Goal: Task Accomplishment & Management: Manage account settings

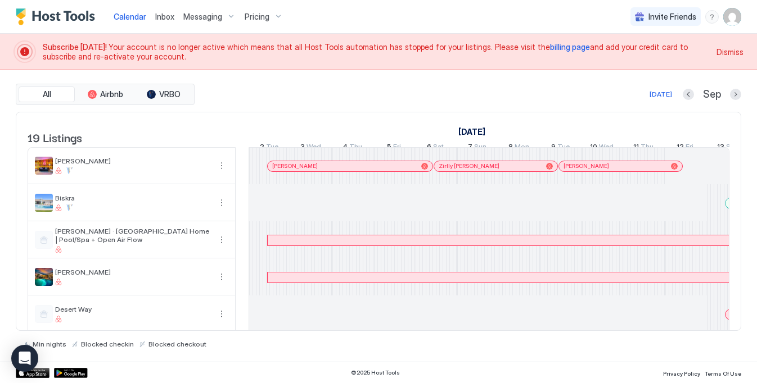
scroll to position [0, 625]
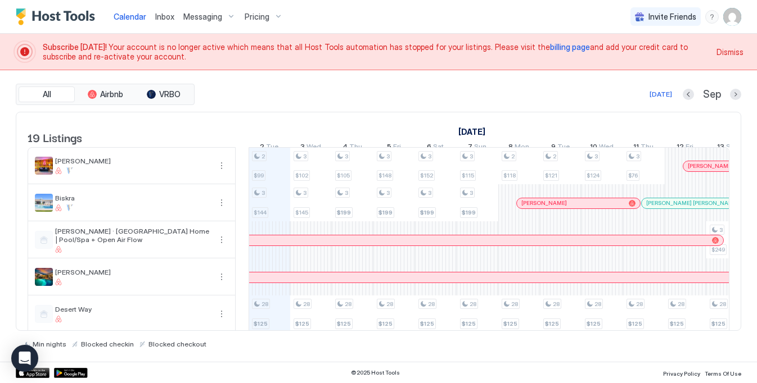
click at [550, 47] on span "billing page" at bounding box center [570, 47] width 40 height 10
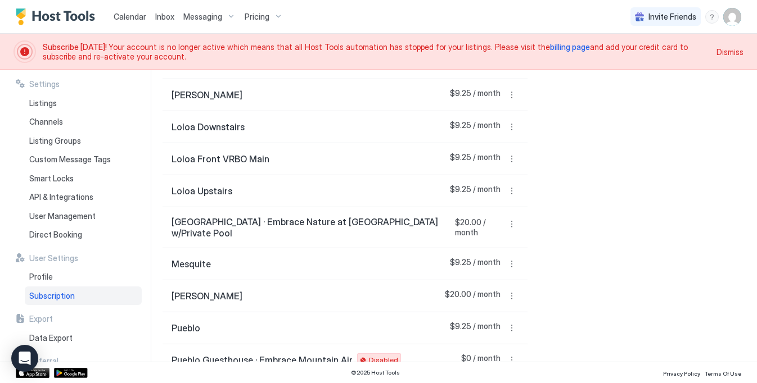
scroll to position [480, 0]
click at [509, 219] on button "More options" at bounding box center [511, 225] width 13 height 13
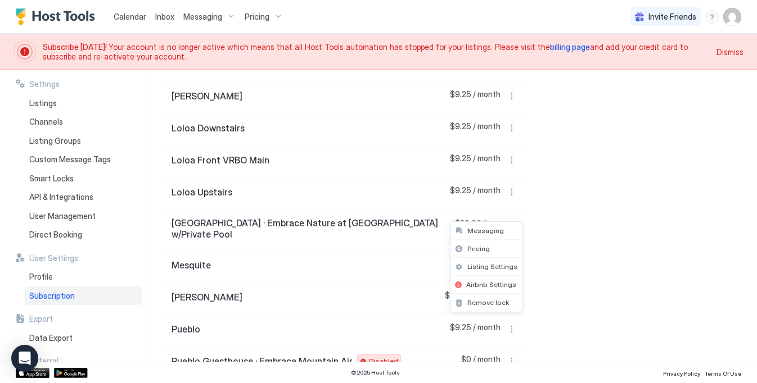
click at [558, 224] on div at bounding box center [378, 191] width 757 height 383
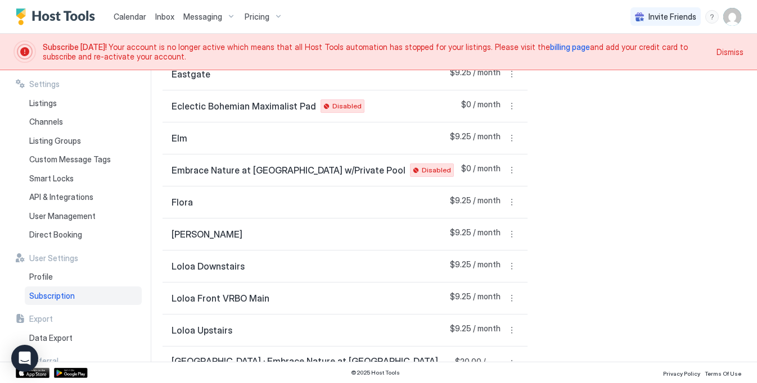
scroll to position [400, 0]
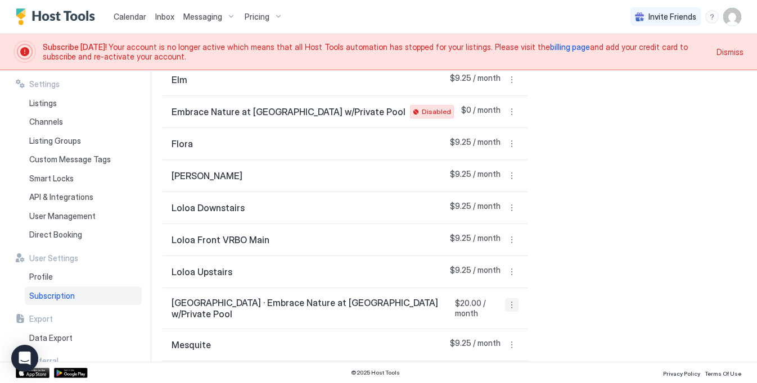
click at [510, 299] on button "More options" at bounding box center [511, 305] width 13 height 13
click at [489, 278] on span "Remove lock" at bounding box center [488, 278] width 42 height 8
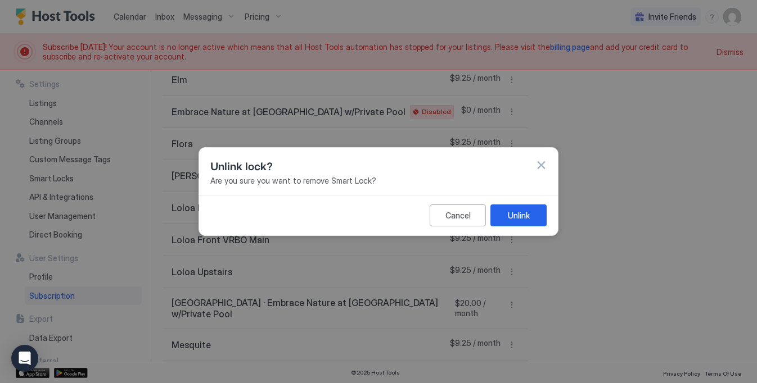
click at [541, 161] on button "button" at bounding box center [540, 165] width 11 height 11
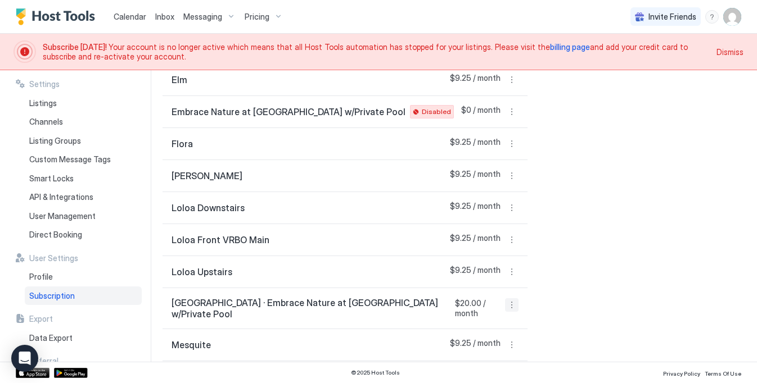
click at [515, 299] on button "More options" at bounding box center [511, 305] width 13 height 13
click at [570, 288] on div at bounding box center [378, 191] width 757 height 383
click at [736, 23] on img "User profile" at bounding box center [732, 17] width 18 height 18
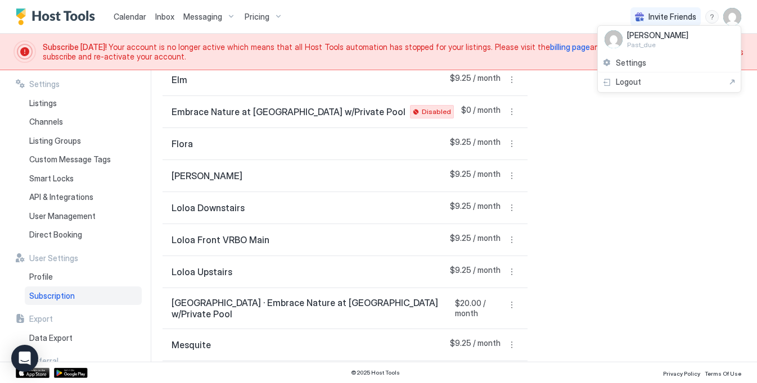
click at [577, 213] on div at bounding box center [378, 191] width 757 height 383
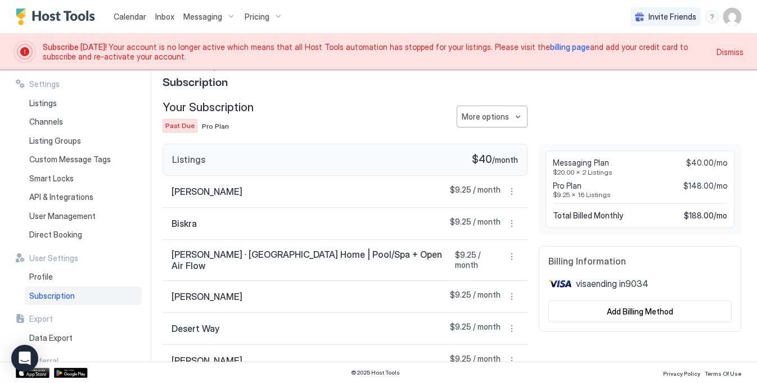
scroll to position [29, 0]
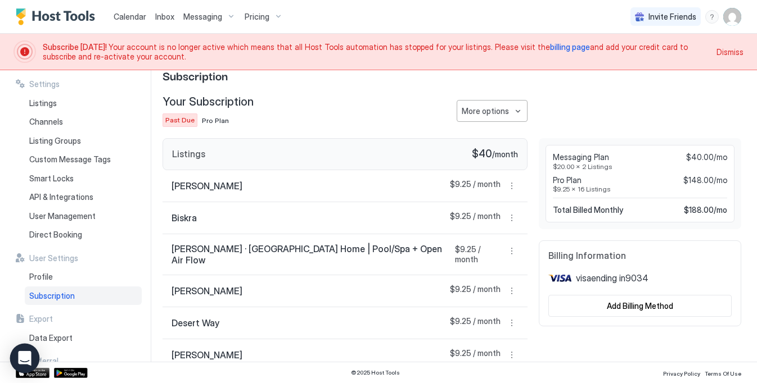
click at [23, 362] on icon "Open Intercom Messenger" at bounding box center [24, 358] width 13 height 15
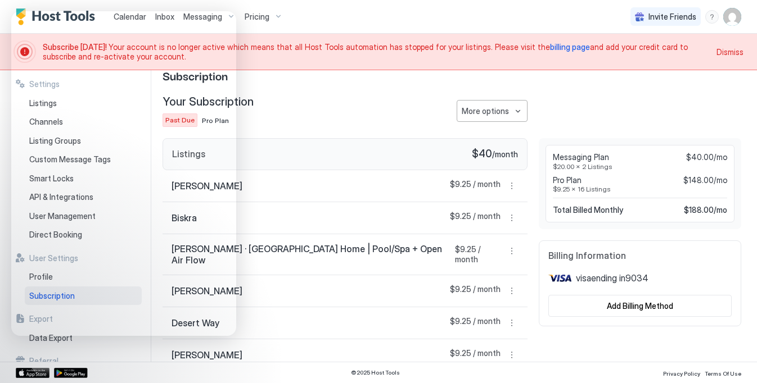
click at [578, 117] on div at bounding box center [640, 111] width 202 height 32
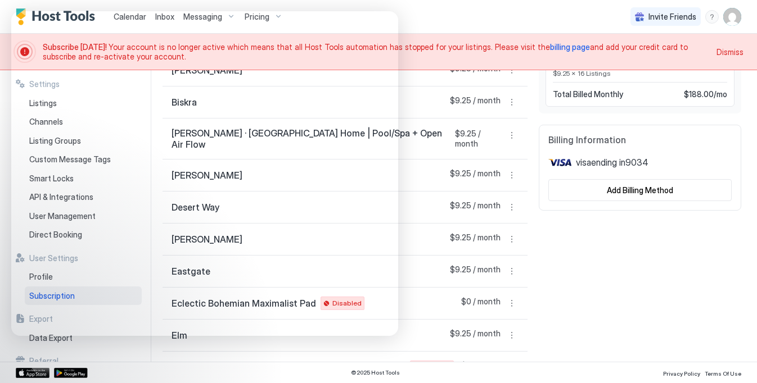
click at [587, 216] on div "Messaging Plan $40.00/mo $20.00 x 2 Listings Pro Plan $148.00/mo $9.25 x 16 Lis…" at bounding box center [640, 383] width 202 height 722
click at [622, 189] on div "Add Billing Method" at bounding box center [640, 190] width 66 height 12
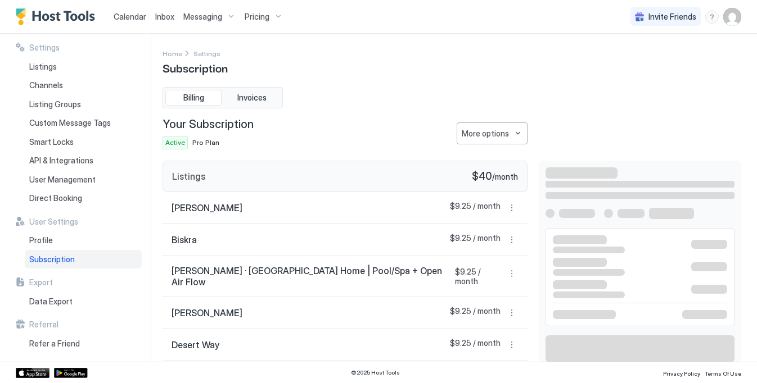
scroll to position [149, 0]
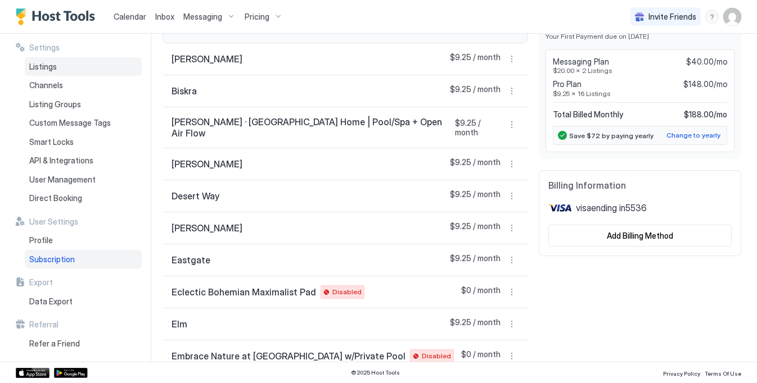
click at [62, 72] on div "Listings" at bounding box center [83, 66] width 117 height 19
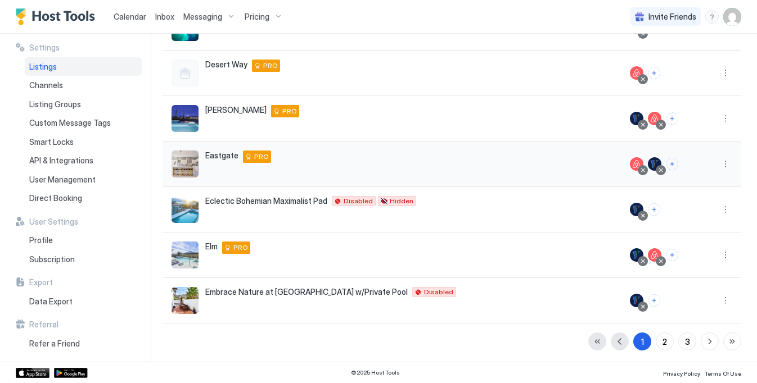
scroll to position [274, 0]
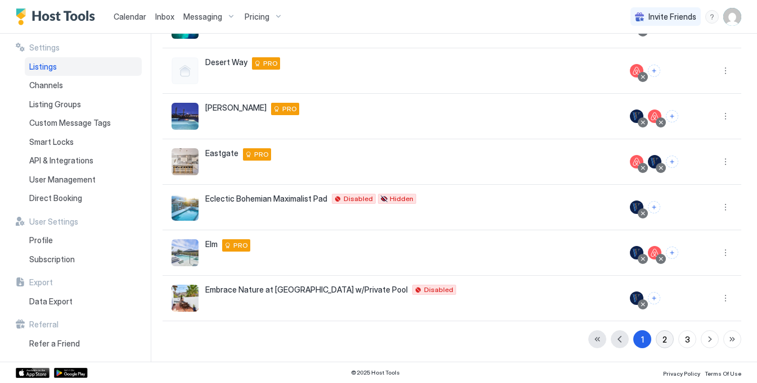
click at [659, 335] on button "2" at bounding box center [665, 340] width 18 height 18
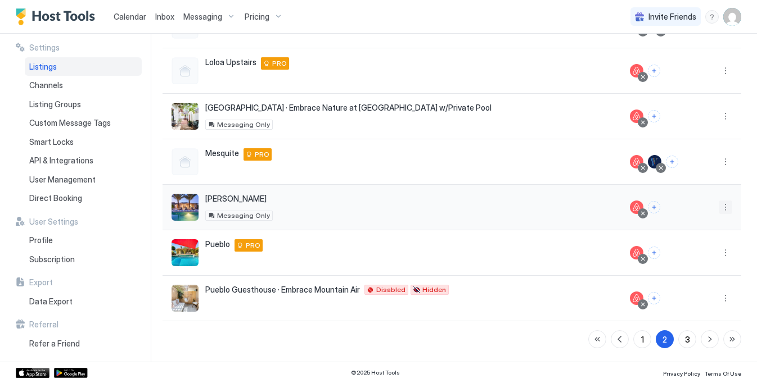
click at [722, 210] on button "More options" at bounding box center [725, 207] width 13 height 13
click at [694, 257] on span "Listing Settings" at bounding box center [700, 259] width 50 height 8
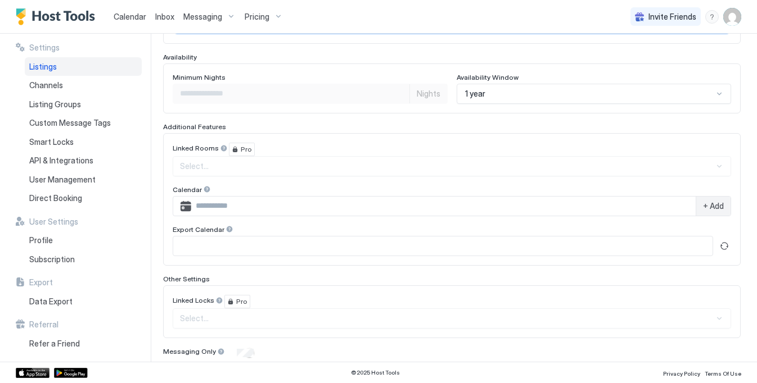
scroll to position [326, 0]
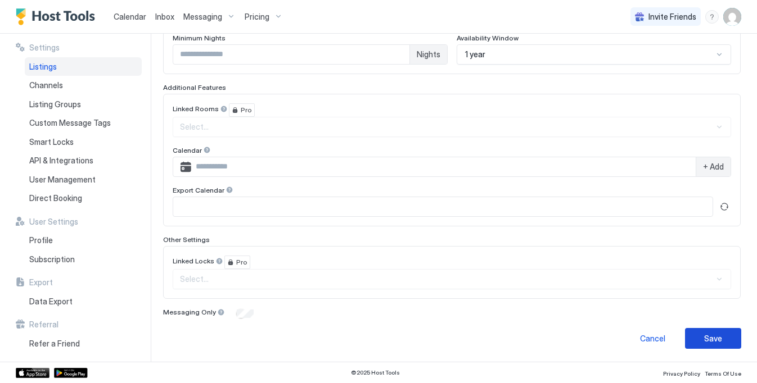
click at [726, 337] on button "Save" at bounding box center [713, 338] width 56 height 21
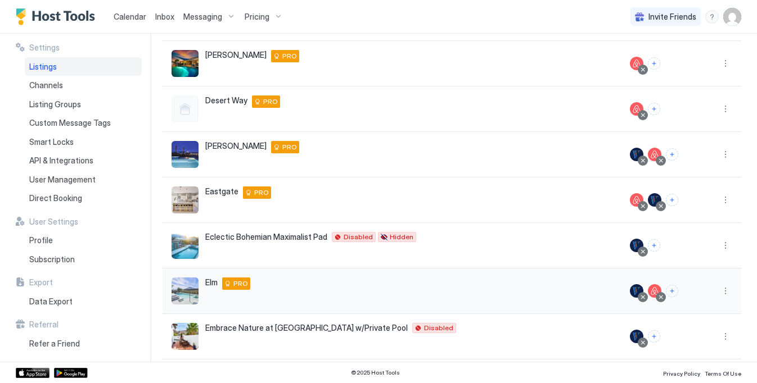
scroll to position [274, 0]
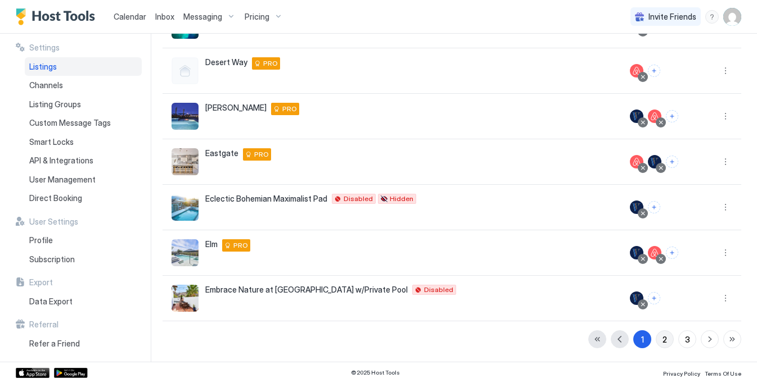
click at [662, 341] on div "2" at bounding box center [664, 340] width 4 height 12
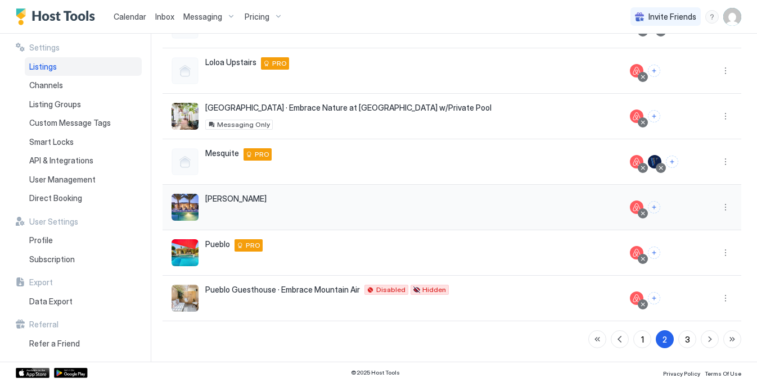
scroll to position [259, 0]
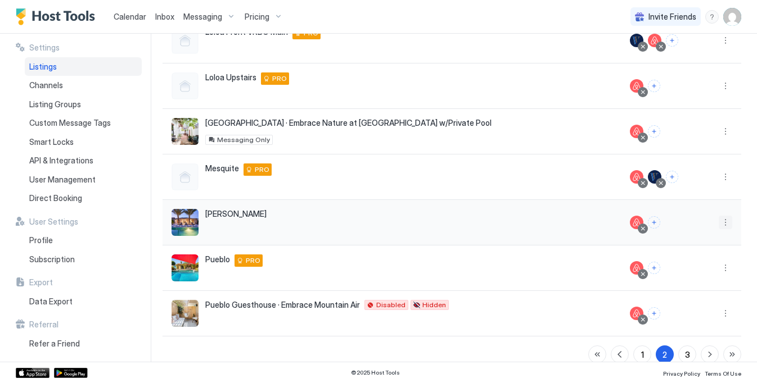
click at [723, 220] on button "More options" at bounding box center [725, 222] width 13 height 13
click at [693, 271] on span "Listing Settings" at bounding box center [700, 274] width 50 height 8
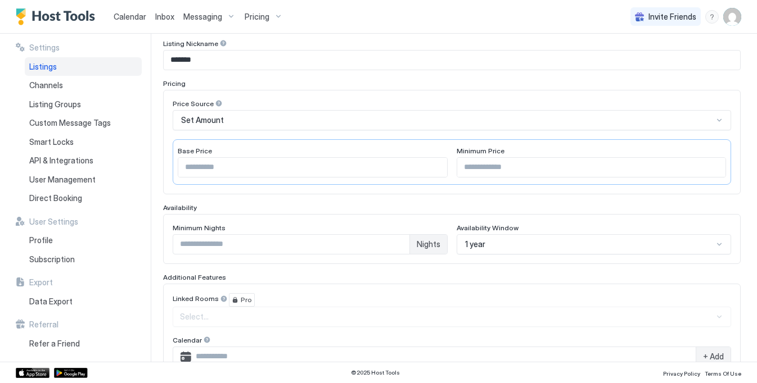
scroll to position [84, 0]
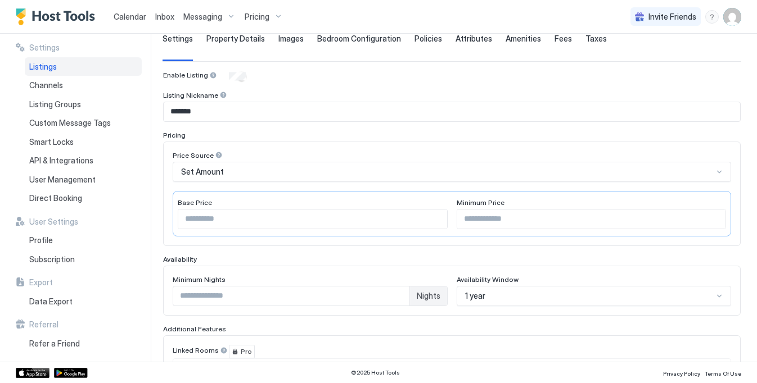
click at [729, 19] on img "User profile" at bounding box center [732, 17] width 18 height 18
click at [654, 57] on div "Settings" at bounding box center [669, 63] width 143 height 20
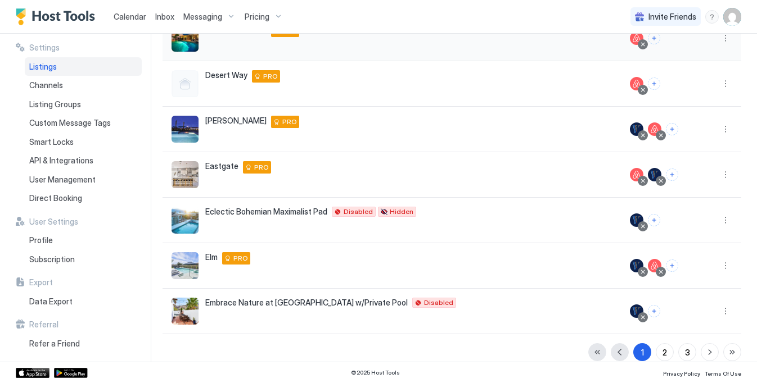
scroll to position [274, 0]
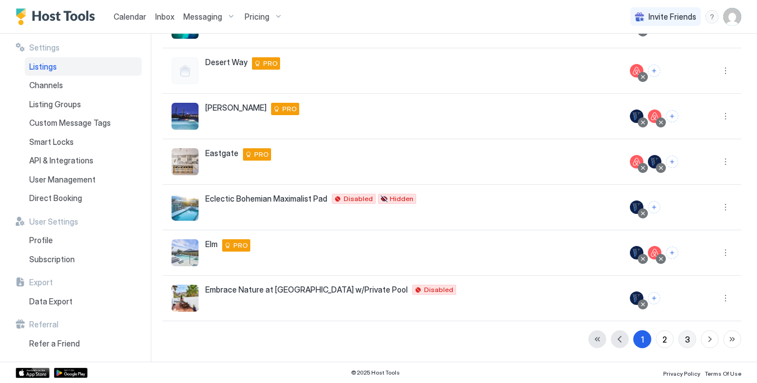
click at [683, 339] on button "3" at bounding box center [687, 340] width 18 height 18
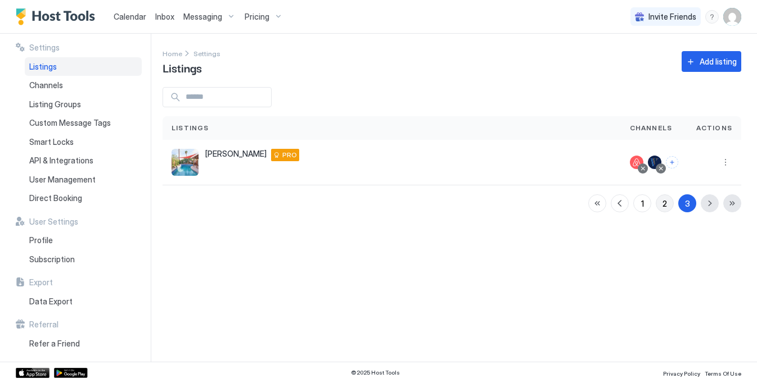
click at [665, 207] on div "2" at bounding box center [664, 204] width 4 height 12
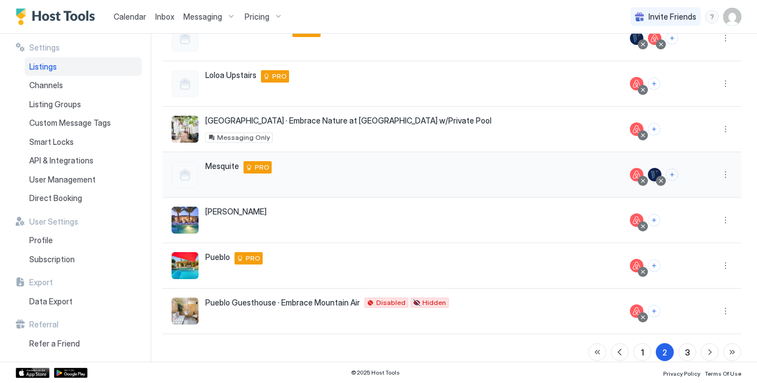
scroll to position [254, 0]
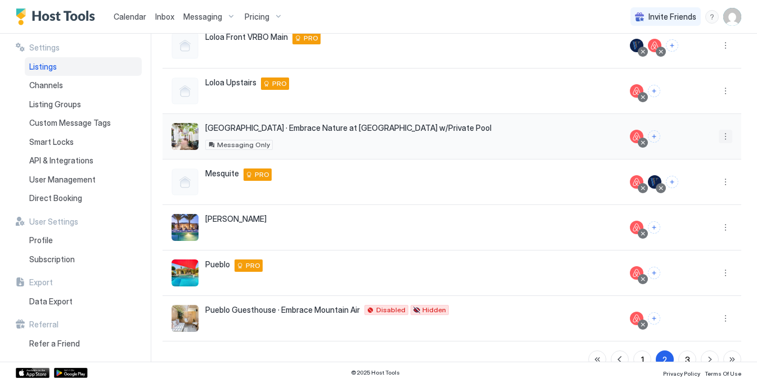
click at [725, 134] on button "More options" at bounding box center [725, 136] width 13 height 13
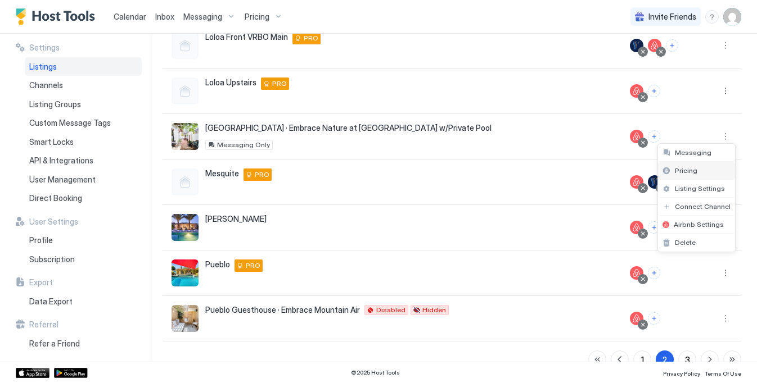
click at [692, 174] on span "Pricing" at bounding box center [686, 170] width 22 height 8
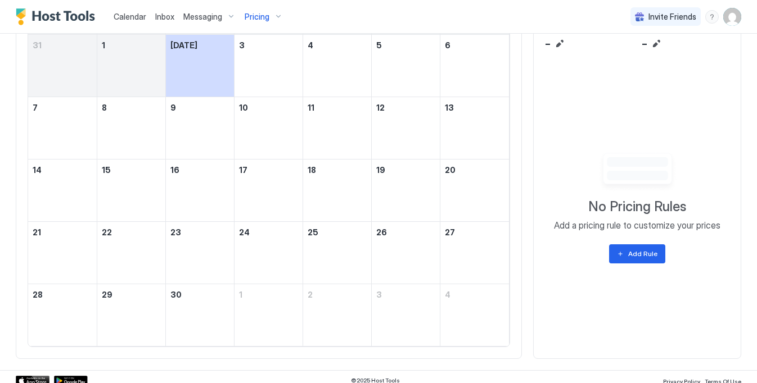
scroll to position [395, 0]
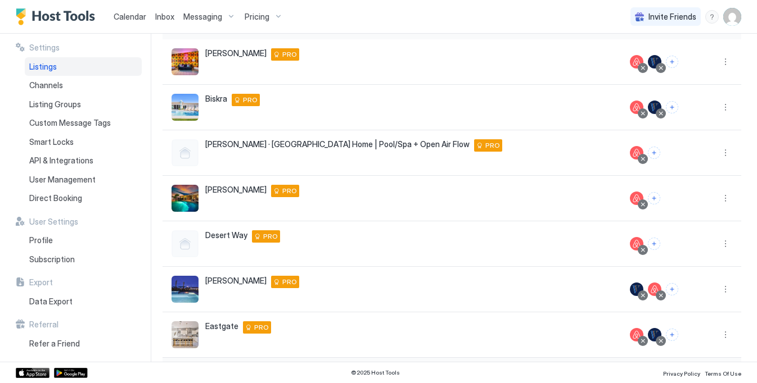
scroll to position [274, 0]
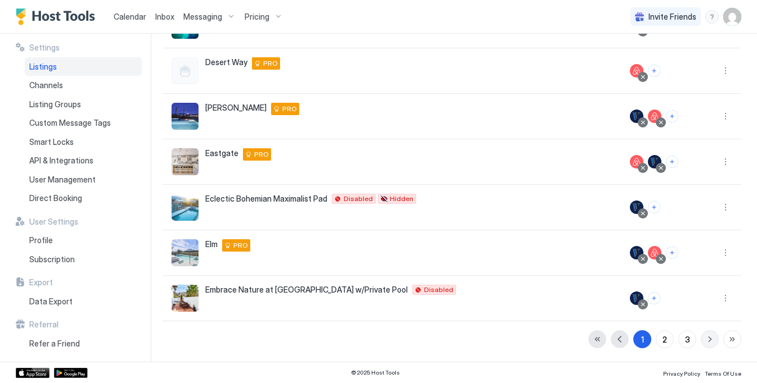
click at [712, 338] on button "button" at bounding box center [710, 340] width 18 height 18
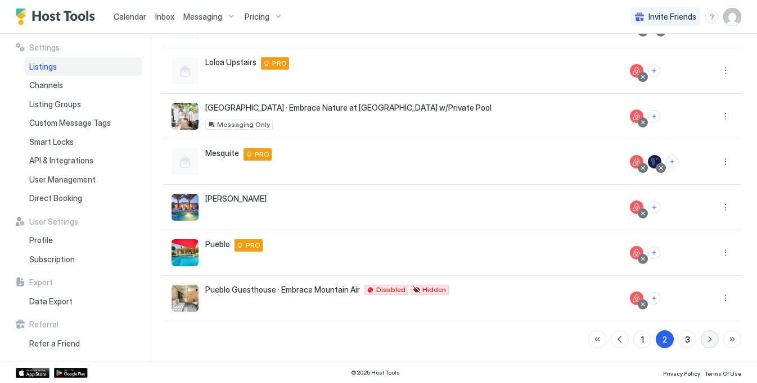
click at [712, 338] on button "button" at bounding box center [710, 340] width 18 height 18
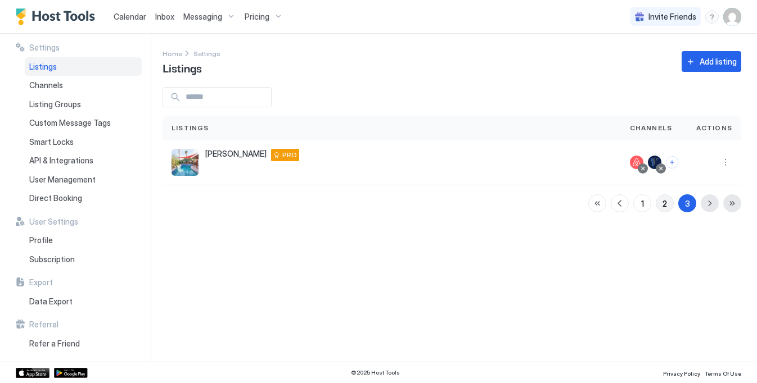
click at [664, 200] on div "2" at bounding box center [664, 204] width 4 height 12
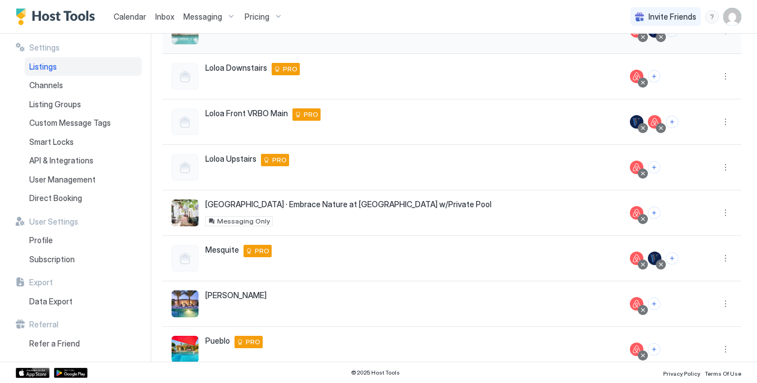
scroll to position [191, 0]
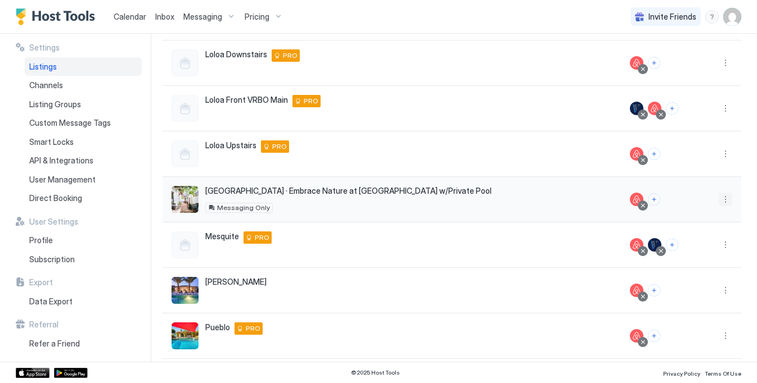
click at [724, 200] on button "More options" at bounding box center [725, 199] width 13 height 13
click at [701, 249] on span "Listing Settings" at bounding box center [700, 251] width 50 height 8
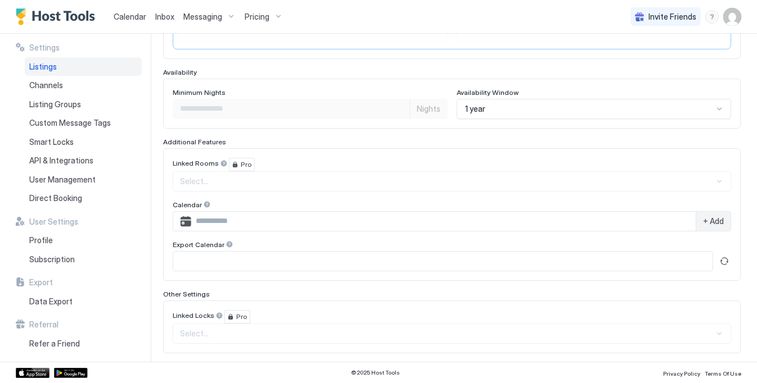
scroll to position [326, 0]
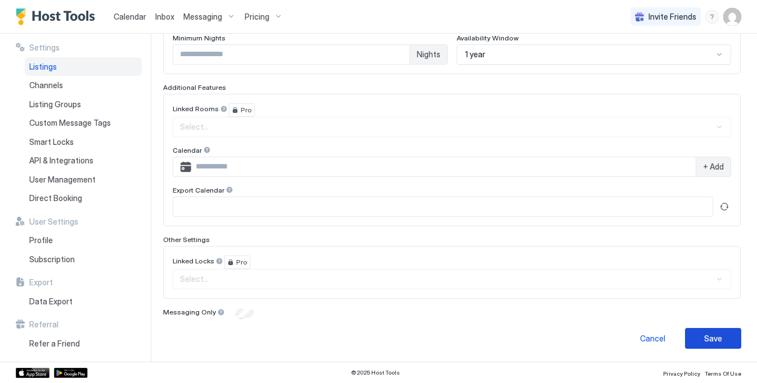
click at [707, 337] on div "Save" at bounding box center [713, 339] width 18 height 12
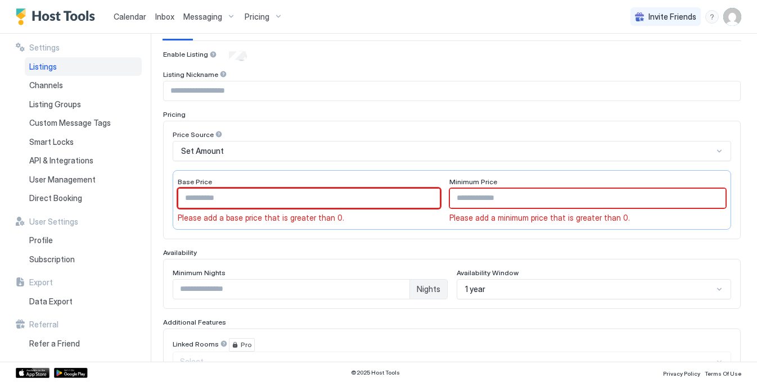
scroll to position [97, 0]
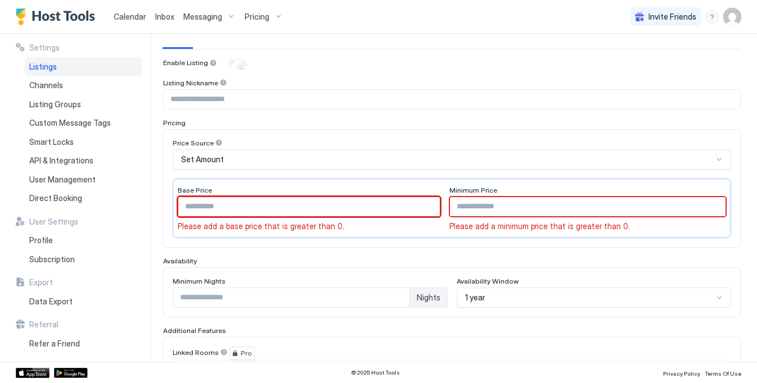
click at [123, 13] on span "Calendar" at bounding box center [130, 17] width 33 height 10
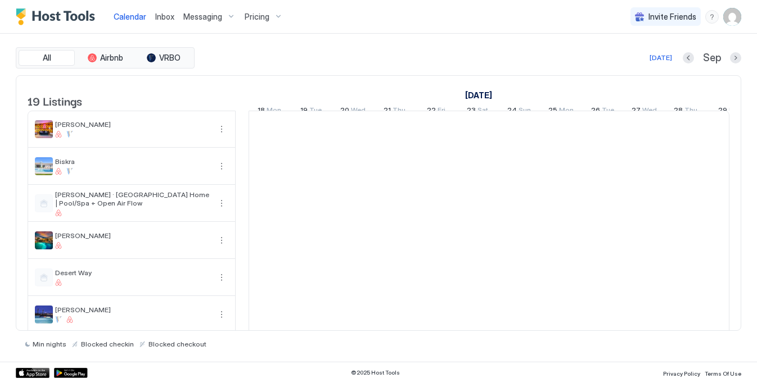
scroll to position [0, 625]
click at [256, 17] on span "Pricing" at bounding box center [257, 17] width 25 height 10
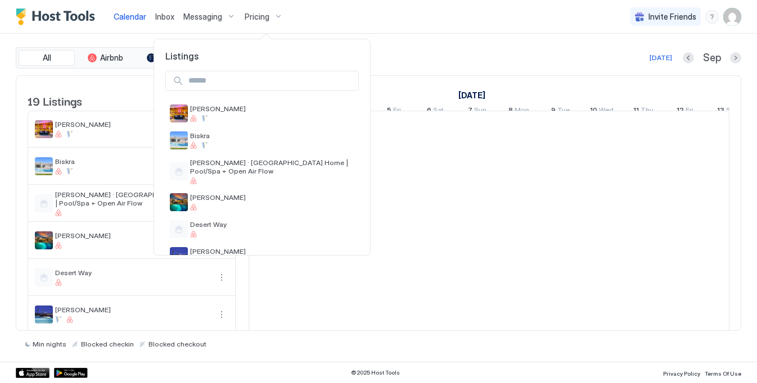
click at [272, 74] on input "Input Field" at bounding box center [271, 80] width 174 height 19
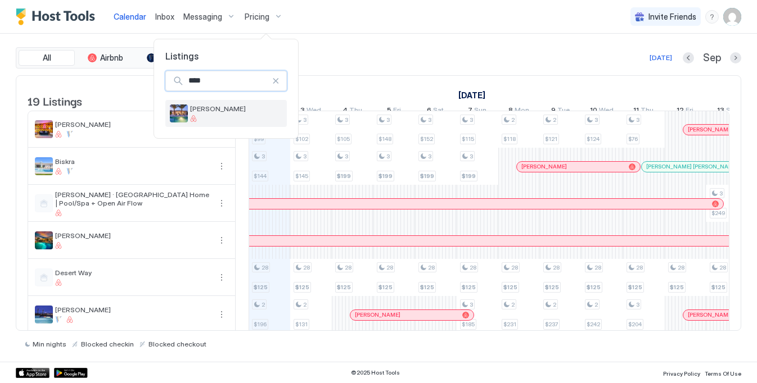
type input "****"
click at [232, 100] on div "[PERSON_NAME]" at bounding box center [225, 113] width 121 height 27
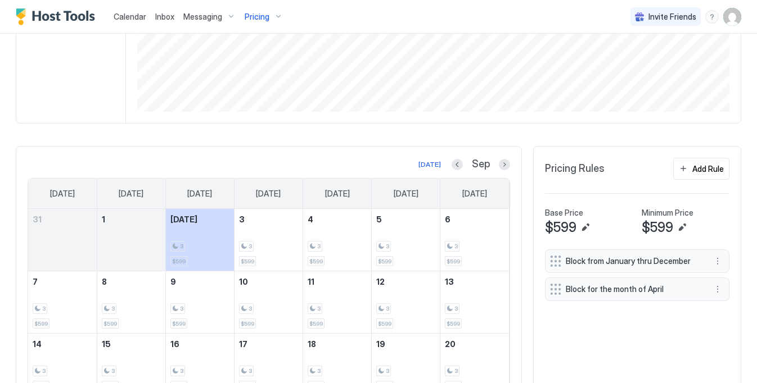
scroll to position [168, 0]
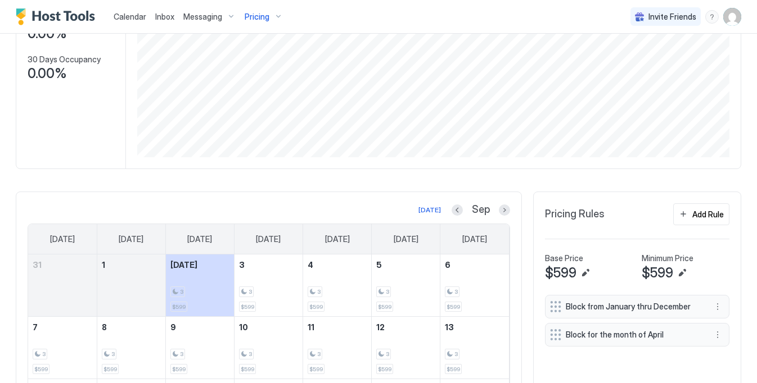
click at [503, 204] on div "Sep" at bounding box center [480, 210] width 58 height 13
click at [505, 209] on button "Next month" at bounding box center [504, 210] width 11 height 11
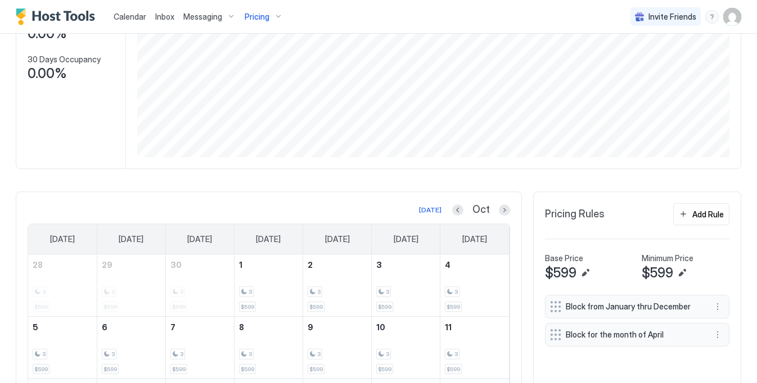
scroll to position [0, 0]
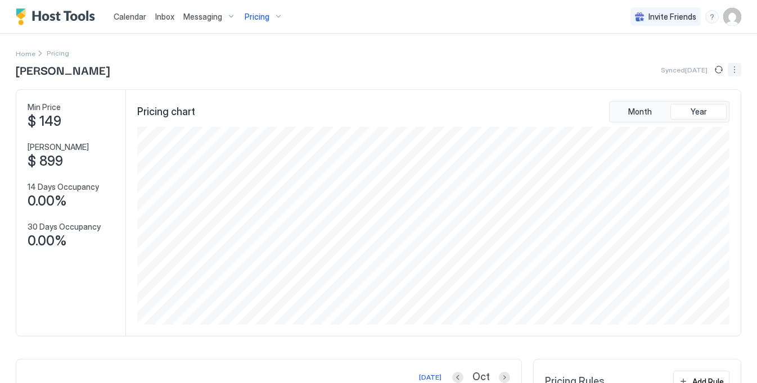
click at [734, 69] on button "More options" at bounding box center [734, 69] width 13 height 13
click at [690, 99] on div "Listing Settings" at bounding box center [708, 104] width 71 height 18
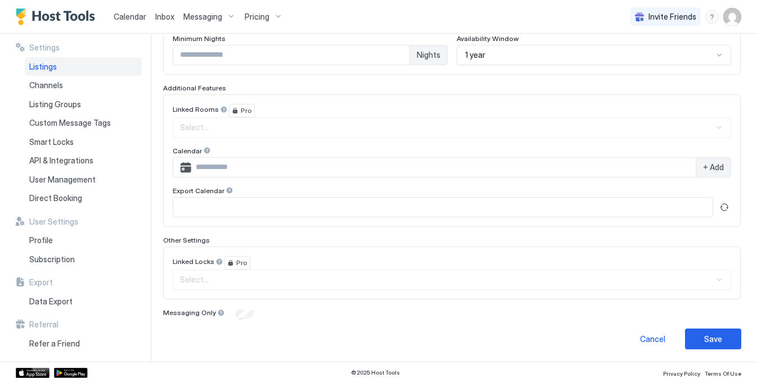
scroll to position [326, 0]
click at [308, 117] on div "Linked Locks Pro" at bounding box center [452, 109] width 558 height 13
click at [236, 258] on span "Pro" at bounding box center [241, 262] width 11 height 10
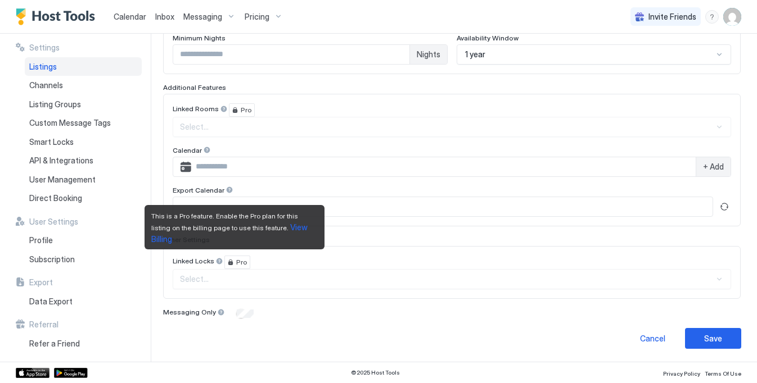
click at [277, 237] on span "View Billing" at bounding box center [230, 233] width 158 height 21
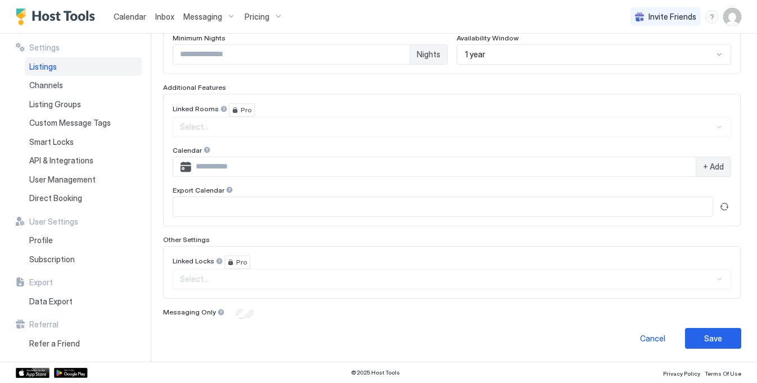
type input "**"
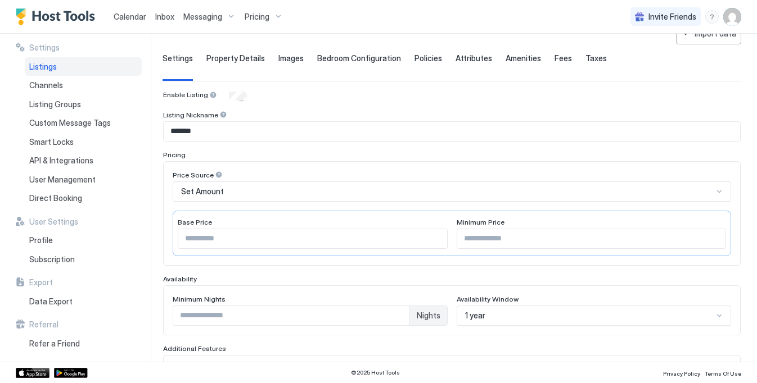
scroll to position [0, 0]
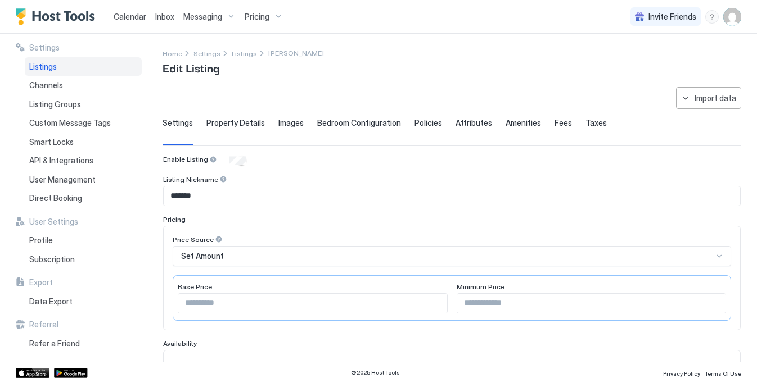
click at [286, 14] on div "Calendar Inbox Messaging Pricing Invite Friends RA" at bounding box center [378, 17] width 757 height 34
click at [270, 20] on div "Pricing" at bounding box center [263, 16] width 47 height 19
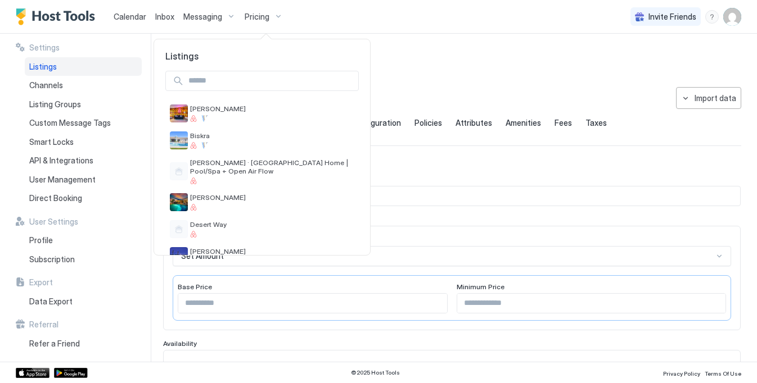
click at [253, 86] on input "Input Field" at bounding box center [271, 80] width 174 height 19
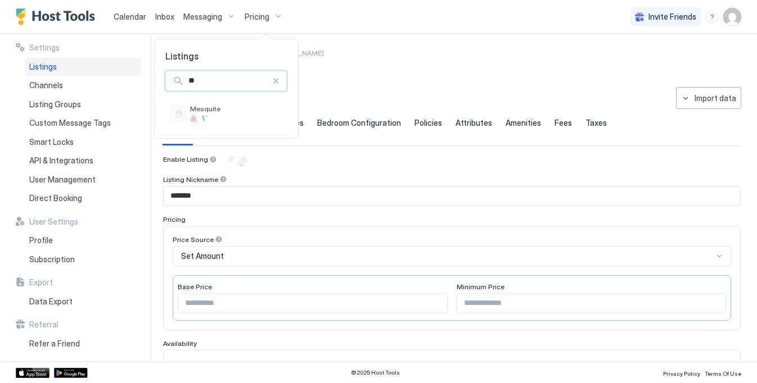
type input "*"
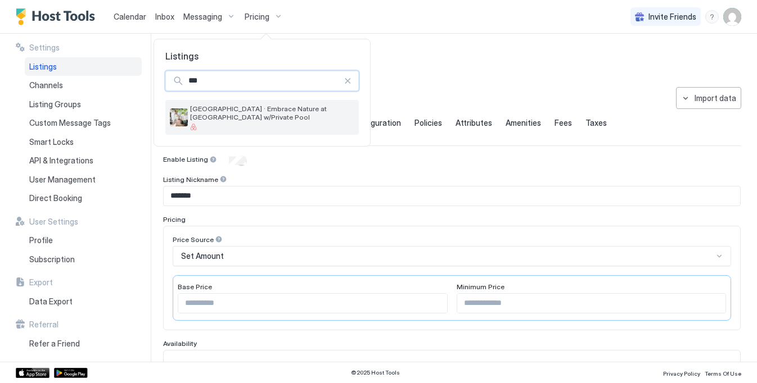
type input "***"
click at [218, 107] on span "[GEOGRAPHIC_DATA] · Embrace Nature at [GEOGRAPHIC_DATA] w/Private Pool" at bounding box center [272, 113] width 164 height 17
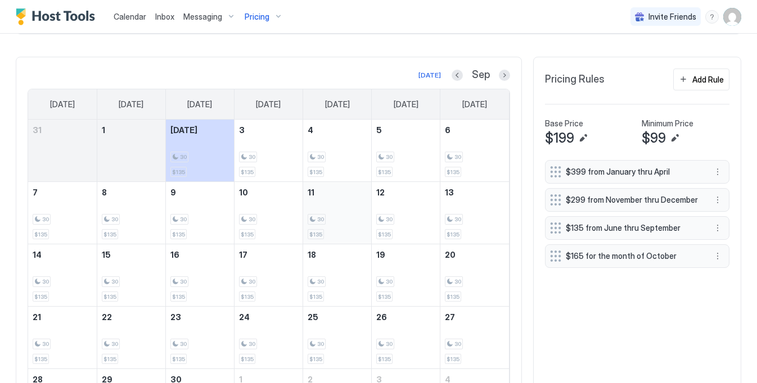
scroll to position [317, 0]
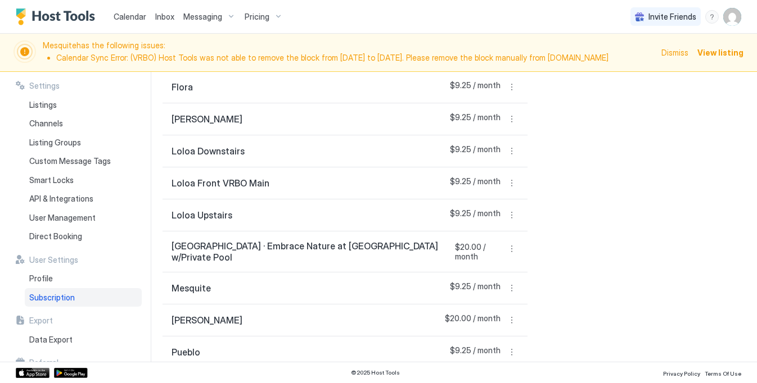
scroll to position [498, 0]
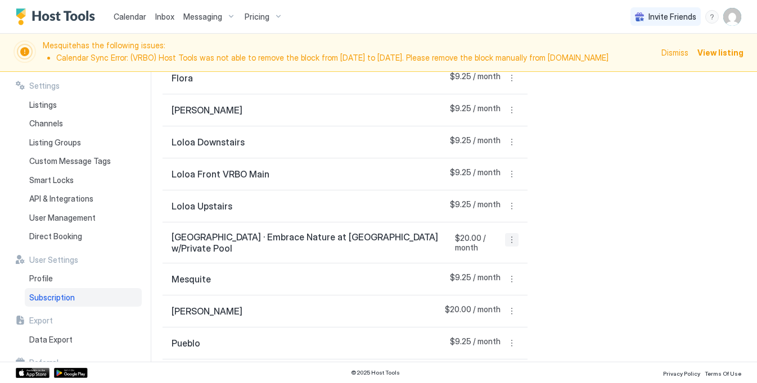
click at [507, 233] on button "More options" at bounding box center [511, 239] width 13 height 13
click at [486, 276] on div "Listing Settings" at bounding box center [485, 282] width 71 height 18
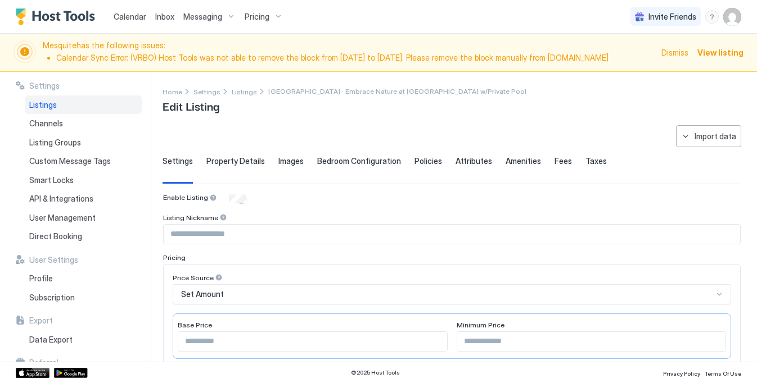
scroll to position [4, 0]
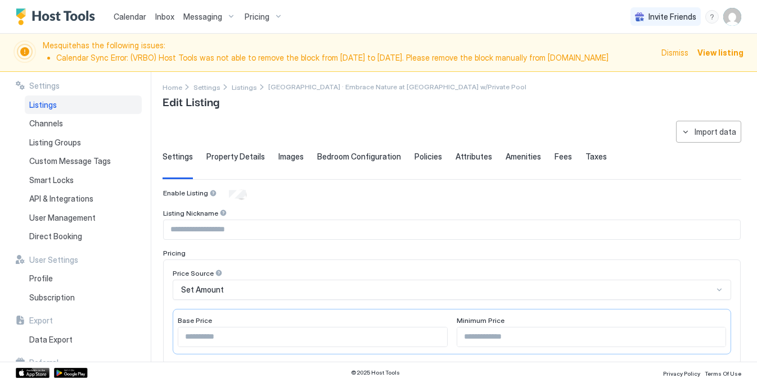
click at [281, 338] on input "*" at bounding box center [312, 337] width 269 height 19
drag, startPoint x: 225, startPoint y: 341, endPoint x: 160, endPoint y: 341, distance: 65.2
click at [160, 341] on div "**********" at bounding box center [378, 217] width 757 height 290
type input "***"
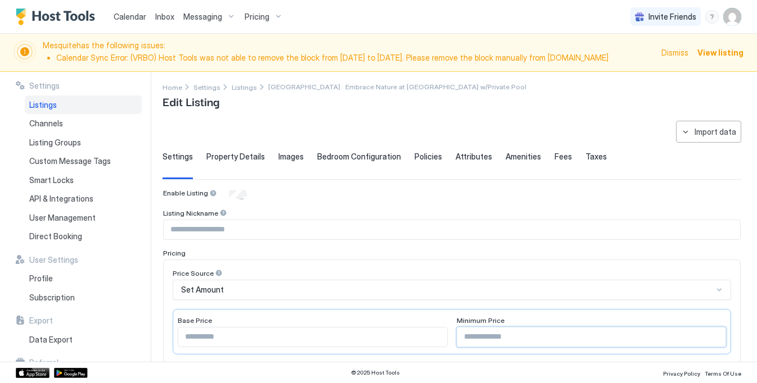
drag, startPoint x: 478, startPoint y: 339, endPoint x: 428, endPoint y: 334, distance: 49.7
click at [428, 334] on div "Base Price *** Minimum Price *" at bounding box center [452, 332] width 558 height 46
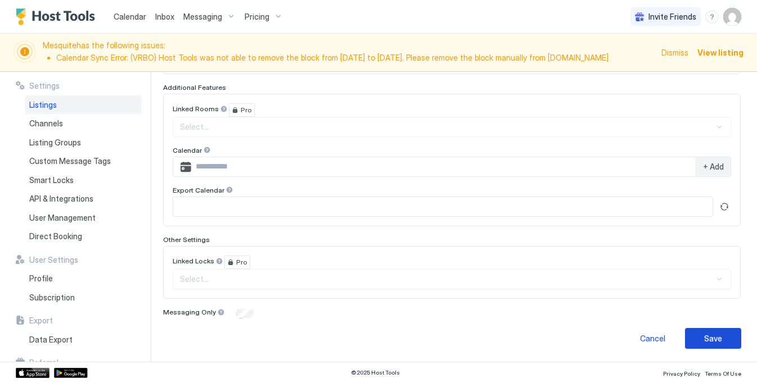
type input "**"
click at [720, 342] on div "Save" at bounding box center [713, 339] width 18 height 12
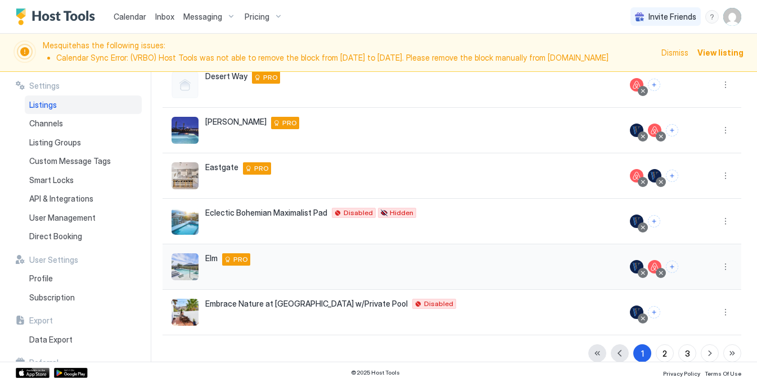
scroll to position [312, 0]
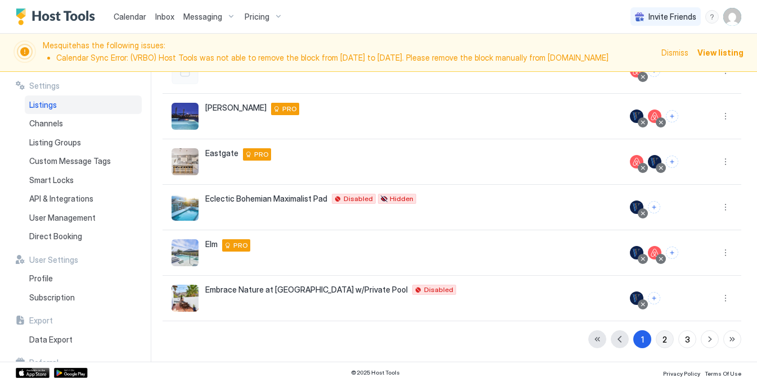
click at [670, 345] on button "2" at bounding box center [665, 340] width 18 height 18
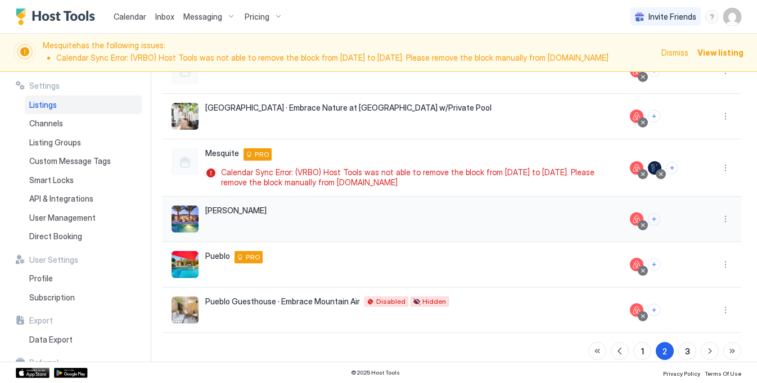
scroll to position [324, 0]
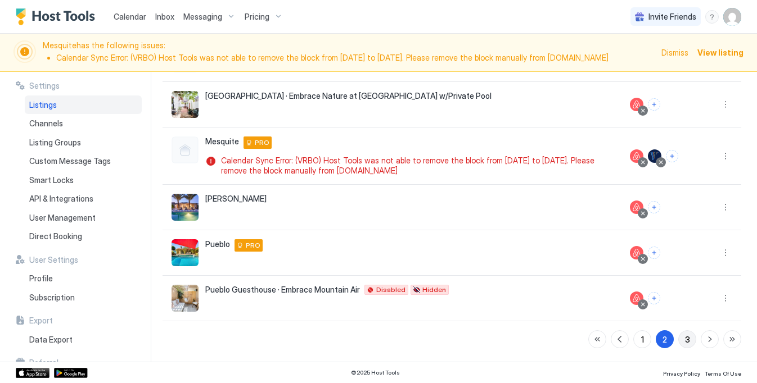
click at [687, 340] on div "3" at bounding box center [687, 340] width 5 height 12
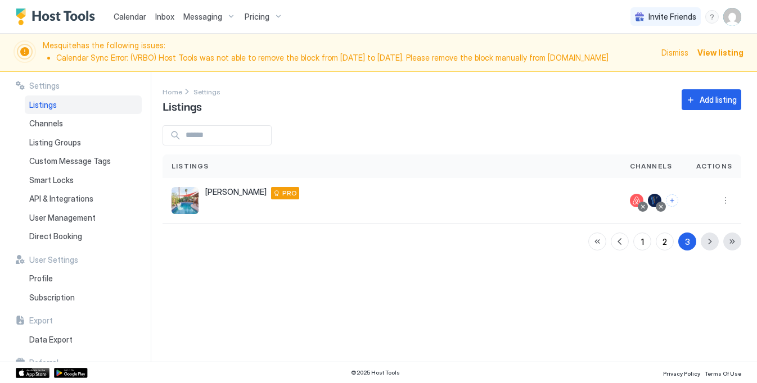
click at [661, 246] on button "2" at bounding box center [665, 242] width 18 height 18
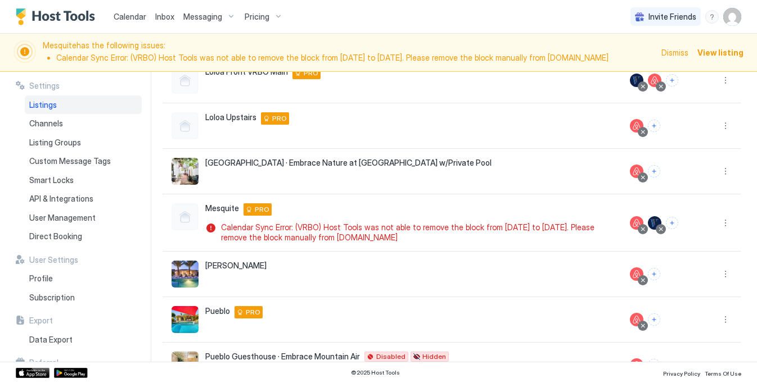
scroll to position [256, 0]
click at [729, 171] on button "More options" at bounding box center [725, 171] width 13 height 13
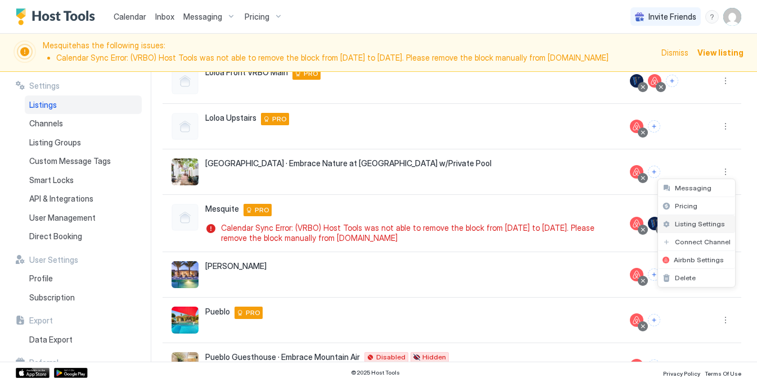
click at [702, 220] on span "Listing Settings" at bounding box center [700, 224] width 50 height 8
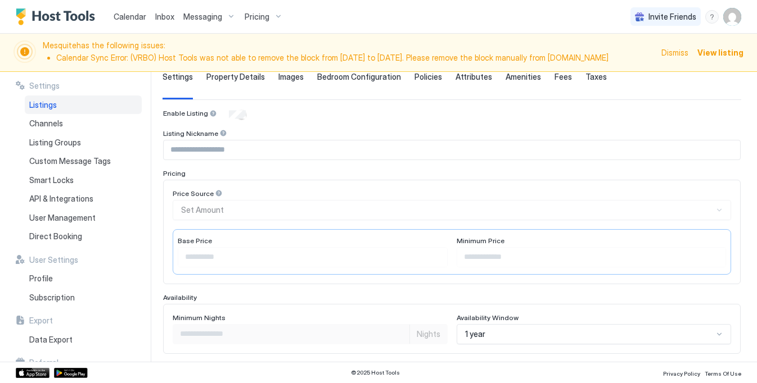
type input "***"
type input "**"
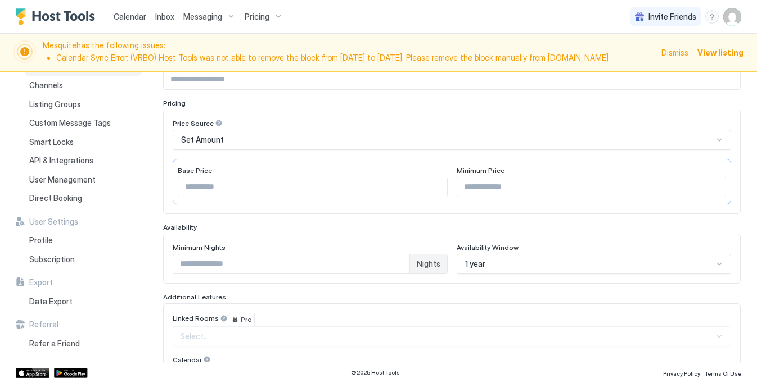
scroll to position [364, 0]
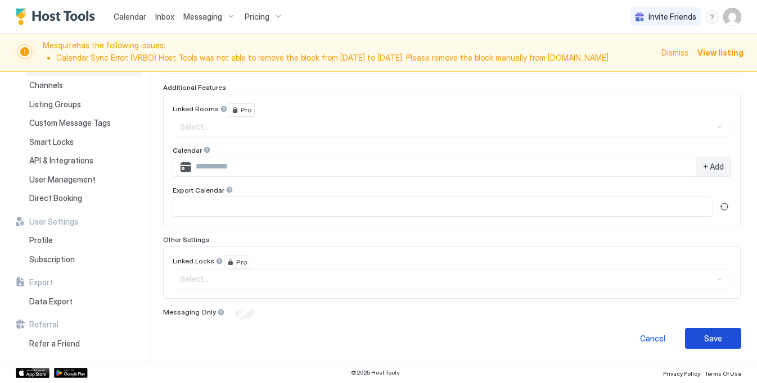
click at [712, 339] on div "Save" at bounding box center [713, 339] width 18 height 12
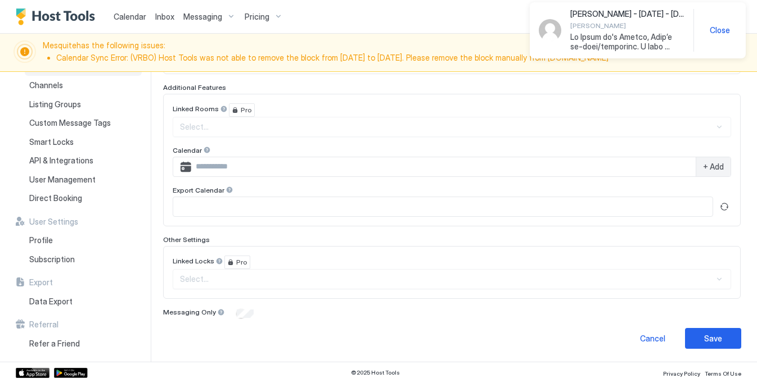
click at [724, 31] on span "Close" at bounding box center [720, 30] width 20 height 10
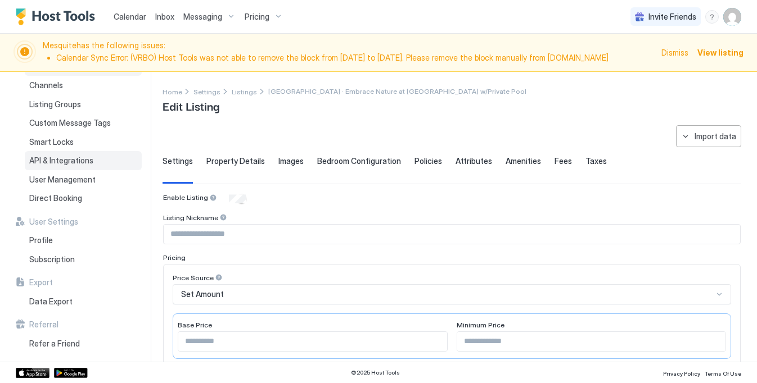
scroll to position [0, 0]
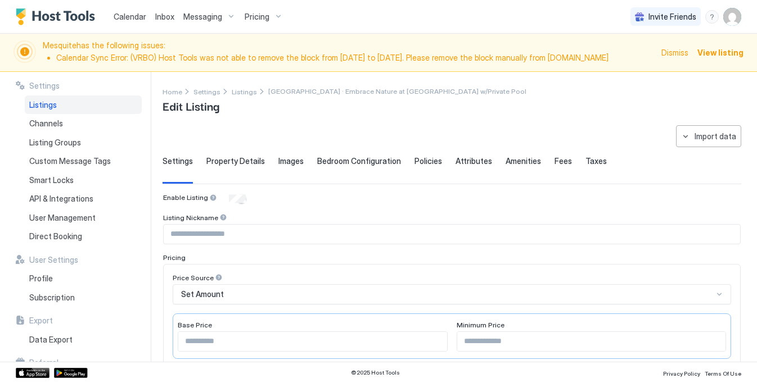
click at [732, 16] on img "User profile" at bounding box center [732, 17] width 18 height 18
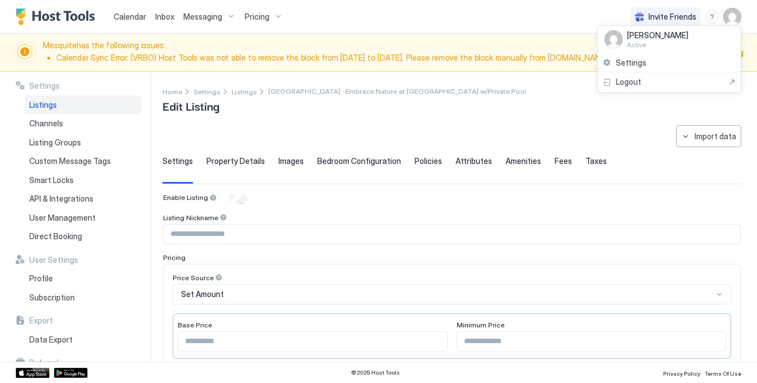
click at [251, 122] on div at bounding box center [378, 191] width 757 height 383
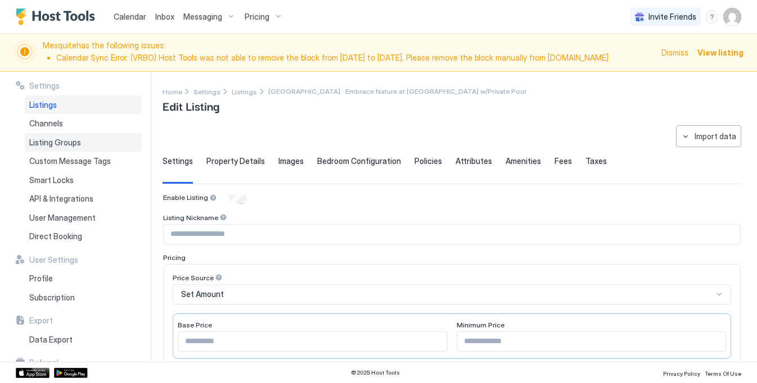
scroll to position [38, 0]
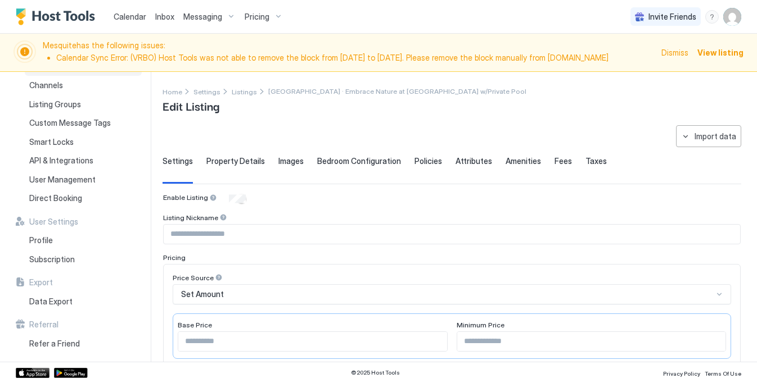
click at [58, 24] on img "Host Tools Logo" at bounding box center [58, 16] width 84 height 17
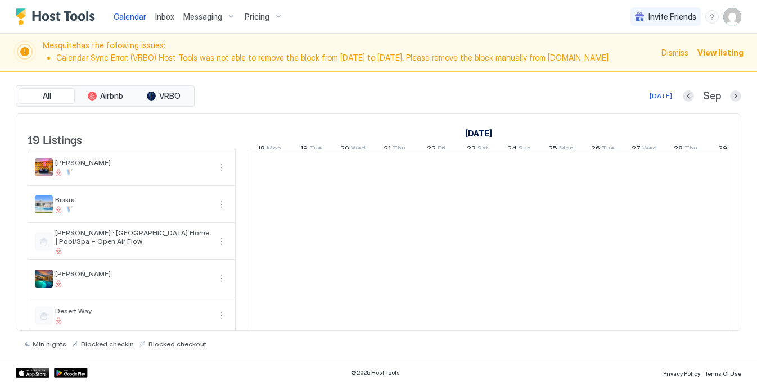
scroll to position [0, 625]
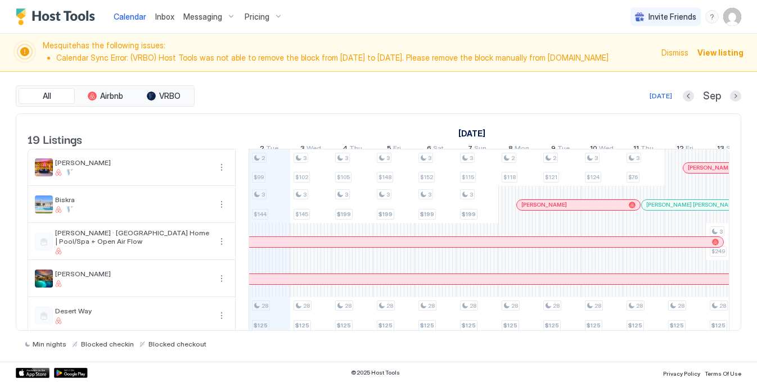
click at [733, 20] on img "User profile" at bounding box center [732, 17] width 18 height 18
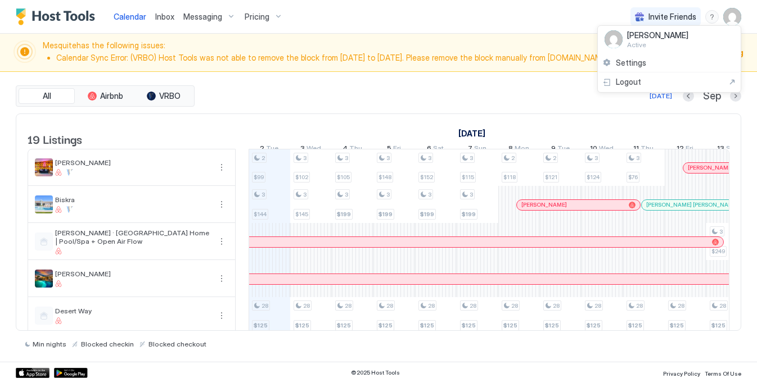
click at [500, 95] on div at bounding box center [378, 191] width 757 height 383
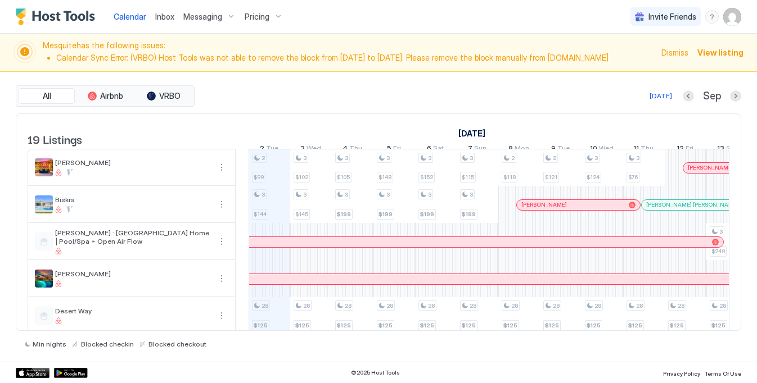
click at [681, 53] on span "Dismiss" at bounding box center [674, 53] width 27 height 12
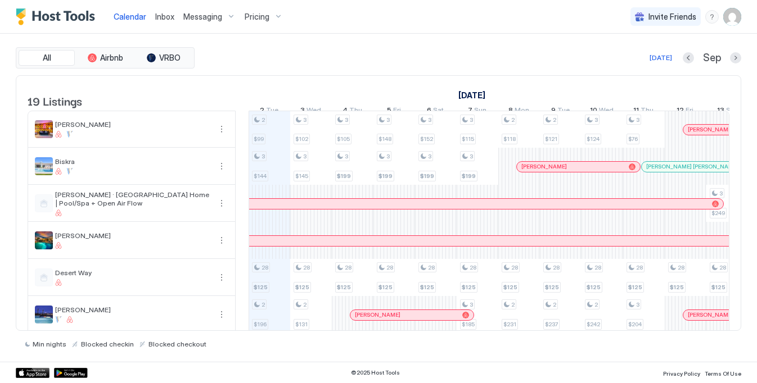
click at [738, 21] on img "User profile" at bounding box center [732, 17] width 18 height 18
click at [303, 57] on div at bounding box center [378, 191] width 757 height 383
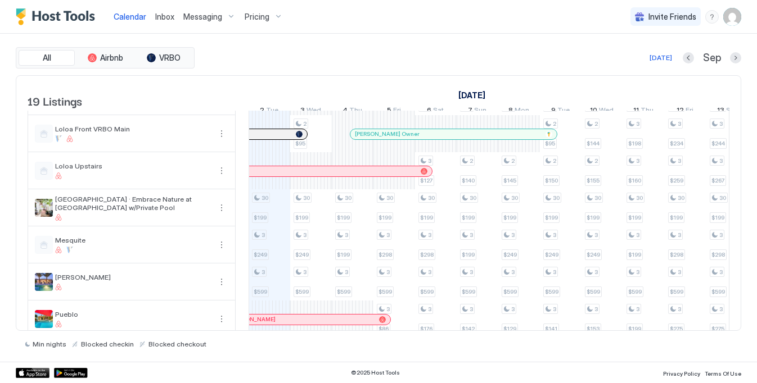
scroll to position [448, 0]
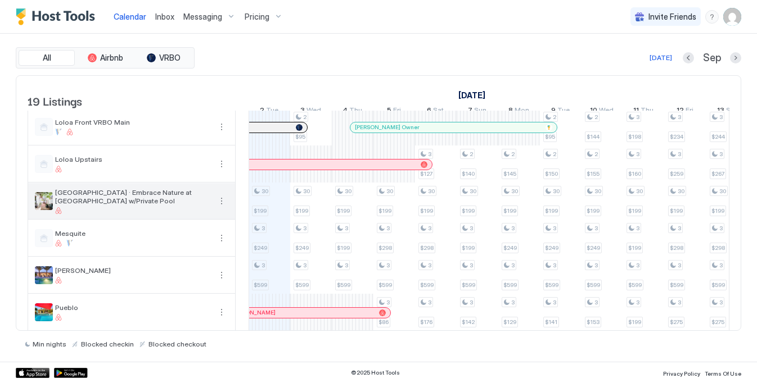
click at [223, 208] on button "More options" at bounding box center [221, 201] width 13 height 13
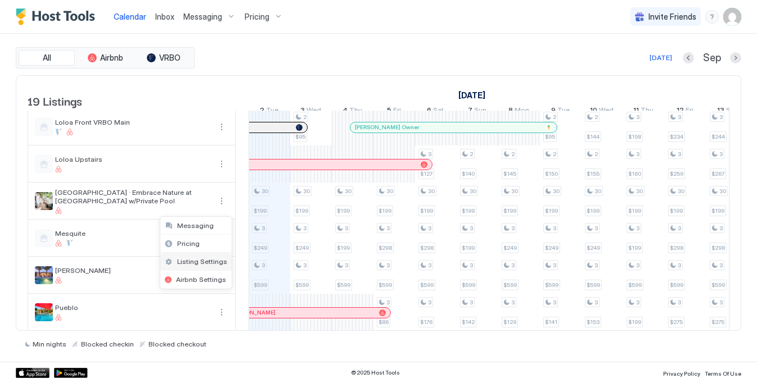
click at [201, 259] on span "Listing Settings" at bounding box center [202, 261] width 50 height 8
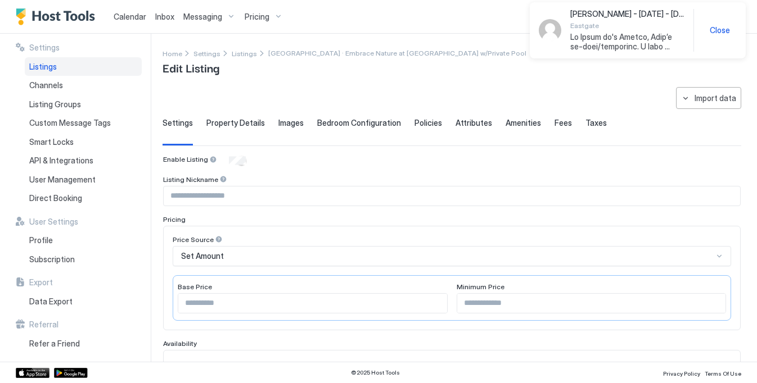
click at [716, 29] on span "Close" at bounding box center [720, 30] width 20 height 10
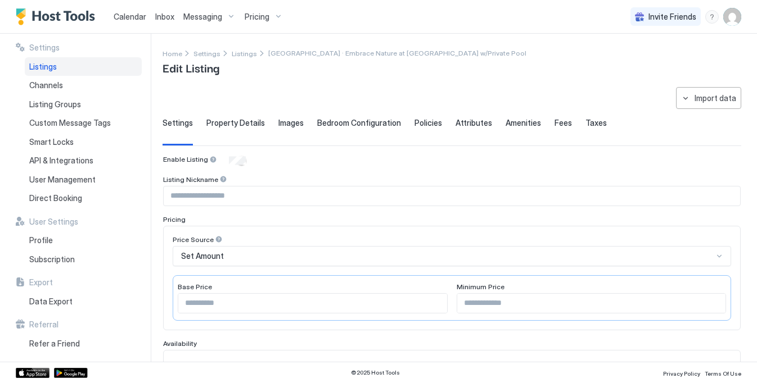
click at [125, 15] on span "Calendar" at bounding box center [130, 17] width 33 height 10
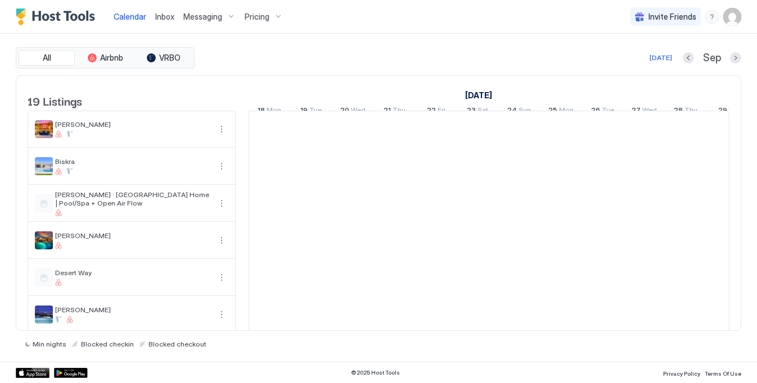
scroll to position [0, 625]
click at [273, 10] on div "Pricing" at bounding box center [263, 16] width 47 height 19
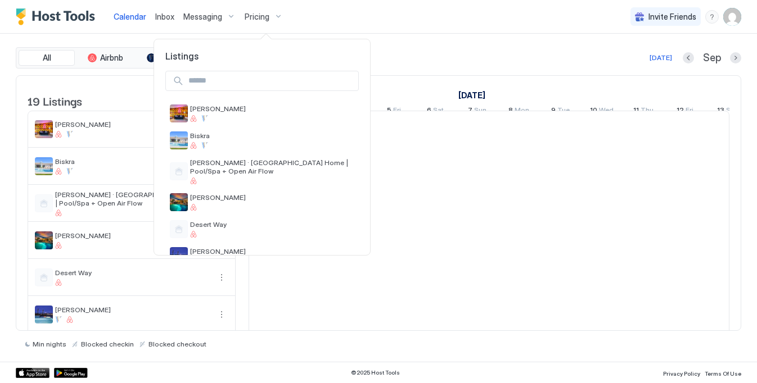
click at [238, 85] on input "Input Field" at bounding box center [271, 80] width 174 height 19
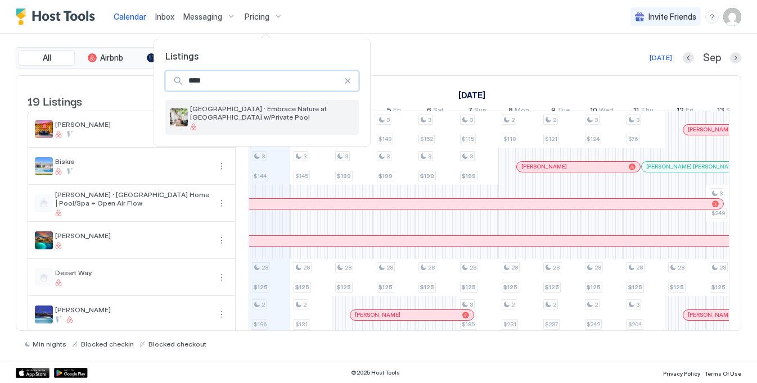
type input "****"
click at [244, 111] on span "[GEOGRAPHIC_DATA] · Embrace Nature at [GEOGRAPHIC_DATA] w/Private Pool" at bounding box center [272, 113] width 164 height 17
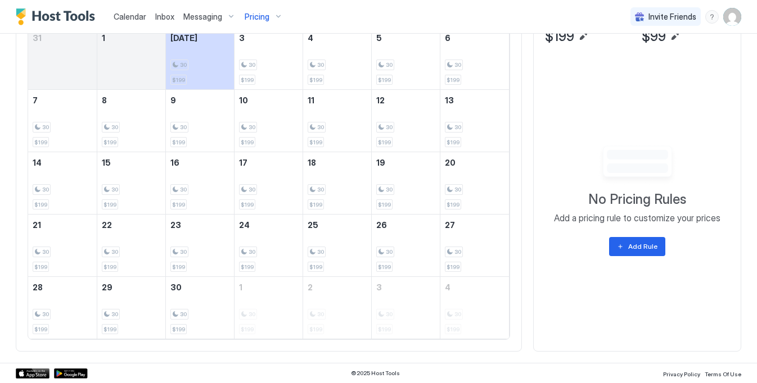
scroll to position [392, 0]
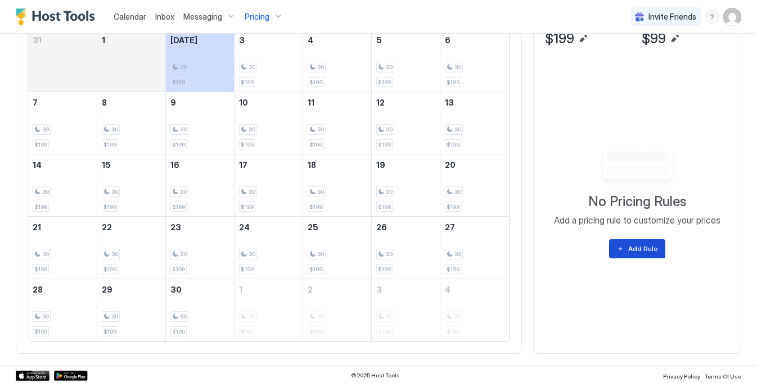
click at [647, 247] on div "Add Rule" at bounding box center [642, 249] width 29 height 10
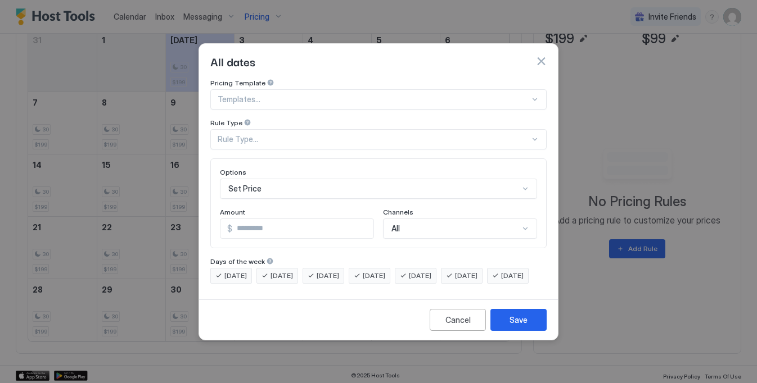
click at [294, 180] on div "Set Price" at bounding box center [378, 189] width 317 height 20
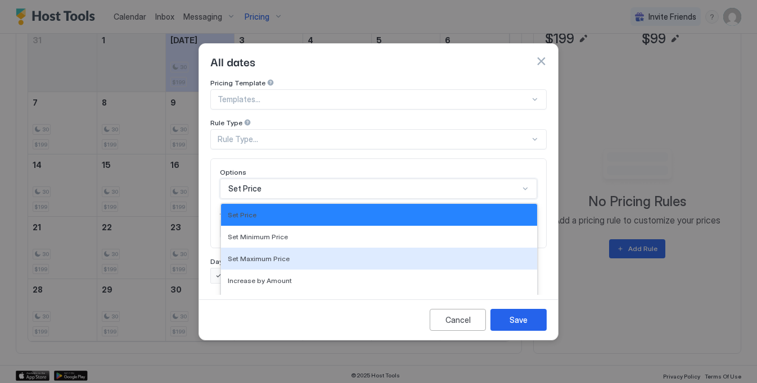
scroll to position [58, 0]
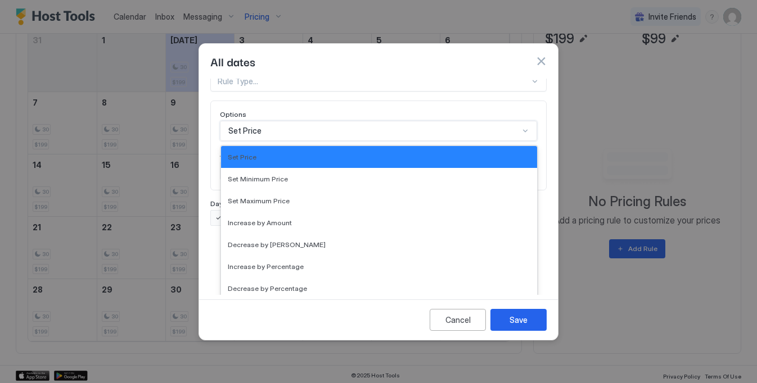
click at [298, 129] on div "Pricing Template Templates... Rule Type Rule Type... Options Set Price selected…" at bounding box center [378, 123] width 336 height 205
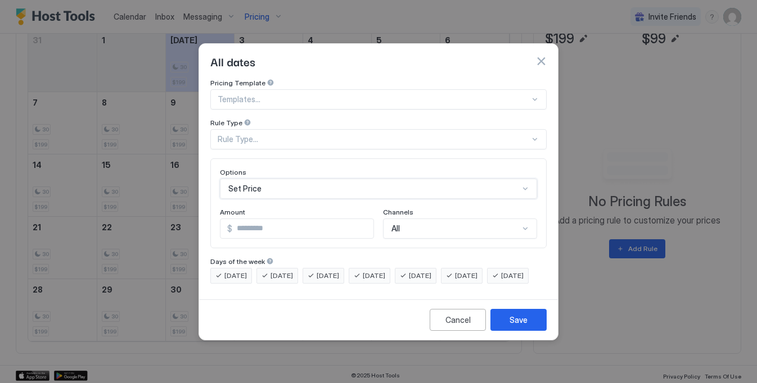
click at [289, 94] on div at bounding box center [374, 99] width 312 height 10
click at [320, 79] on div "Pricing Template" at bounding box center [378, 84] width 336 height 11
click at [261, 134] on div "Rule Type..." at bounding box center [374, 139] width 312 height 10
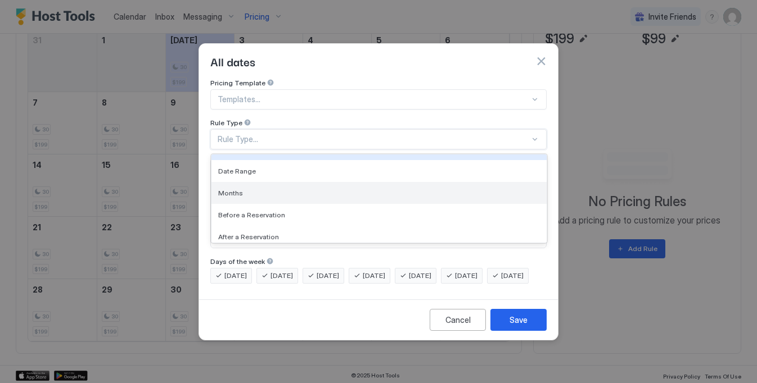
scroll to position [60, 0]
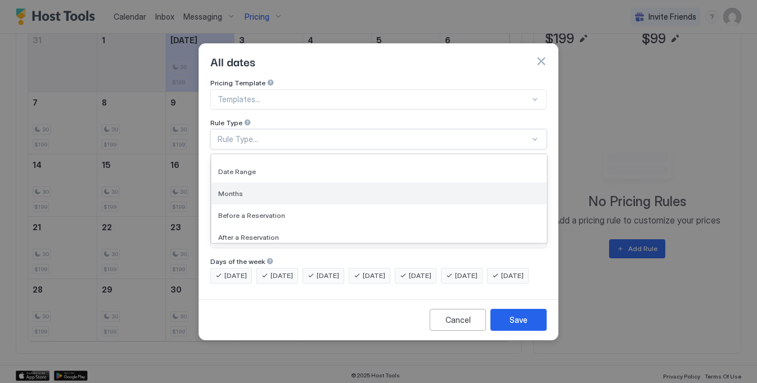
click at [247, 188] on div "Months" at bounding box center [378, 194] width 335 height 22
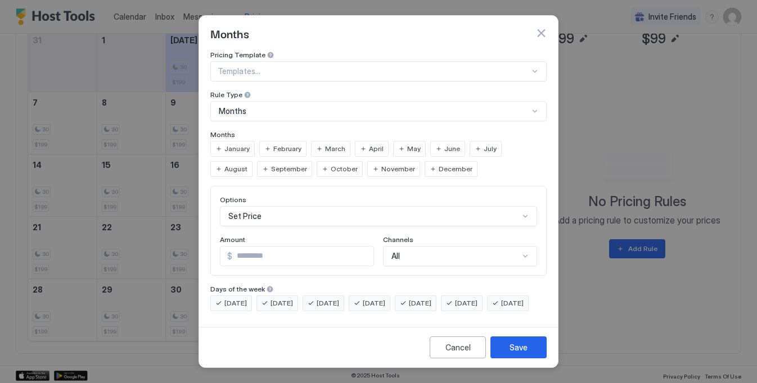
click at [270, 198] on div "Options" at bounding box center [378, 201] width 317 height 11
click at [381, 164] on span "November" at bounding box center [398, 169] width 34 height 10
click at [439, 165] on span "December" at bounding box center [456, 169] width 34 height 10
click at [381, 164] on span "November" at bounding box center [398, 169] width 34 height 10
click at [439, 164] on span "December" at bounding box center [456, 169] width 34 height 10
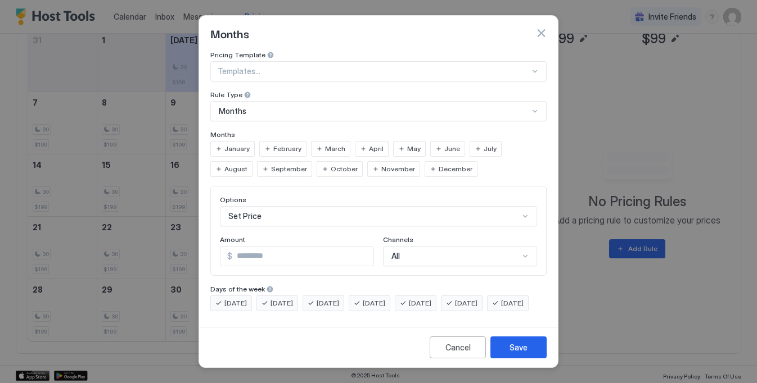
click at [236, 146] on span "January" at bounding box center [236, 149] width 25 height 10
click at [286, 144] on span "February" at bounding box center [287, 149] width 28 height 10
click at [325, 145] on span "March" at bounding box center [335, 149] width 20 height 10
click at [371, 145] on span "April" at bounding box center [376, 149] width 15 height 10
click at [249, 254] on input "*" at bounding box center [302, 256] width 141 height 19
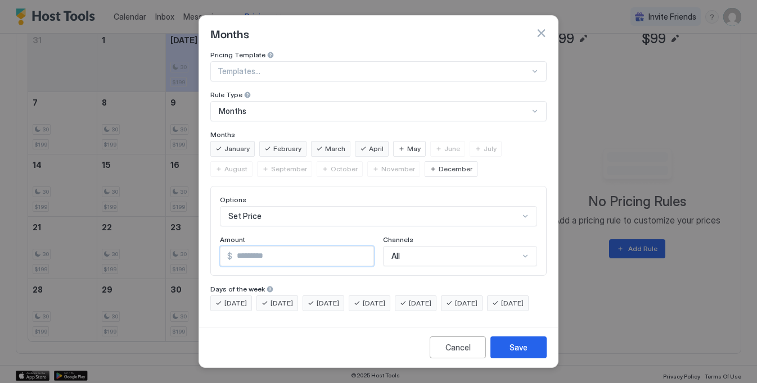
click at [249, 254] on input "*" at bounding box center [302, 256] width 141 height 19
drag, startPoint x: 251, startPoint y: 253, endPoint x: 217, endPoint y: 253, distance: 33.7
click at [217, 253] on div "Options Set Price Amount $ * Channels All" at bounding box center [378, 231] width 336 height 90
type input "***"
click at [521, 354] on div "Save" at bounding box center [518, 348] width 18 height 12
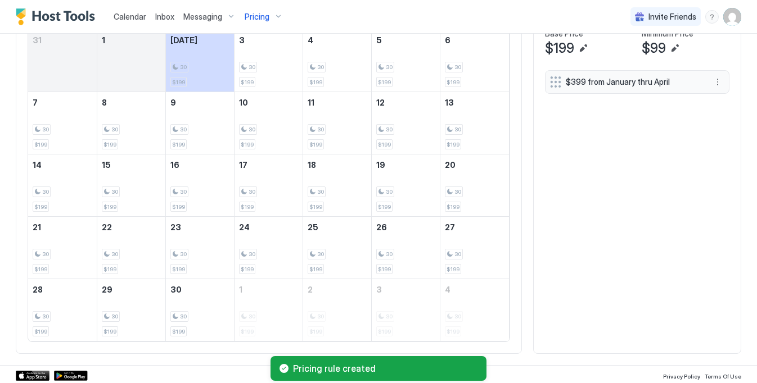
click at [636, 250] on div "$399 from January thru April" at bounding box center [637, 206] width 184 height 273
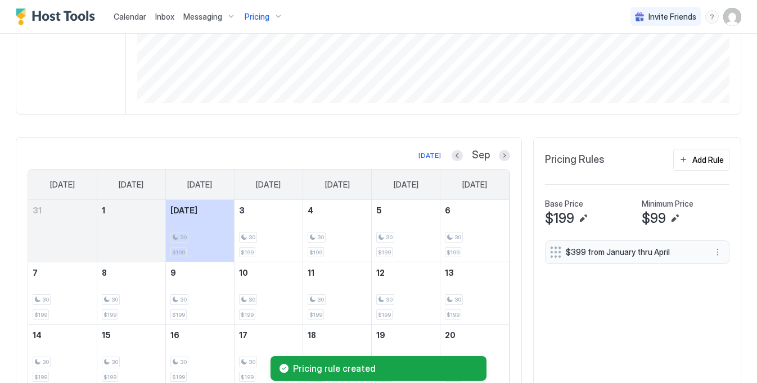
scroll to position [196, 0]
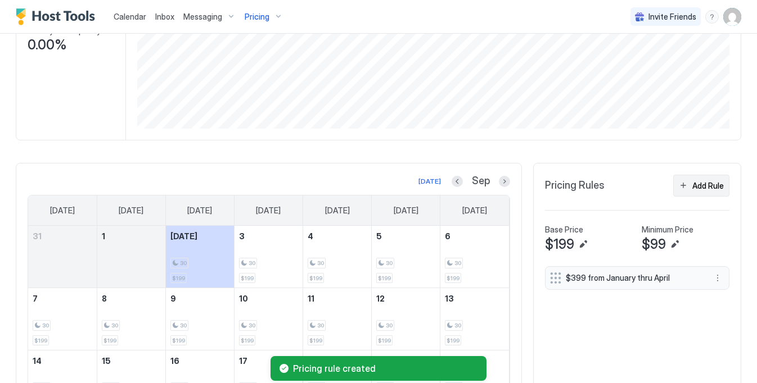
click at [703, 178] on button "Add Rule" at bounding box center [701, 186] width 56 height 22
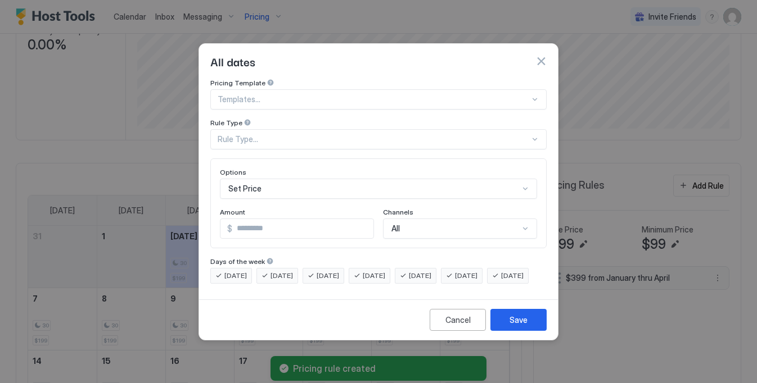
click at [273, 134] on div "Rule Type..." at bounding box center [374, 139] width 312 height 10
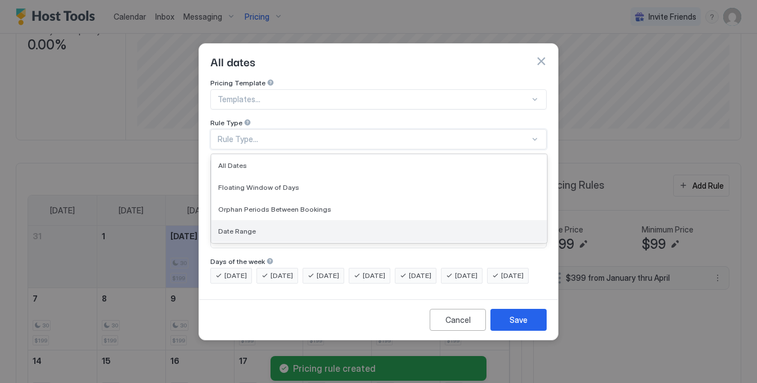
click at [254, 220] on div "Date Range" at bounding box center [378, 231] width 335 height 22
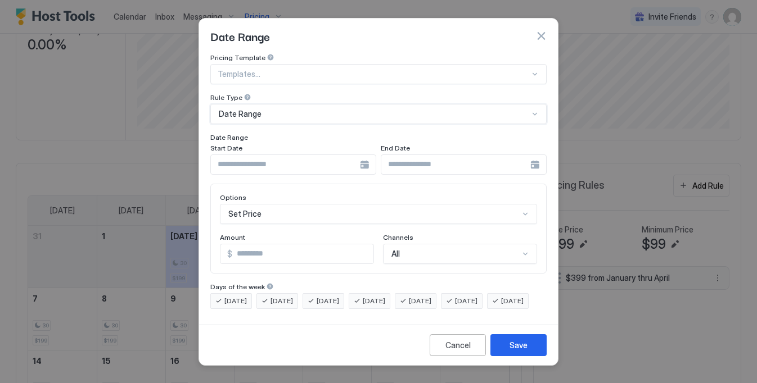
click at [283, 109] on div "Date Range" at bounding box center [374, 114] width 310 height 10
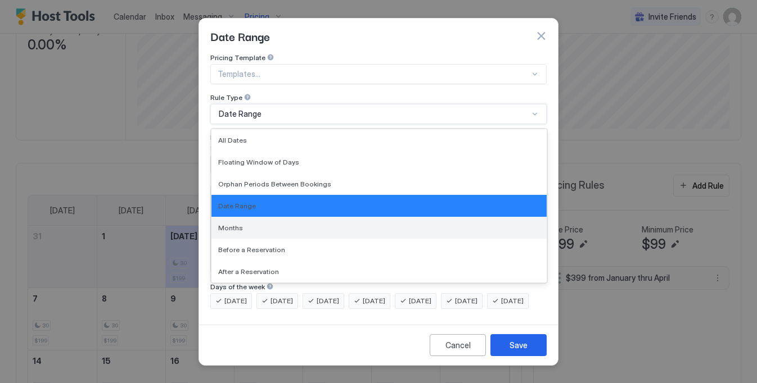
click at [243, 224] on div "Months" at bounding box center [379, 228] width 322 height 8
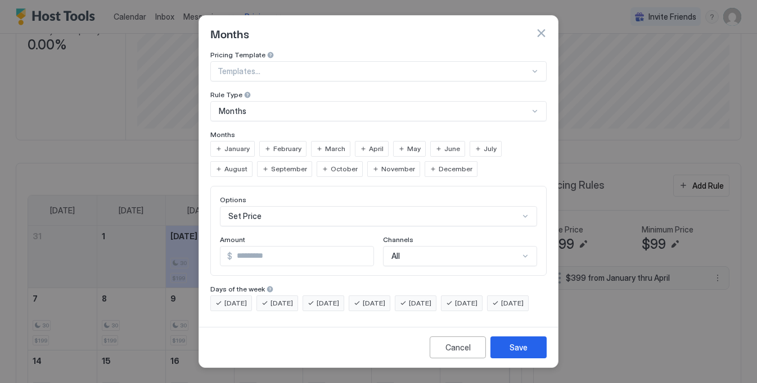
click at [381, 164] on span "November" at bounding box center [398, 169] width 34 height 10
click at [424, 165] on div "December" at bounding box center [450, 169] width 53 height 16
click at [259, 254] on input "*" at bounding box center [302, 256] width 141 height 19
type input "***"
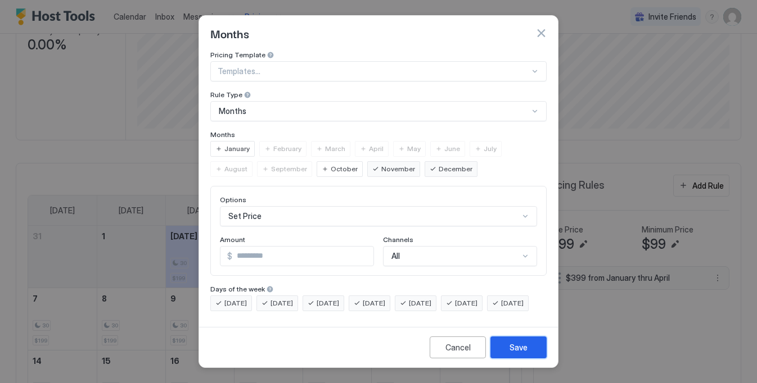
click at [518, 345] on button "Save" at bounding box center [518, 348] width 56 height 22
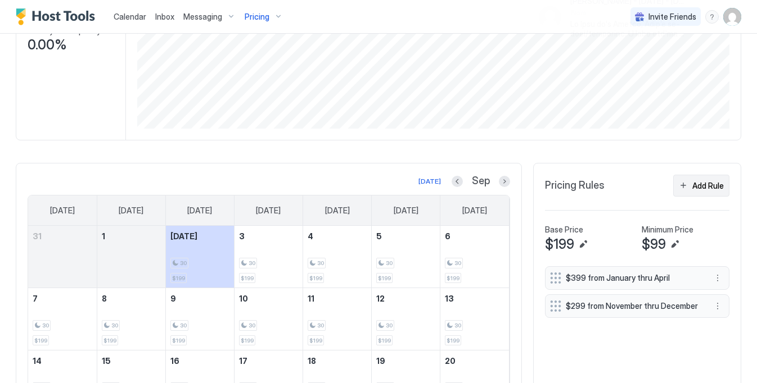
click at [704, 191] on div "Add Rule" at bounding box center [707, 186] width 31 height 12
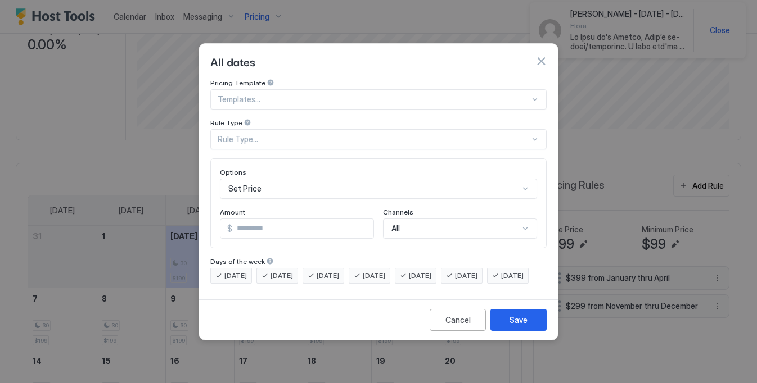
click at [295, 180] on div "Set Price" at bounding box center [378, 189] width 317 height 20
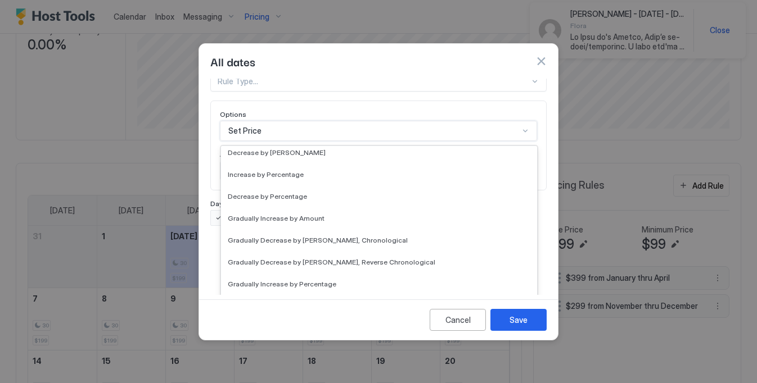
scroll to position [0, 0]
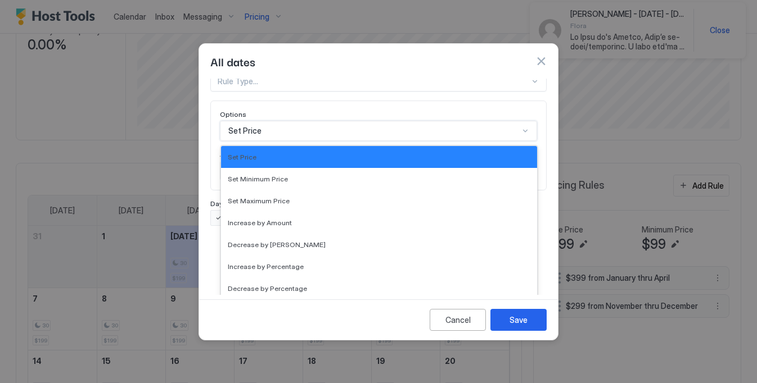
click at [307, 102] on div "Pricing Template Templates... Rule Type Rule Type... Options Set Price selected…" at bounding box center [378, 123] width 336 height 205
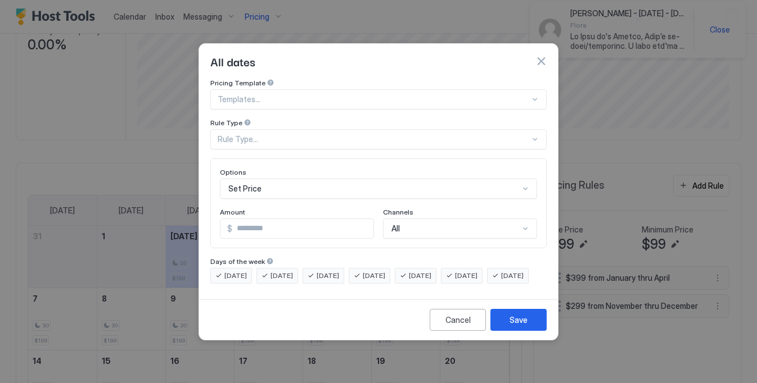
click at [246, 182] on div "Set Price" at bounding box center [378, 189] width 317 height 20
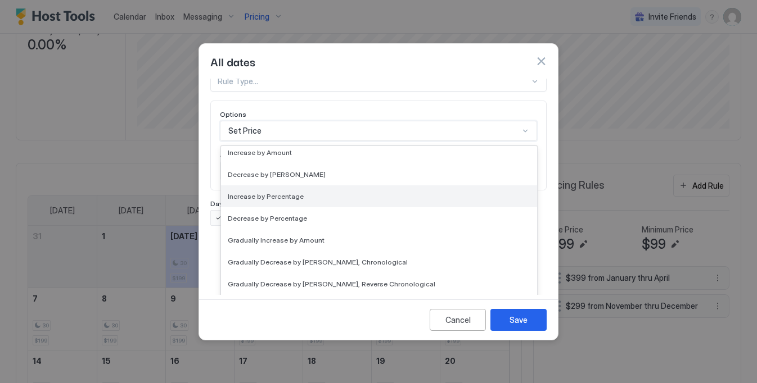
scroll to position [89, 0]
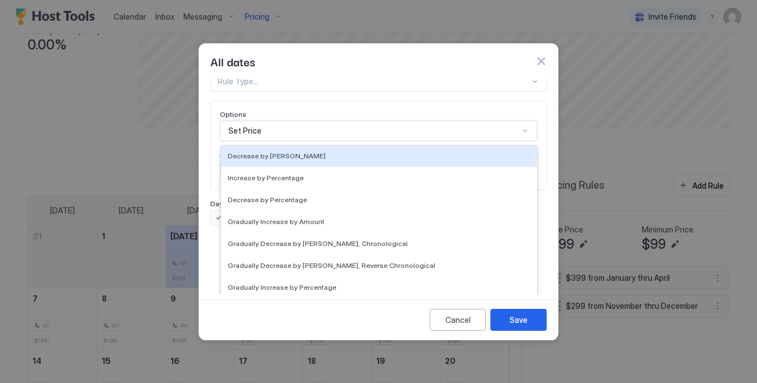
click at [262, 88] on div "Pricing Template Templates... Rule Type Rule Type... Options Decrease by [PERSO…" at bounding box center [378, 123] width 336 height 205
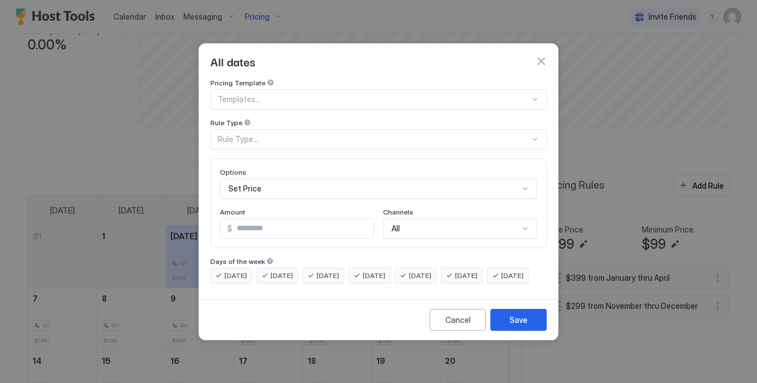
click at [276, 136] on div "Rule Type..." at bounding box center [378, 139] width 336 height 20
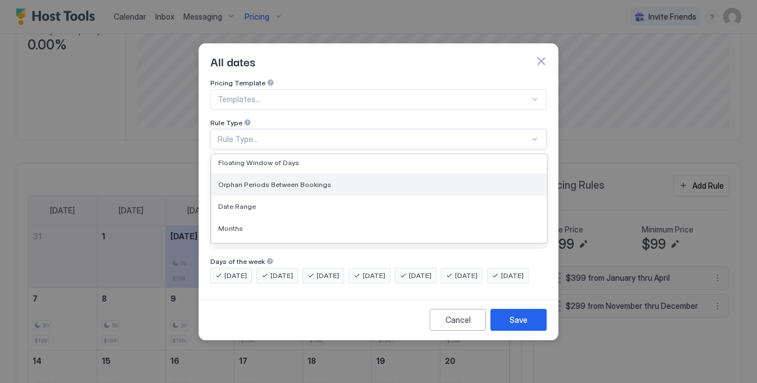
scroll to position [27, 0]
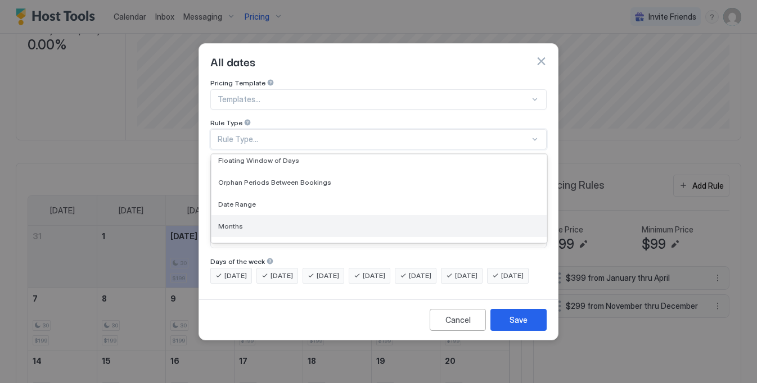
click at [257, 222] on div "Months" at bounding box center [379, 226] width 322 height 8
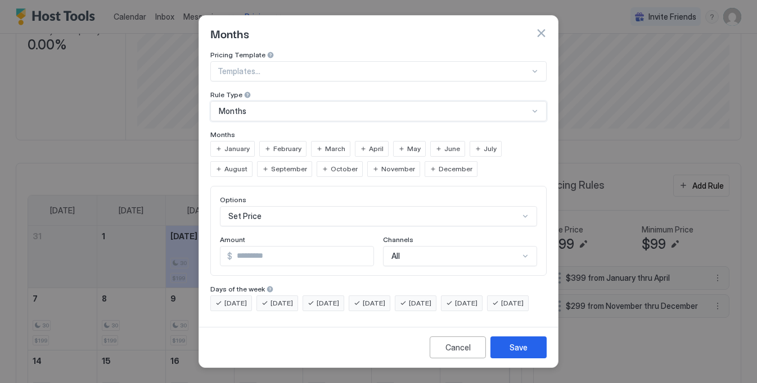
click at [444, 144] on span "June" at bounding box center [452, 149] width 16 height 10
click at [484, 145] on span "July" at bounding box center [490, 149] width 13 height 10
click at [247, 164] on span "August" at bounding box center [235, 169] width 23 height 10
click at [271, 165] on span "September" at bounding box center [289, 169] width 36 height 10
click at [278, 252] on input "*" at bounding box center [302, 256] width 141 height 19
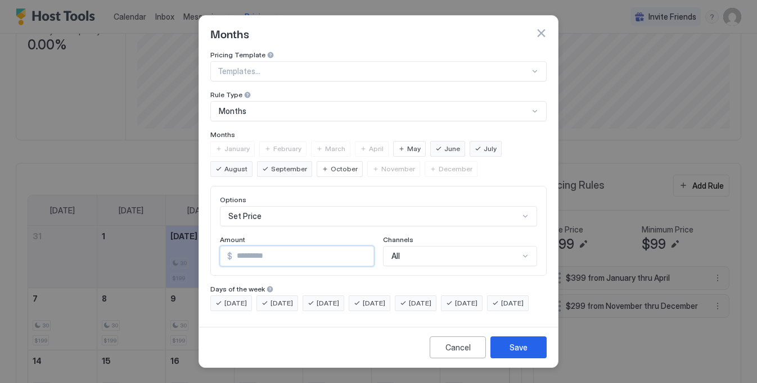
click at [278, 252] on input "*" at bounding box center [302, 256] width 141 height 19
drag, startPoint x: 278, startPoint y: 252, endPoint x: 206, endPoint y: 250, distance: 71.4
click at [206, 250] on div "Pricing Template Templates... Rule Type Months Months January February March Ap…" at bounding box center [378, 187] width 359 height 272
type input "***"
click at [523, 359] on button "Save" at bounding box center [518, 348] width 56 height 22
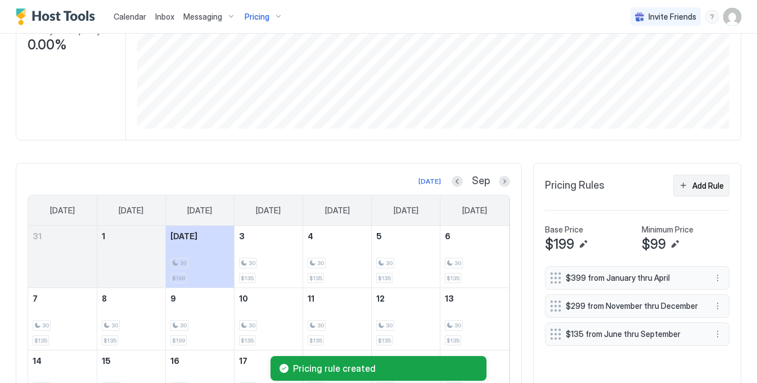
click at [702, 188] on div "Add Rule" at bounding box center [707, 186] width 31 height 12
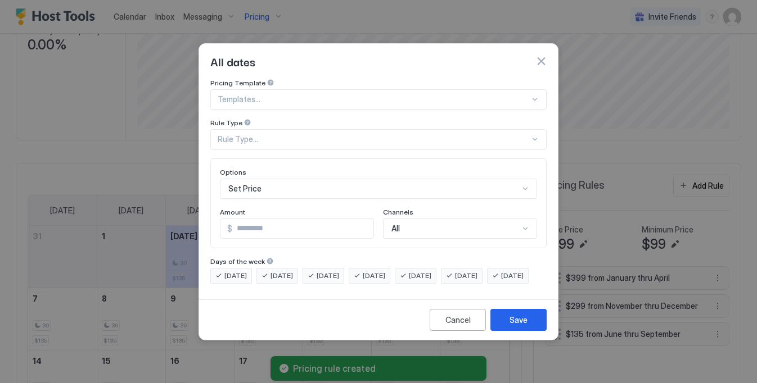
click at [328, 180] on div "Set Price" at bounding box center [378, 189] width 317 height 20
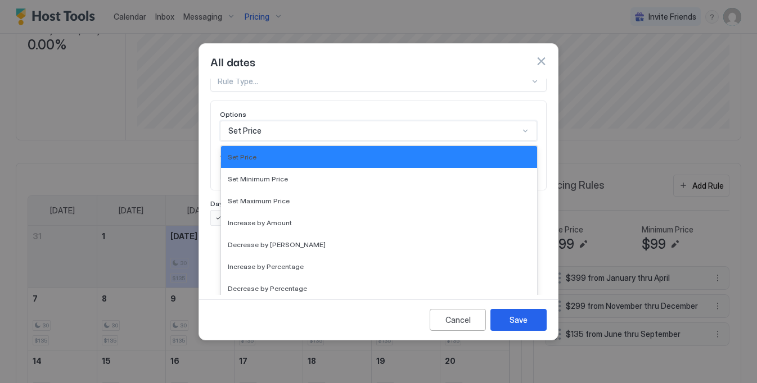
click at [327, 96] on div "Pricing Template Templates... Rule Type Rule Type... Options Set Price selected…" at bounding box center [378, 123] width 336 height 205
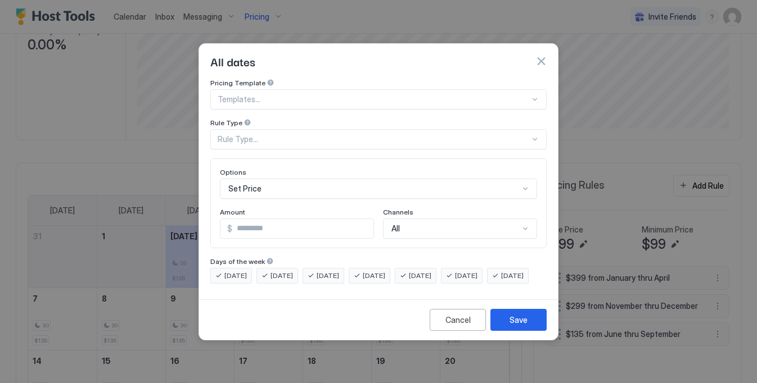
click at [272, 94] on div at bounding box center [374, 99] width 312 height 10
click at [329, 64] on div "All dates" at bounding box center [378, 61] width 359 height 35
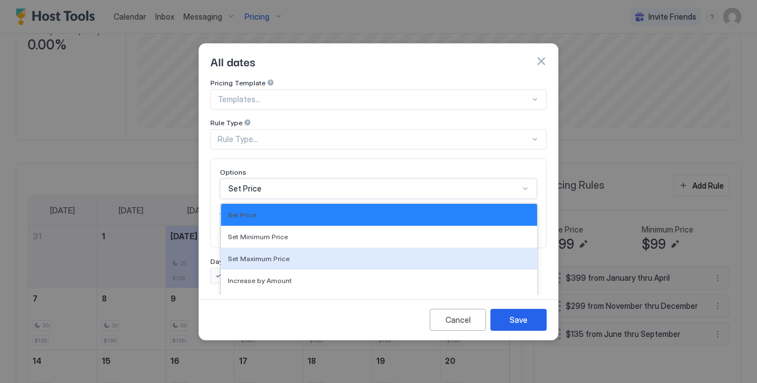
scroll to position [58, 0]
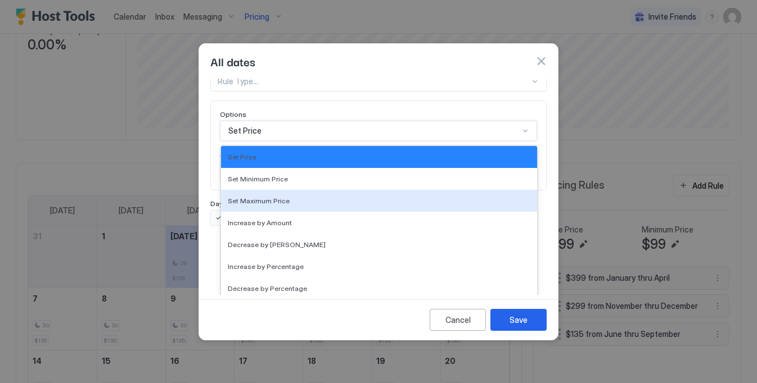
click at [271, 141] on div "Set Maximum Price, 3 of 17. 17 results available. Use Up and Down to choose opt…" at bounding box center [378, 131] width 317 height 20
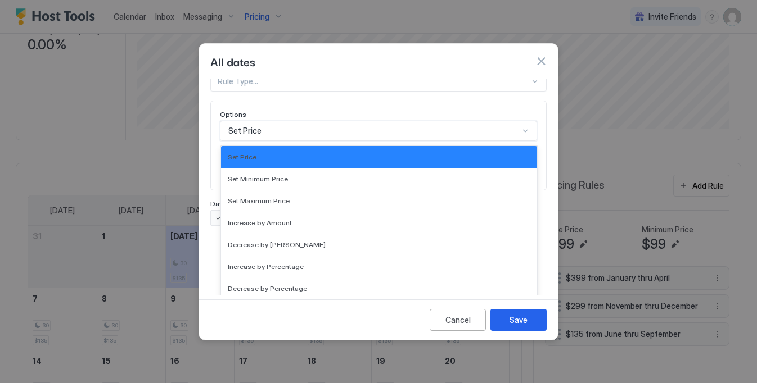
click at [295, 100] on div "Pricing Template Templates... Rule Type Rule Type... Options Set Price selected…" at bounding box center [378, 123] width 336 height 205
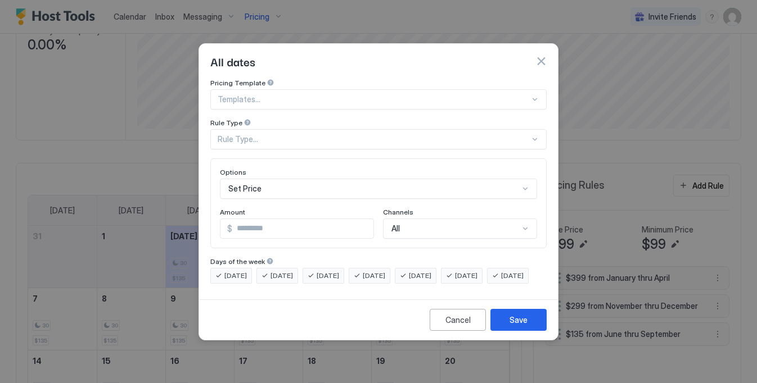
click at [269, 135] on div "Rule Type..." at bounding box center [378, 139] width 336 height 20
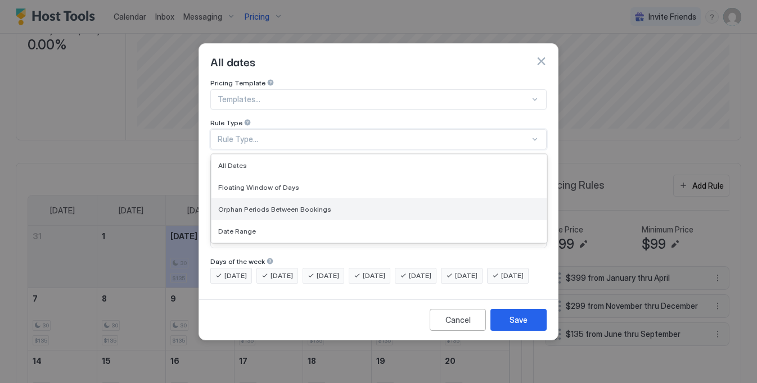
scroll to position [39, 0]
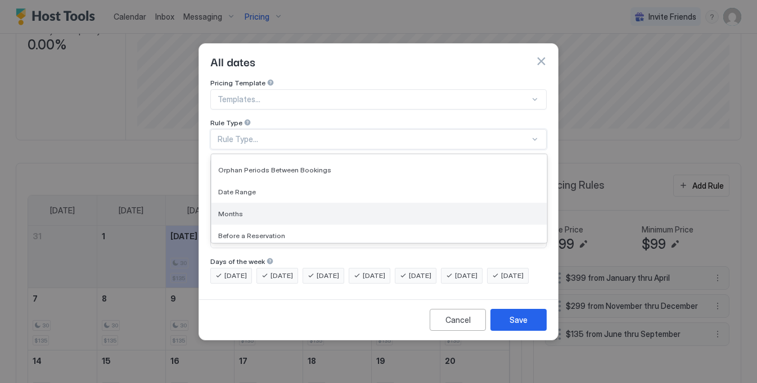
click at [254, 210] on div "Months" at bounding box center [379, 214] width 322 height 8
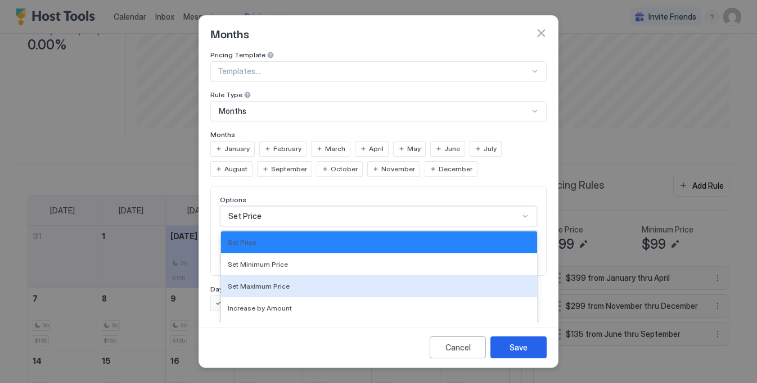
click at [287, 210] on div "Set Maximum Price, 3 of 17. 17 results available. Use Up and Down to choose opt…" at bounding box center [378, 216] width 317 height 20
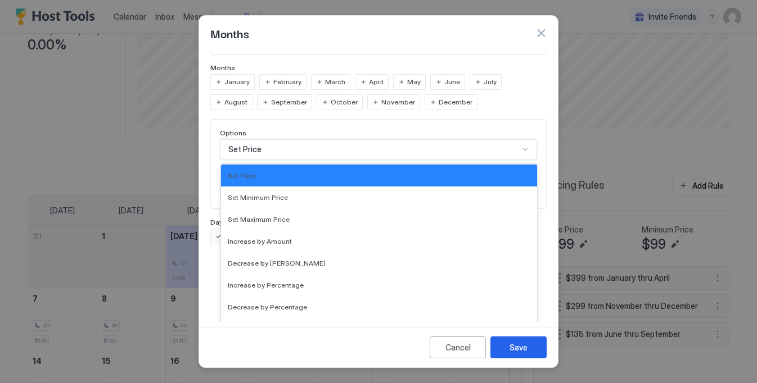
click at [347, 42] on div "Months" at bounding box center [378, 33] width 359 height 35
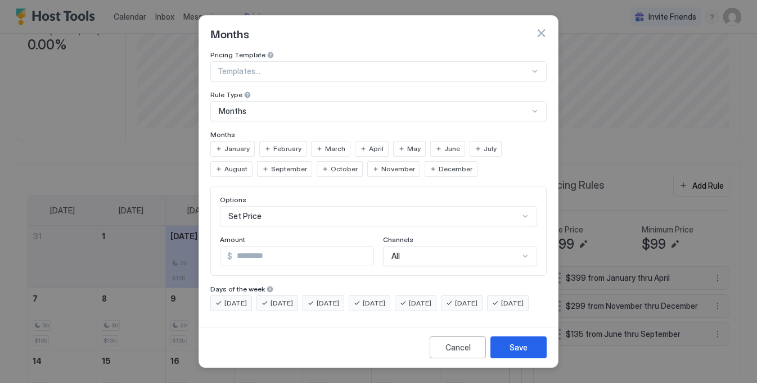
scroll to position [9, 0]
click at [331, 164] on span "October" at bounding box center [344, 169] width 27 height 10
click at [267, 251] on input "*" at bounding box center [302, 256] width 141 height 19
drag, startPoint x: 251, startPoint y: 241, endPoint x: 204, endPoint y: 242, distance: 47.8
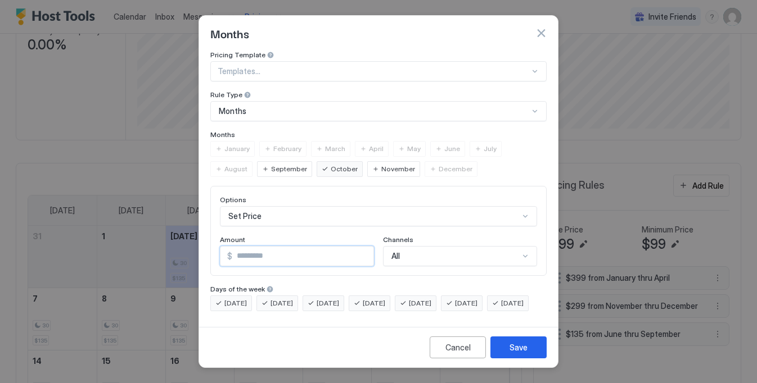
click at [204, 242] on div "Pricing Template Templates... Rule Type Months Months January February March Ap…" at bounding box center [378, 187] width 359 height 272
type input "***"
click at [525, 350] on div "Save" at bounding box center [518, 348] width 18 height 12
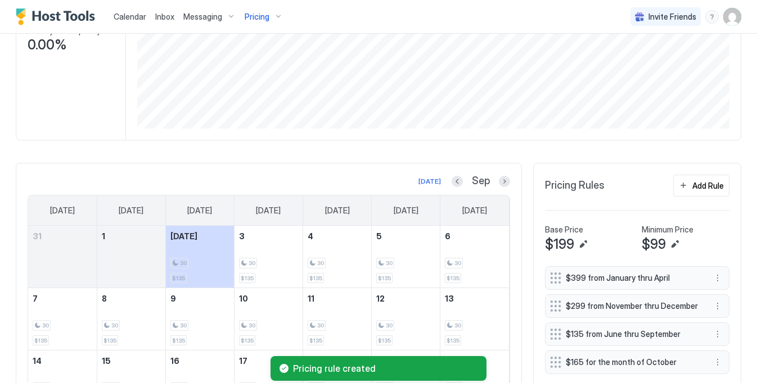
scroll to position [0, 0]
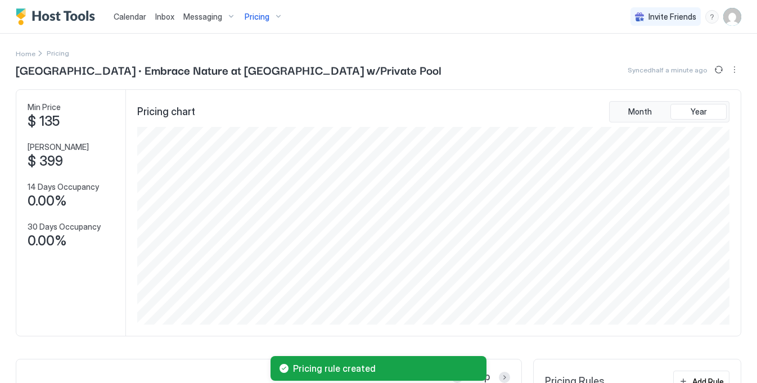
click at [263, 9] on div "Pricing" at bounding box center [263, 16] width 47 height 19
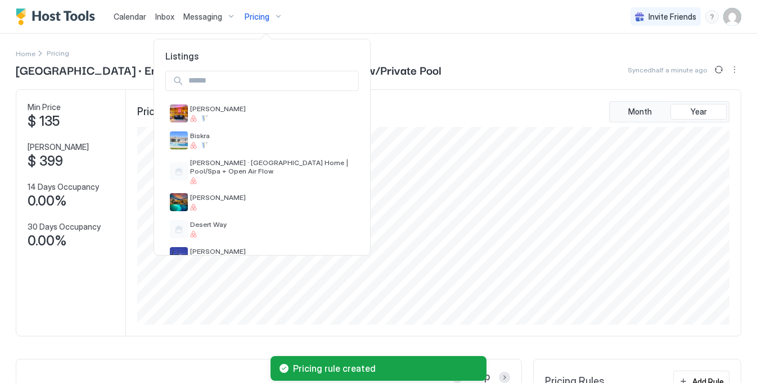
click at [236, 93] on div at bounding box center [262, 81] width 216 height 38
click at [231, 79] on input "Input Field" at bounding box center [271, 80] width 174 height 19
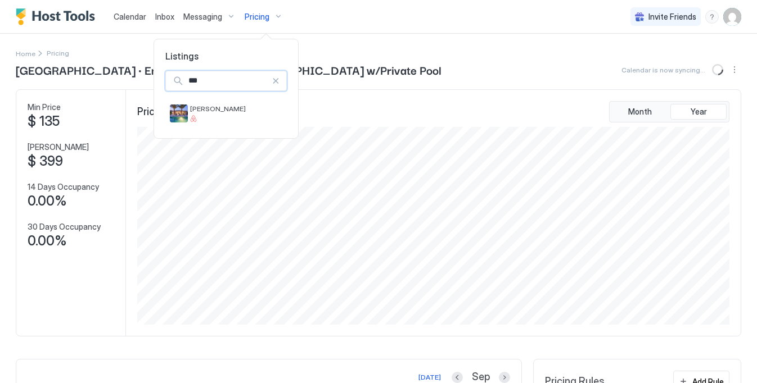
type input "****"
click at [236, 116] on div at bounding box center [236, 118] width 92 height 7
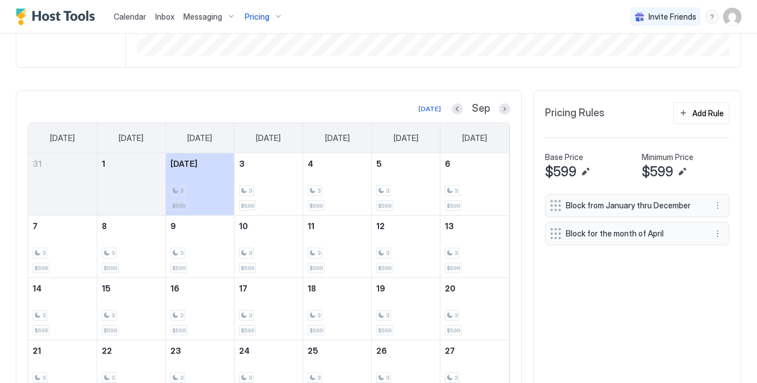
scroll to position [266, 0]
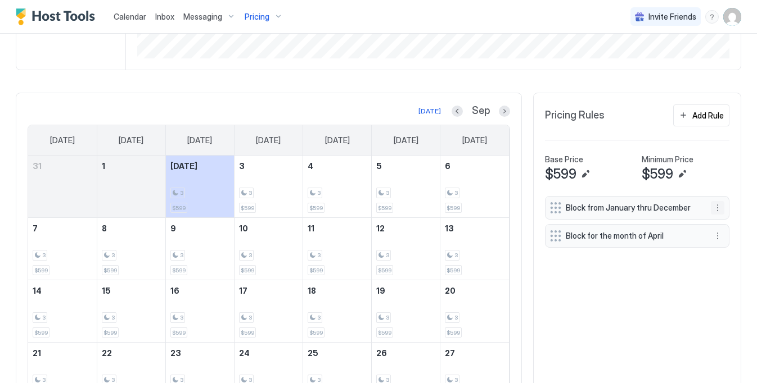
click at [715, 209] on button "More options" at bounding box center [717, 207] width 13 height 13
click at [726, 250] on div "Pause" at bounding box center [732, 242] width 42 height 18
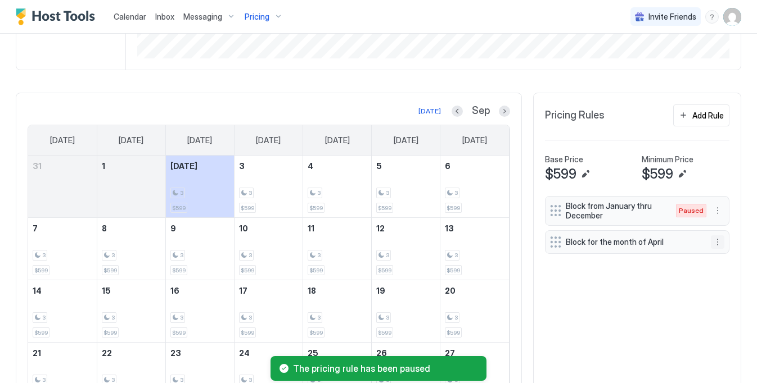
click at [711, 238] on button "More options" at bounding box center [717, 242] width 13 height 13
click at [729, 290] on span "Delete" at bounding box center [738, 294] width 21 height 8
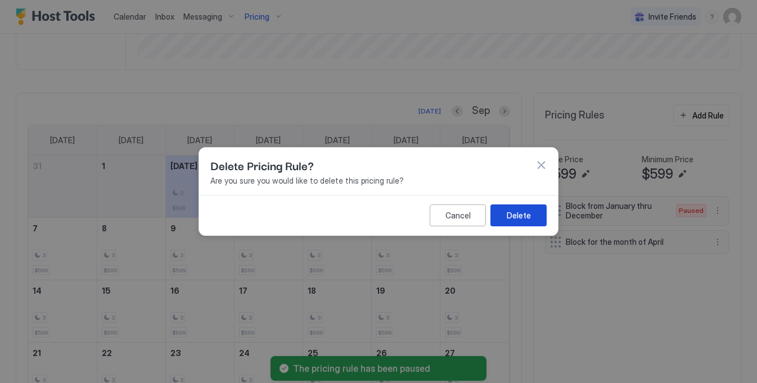
click at [501, 214] on button "Delete" at bounding box center [518, 216] width 56 height 22
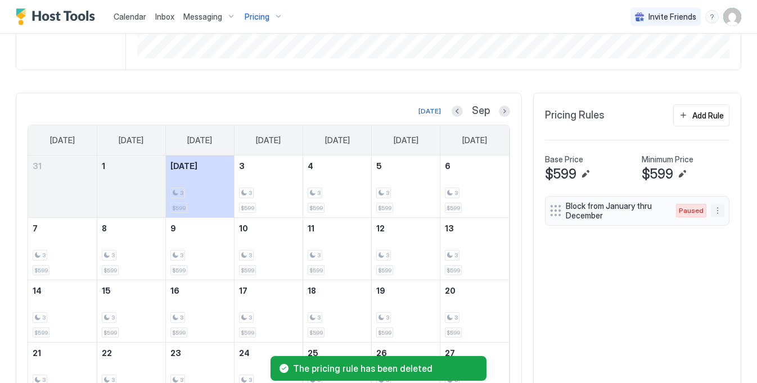
click at [716, 214] on button "More options" at bounding box center [717, 210] width 13 height 13
click at [721, 257] on div "Delete" at bounding box center [732, 263] width 43 height 18
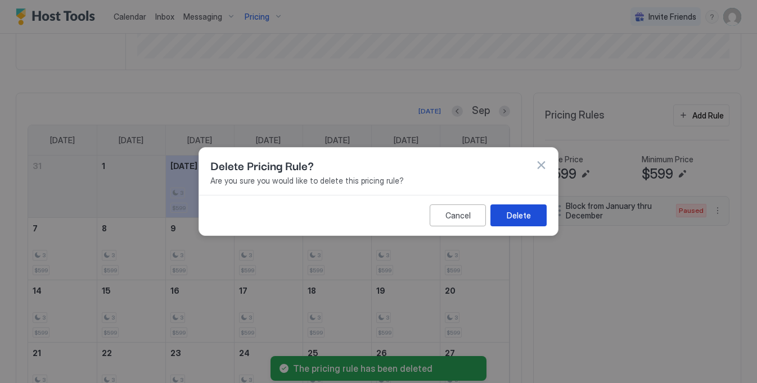
click at [512, 206] on button "Delete" at bounding box center [518, 216] width 56 height 22
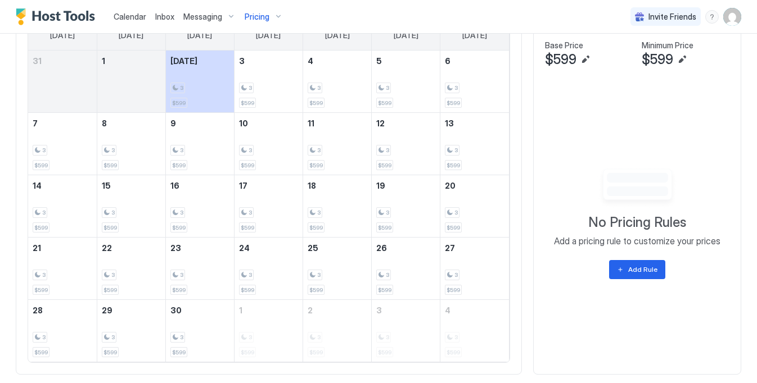
scroll to position [359, 0]
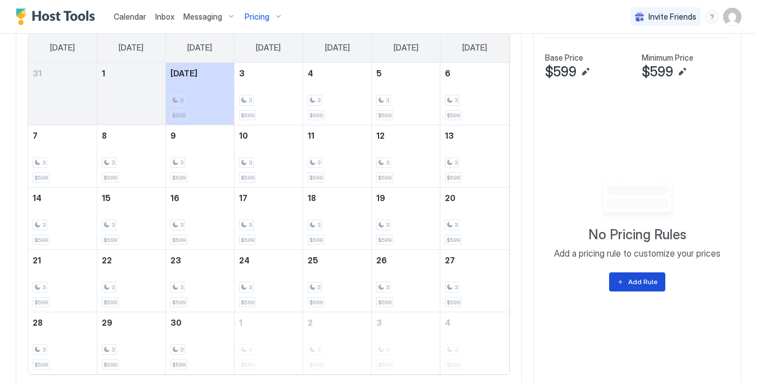
click at [630, 278] on div "Add Rule" at bounding box center [642, 282] width 29 height 10
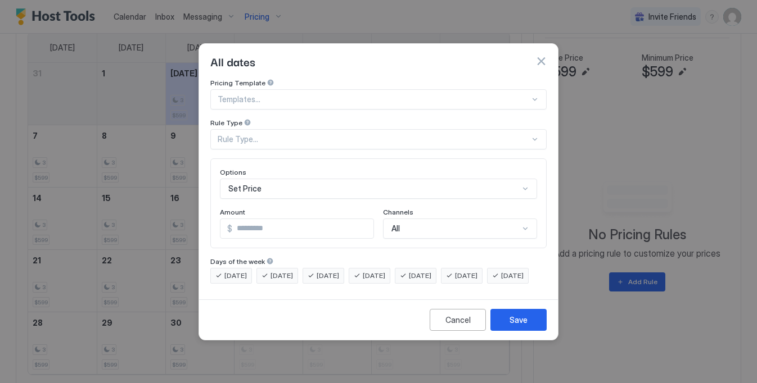
click at [290, 134] on div "Rule Type..." at bounding box center [374, 139] width 312 height 10
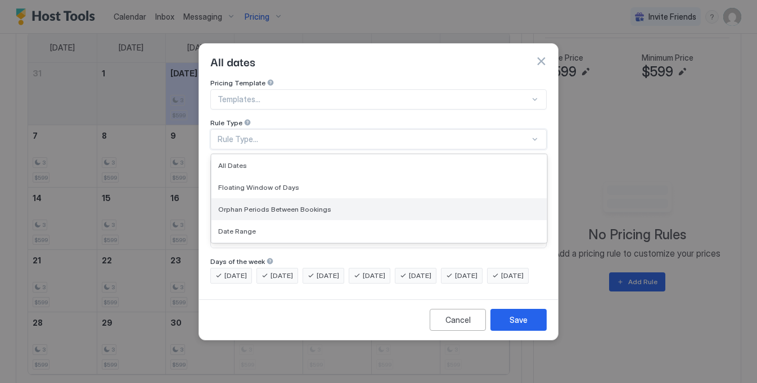
scroll to position [65, 0]
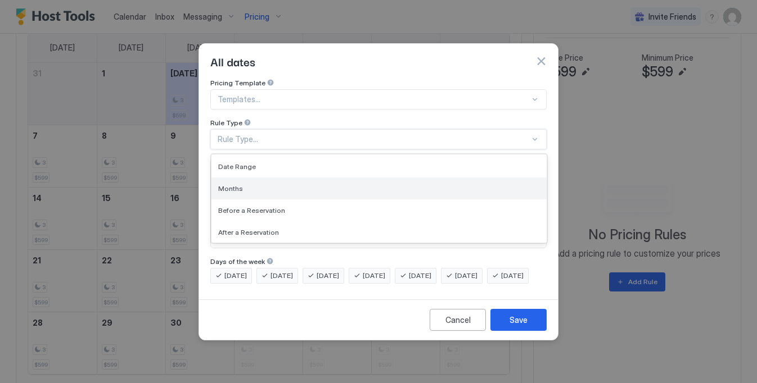
click at [264, 184] on div "Months" at bounding box center [379, 188] width 322 height 8
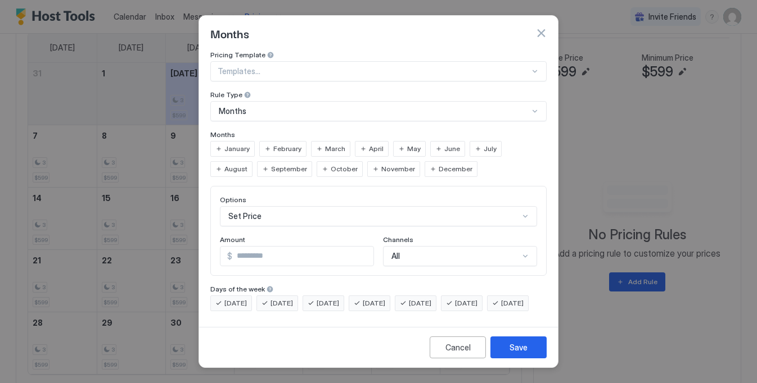
click at [448, 145] on span "June" at bounding box center [452, 149] width 16 height 10
click at [473, 145] on div "July" at bounding box center [485, 149] width 32 height 16
click at [252, 161] on div "August" at bounding box center [231, 169] width 42 height 16
click at [271, 164] on span "September" at bounding box center [289, 169] width 36 height 10
click at [264, 254] on input "*" at bounding box center [302, 256] width 141 height 19
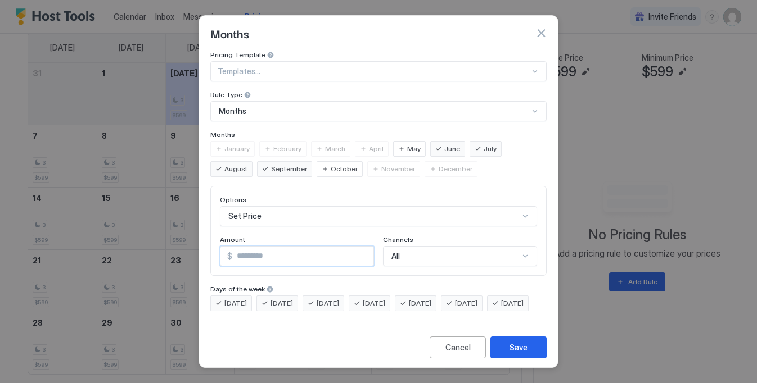
click at [264, 254] on input "*" at bounding box center [302, 256] width 141 height 19
drag, startPoint x: 249, startPoint y: 253, endPoint x: 204, endPoint y: 253, distance: 45.0
click at [204, 253] on div "Pricing Template Templates... Rule Type Months Months January February March Ap…" at bounding box center [378, 187] width 359 height 272
type input "***"
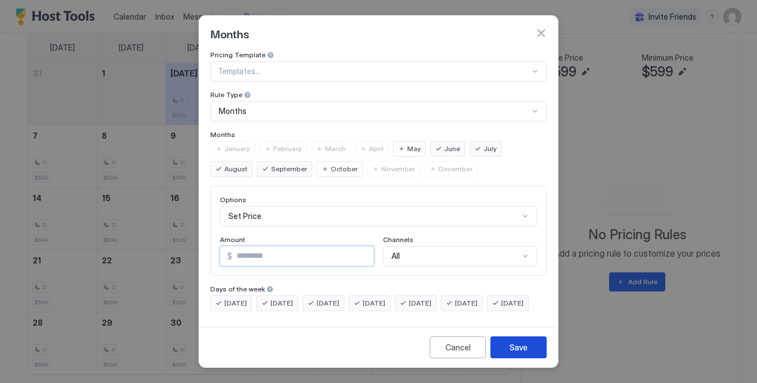
click at [524, 350] on div "Save" at bounding box center [518, 348] width 18 height 12
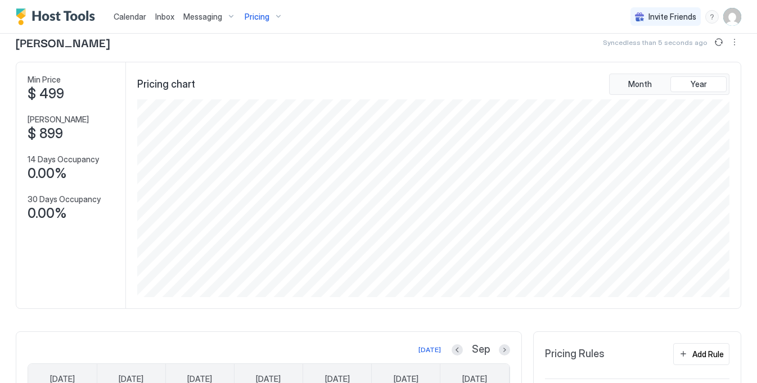
scroll to position [0, 0]
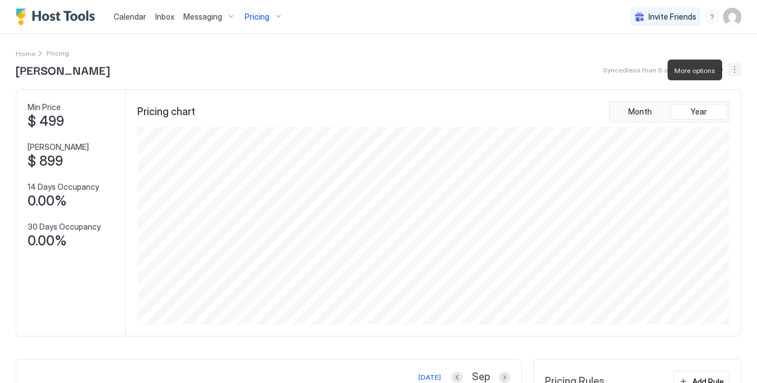
click at [735, 74] on button "More options" at bounding box center [734, 69] width 13 height 13
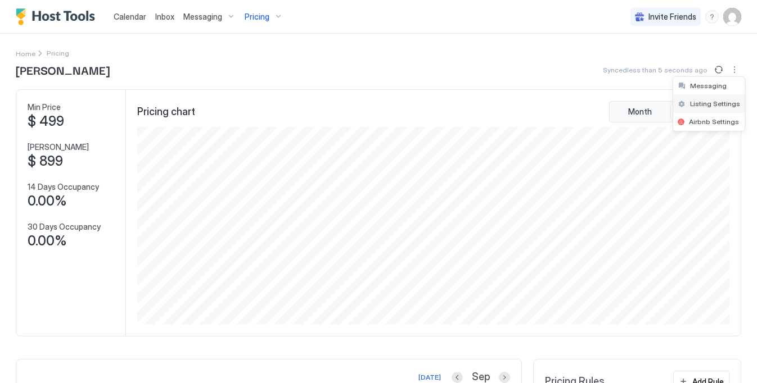
click at [719, 102] on span "Listing Settings" at bounding box center [715, 104] width 50 height 8
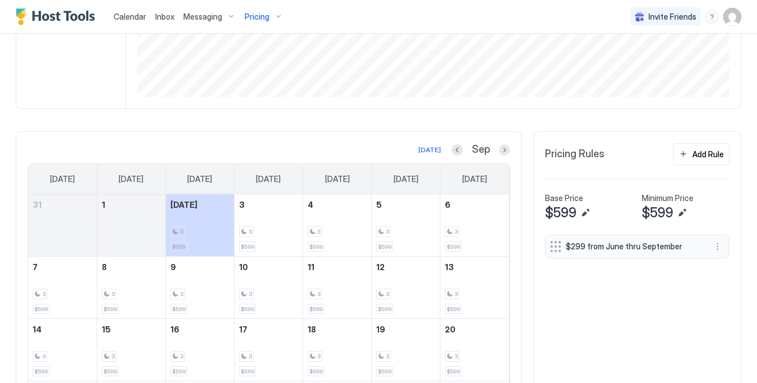
scroll to position [228, 0]
click at [712, 161] on button "Add Rule" at bounding box center [701, 154] width 56 height 22
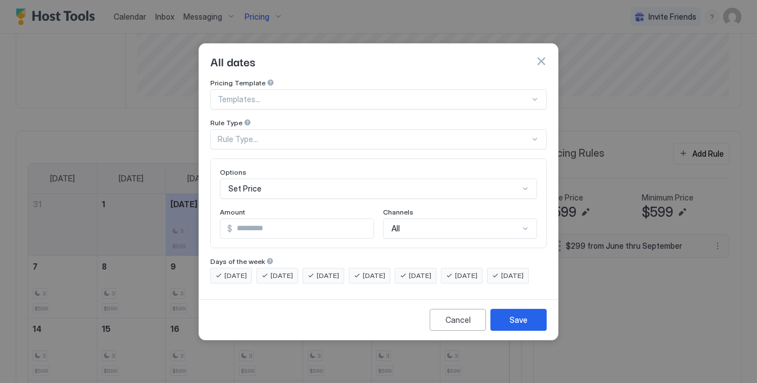
click at [293, 134] on div "Rule Type..." at bounding box center [374, 139] width 312 height 10
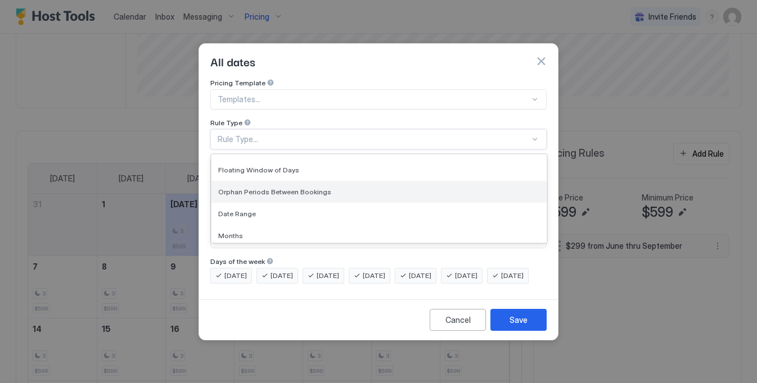
scroll to position [0, 0]
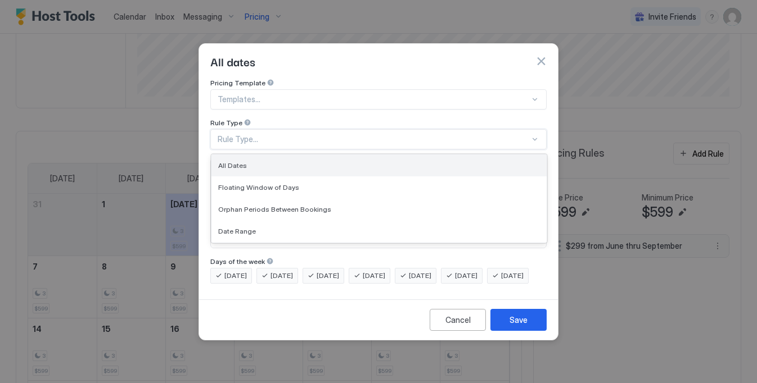
click at [285, 161] on div "All Dates" at bounding box center [379, 165] width 322 height 8
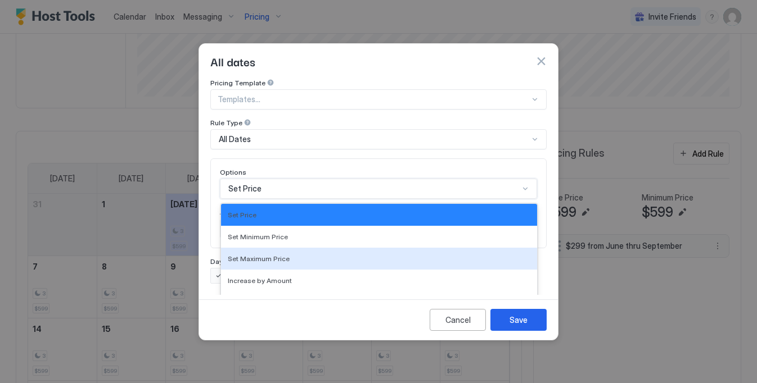
click at [260, 180] on div "Set Maximum Price, 3 of 17. 17 results available. Use Up and Down to choose opt…" at bounding box center [378, 189] width 317 height 20
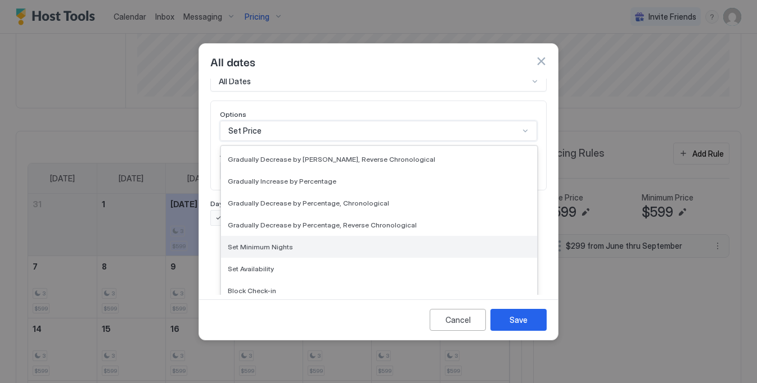
scroll to position [196, 0]
click at [287, 242] on span "Set Minimum Nights" at bounding box center [260, 246] width 65 height 8
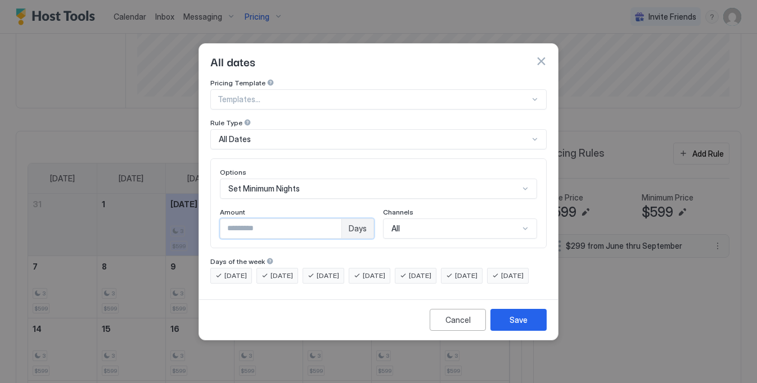
click at [254, 219] on input "*" at bounding box center [280, 228] width 121 height 19
drag, startPoint x: 254, startPoint y: 218, endPoint x: 194, endPoint y: 218, distance: 59.6
click at [194, 218] on div "All dates Pricing Template Templates... Rule Type All Dates Options Set Minimum…" at bounding box center [378, 191] width 757 height 383
type input "**"
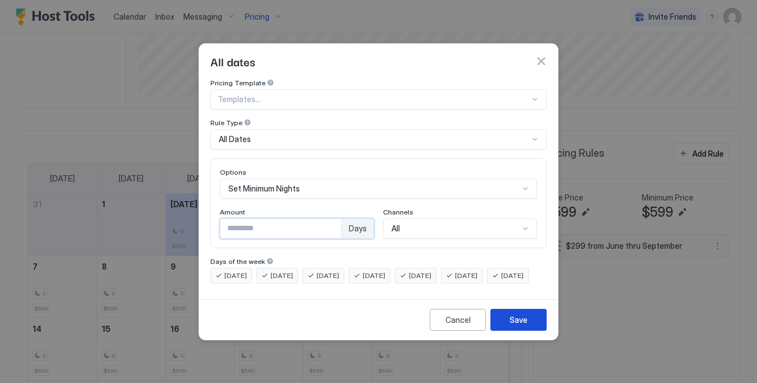
click at [527, 329] on button "Save" at bounding box center [518, 320] width 56 height 22
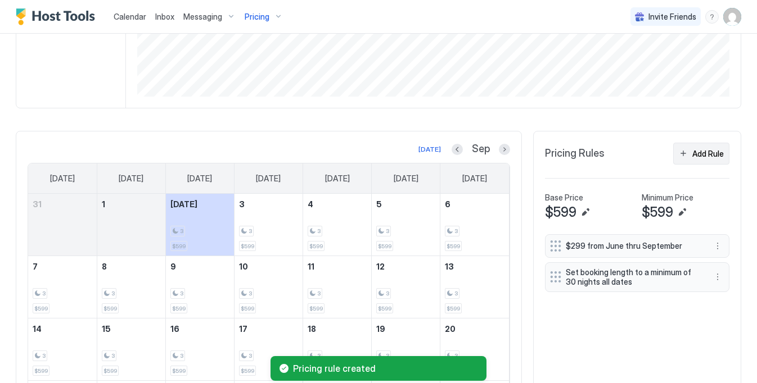
click at [701, 156] on div "Add Rule" at bounding box center [707, 154] width 31 height 12
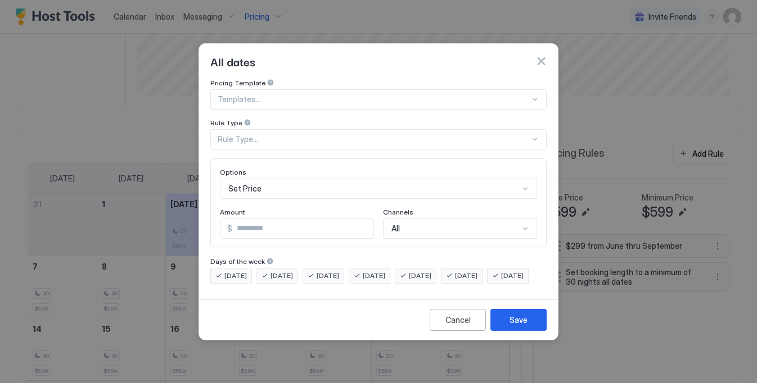
click at [319, 134] on div "Rule Type..." at bounding box center [374, 139] width 312 height 10
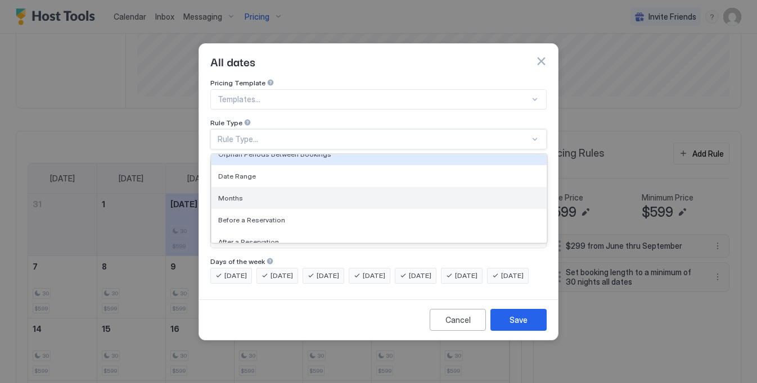
scroll to position [55, 0]
click at [266, 195] on div "Months" at bounding box center [379, 199] width 322 height 8
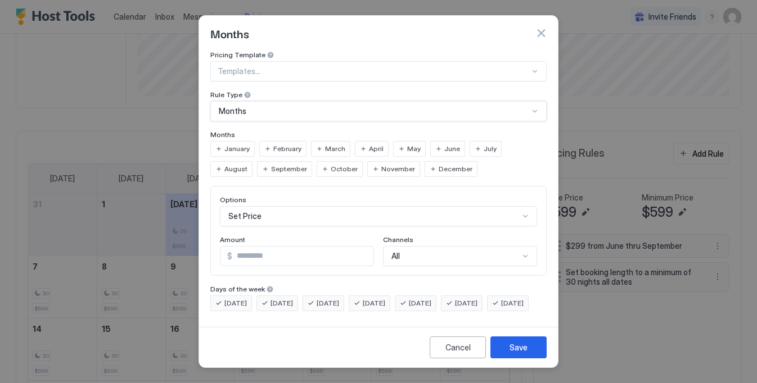
click at [331, 166] on span "October" at bounding box center [344, 169] width 27 height 10
click at [269, 250] on input "*" at bounding box center [302, 256] width 141 height 19
drag, startPoint x: 257, startPoint y: 250, endPoint x: 204, endPoint y: 250, distance: 53.4
click at [204, 250] on div "Pricing Template Templates... Rule Type Months Months January February March Ap…" at bounding box center [378, 187] width 359 height 272
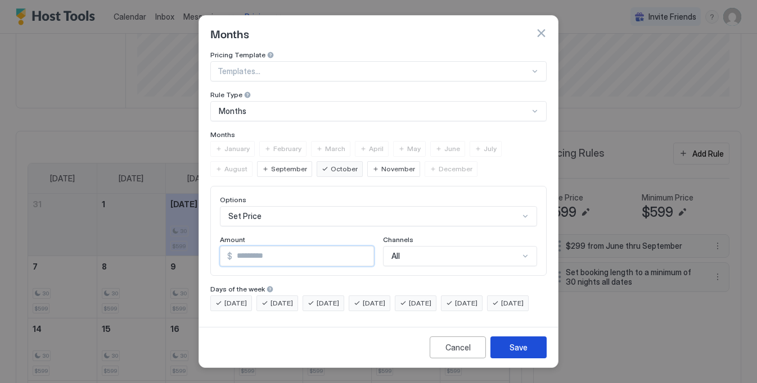
type input "***"
click at [532, 359] on button "Save" at bounding box center [518, 348] width 56 height 22
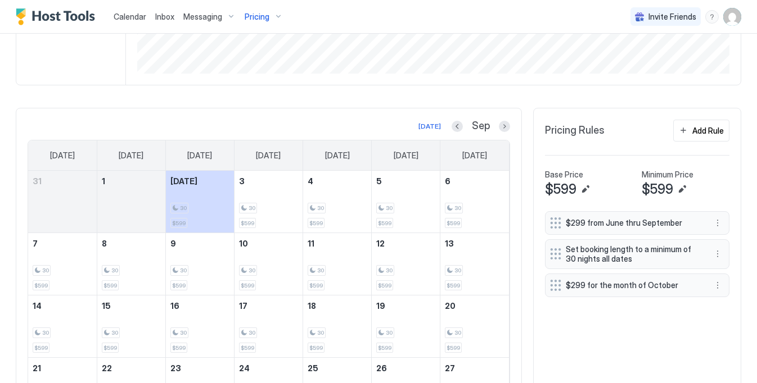
scroll to position [250, 0]
click at [715, 225] on button "More options" at bounding box center [717, 224] width 13 height 13
click at [743, 204] on div at bounding box center [378, 191] width 757 height 383
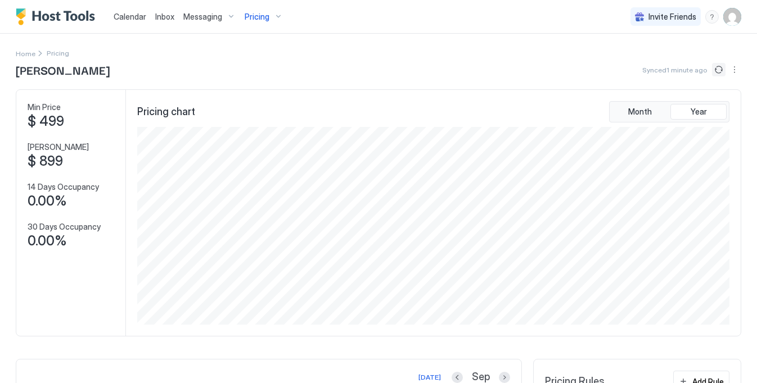
click at [715, 74] on button "Sync prices" at bounding box center [718, 69] width 13 height 13
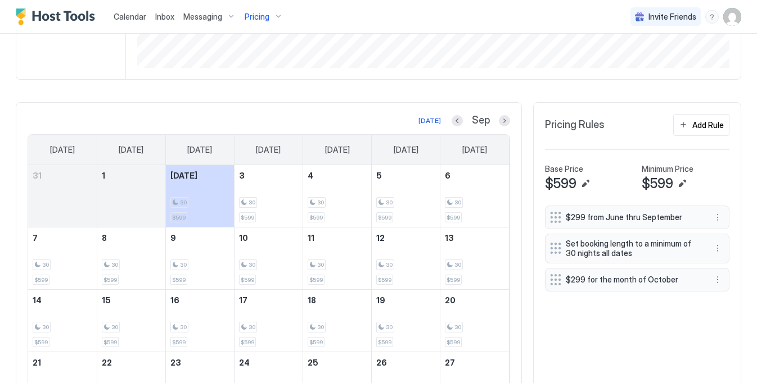
scroll to position [257, 0]
click at [715, 283] on button "More options" at bounding box center [717, 279] width 13 height 13
click at [720, 293] on div "Edit" at bounding box center [728, 295] width 25 height 8
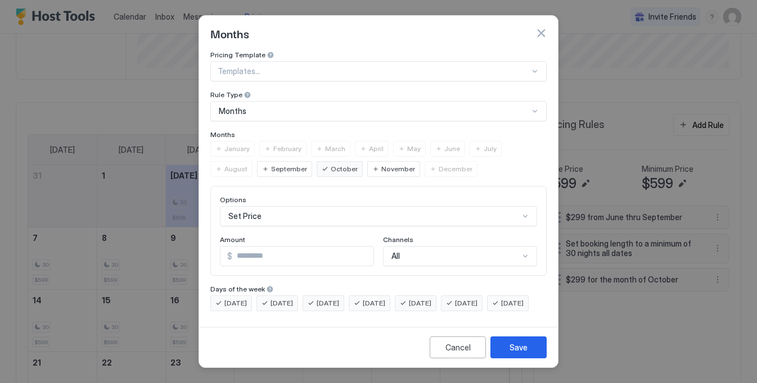
click at [288, 254] on input "***" at bounding box center [302, 256] width 141 height 19
type input "***"
click at [518, 354] on div "Save" at bounding box center [518, 348] width 18 height 12
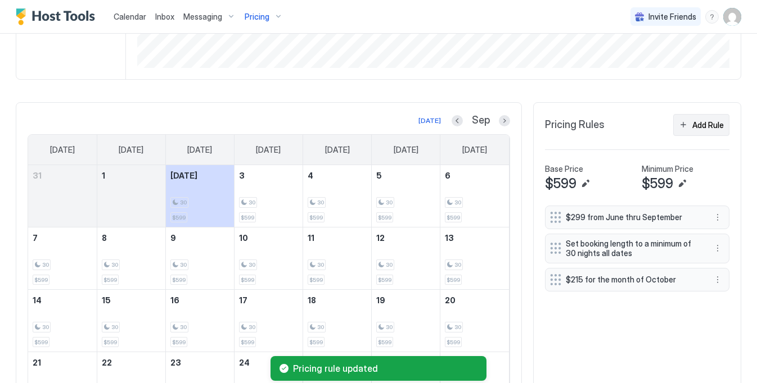
click at [712, 125] on div "Add Rule" at bounding box center [707, 125] width 31 height 12
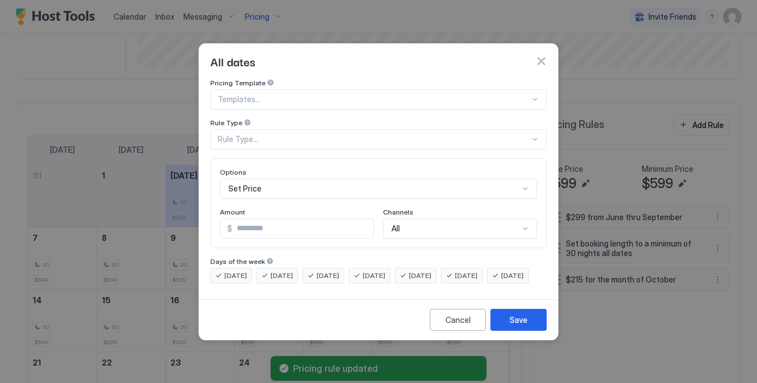
click at [260, 134] on div "Rule Type..." at bounding box center [374, 139] width 312 height 10
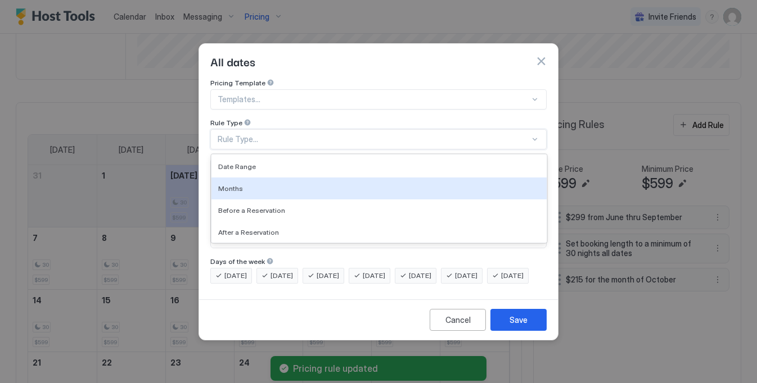
scroll to position [62, 0]
click at [269, 187] on div "Months" at bounding box center [379, 191] width 322 height 8
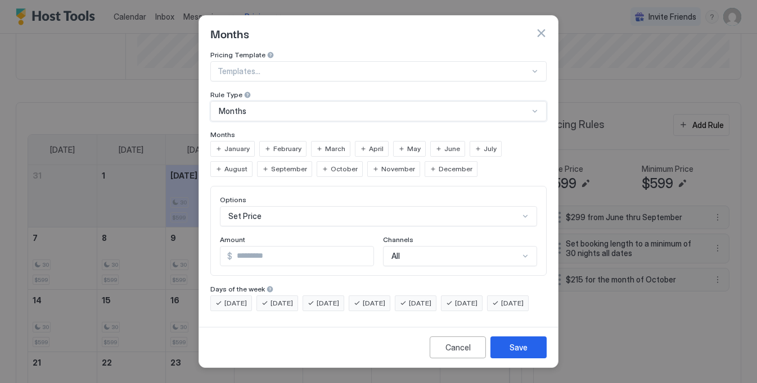
click at [275, 254] on input "*" at bounding box center [302, 256] width 141 height 19
drag, startPoint x: 256, startPoint y: 255, endPoint x: 220, endPoint y: 252, distance: 35.5
click at [220, 252] on div "$ *" at bounding box center [297, 256] width 154 height 20
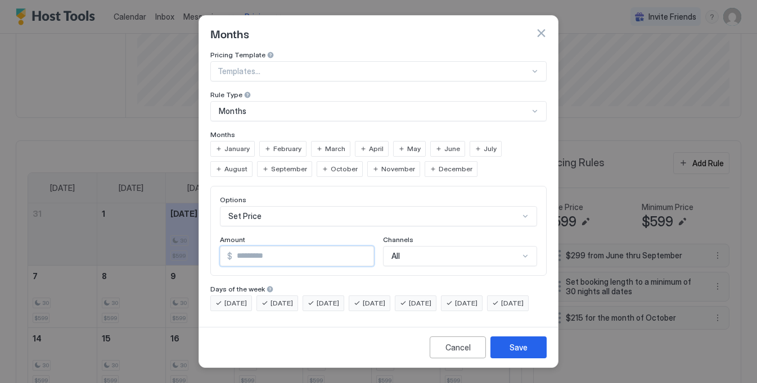
scroll to position [295, 0]
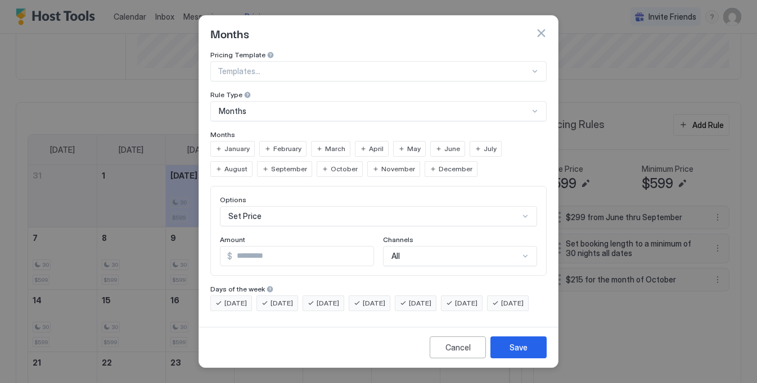
click at [381, 164] on span "November" at bounding box center [398, 169] width 34 height 10
click at [439, 164] on span "December" at bounding box center [456, 169] width 34 height 10
click at [272, 251] on input "***" at bounding box center [302, 256] width 141 height 19
type input "***"
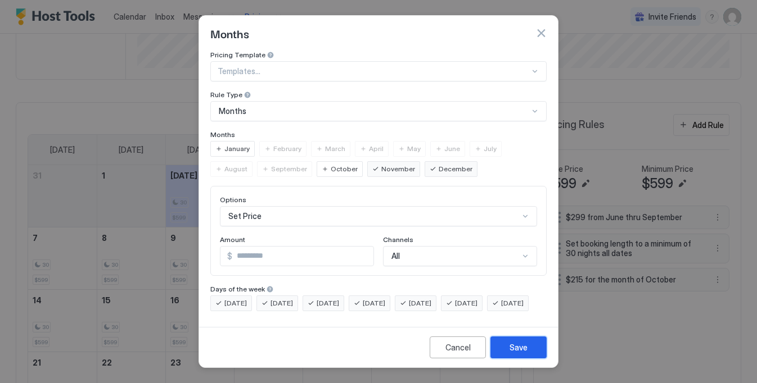
click at [513, 354] on div "Save" at bounding box center [518, 348] width 18 height 12
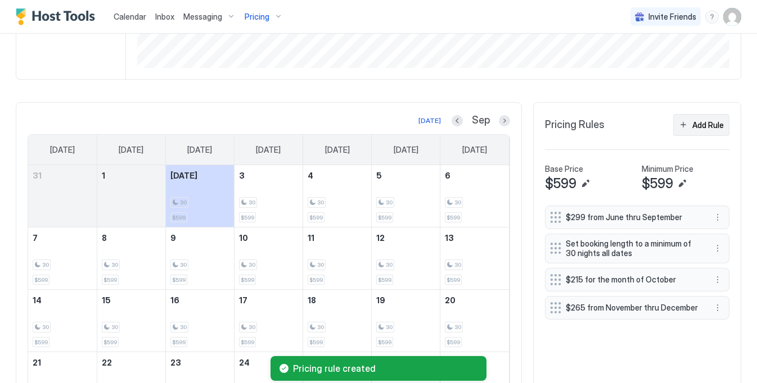
click at [713, 122] on div "Add Rule" at bounding box center [707, 125] width 31 height 12
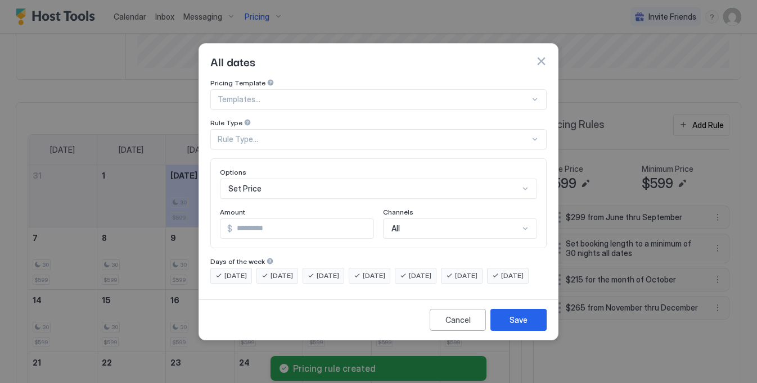
click at [276, 179] on div "Set Price" at bounding box center [378, 189] width 317 height 20
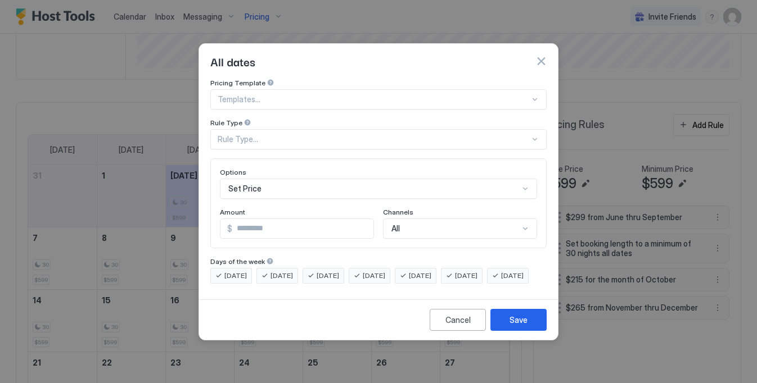
click at [325, 87] on div "Pricing Template Templates... Rule Type Rule Type... Options Set Price Amount $…" at bounding box center [378, 181] width 336 height 205
click at [261, 134] on div "Rule Type..." at bounding box center [374, 139] width 312 height 10
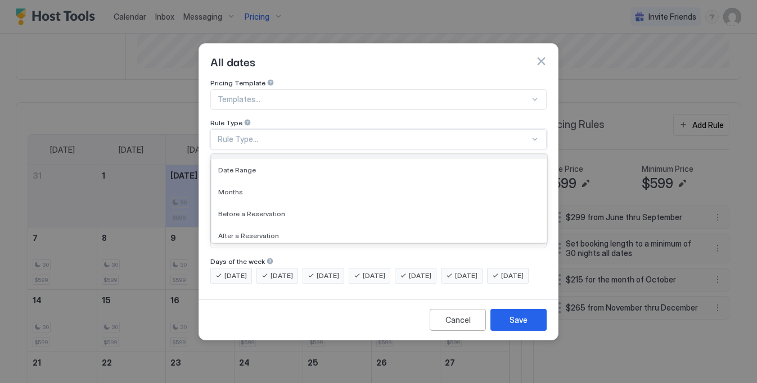
scroll to position [65, 0]
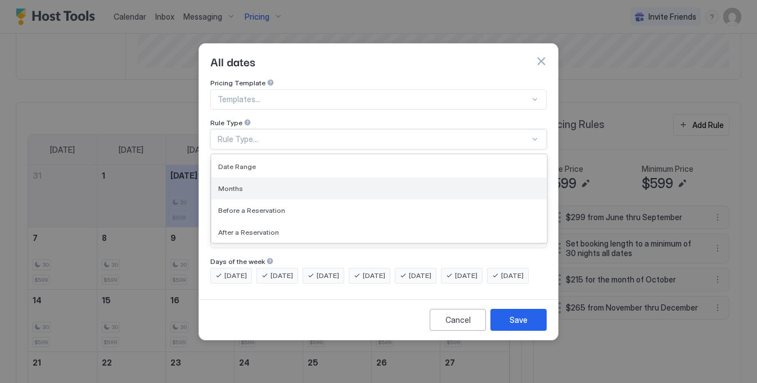
click at [245, 184] on div "Months" at bounding box center [379, 188] width 322 height 8
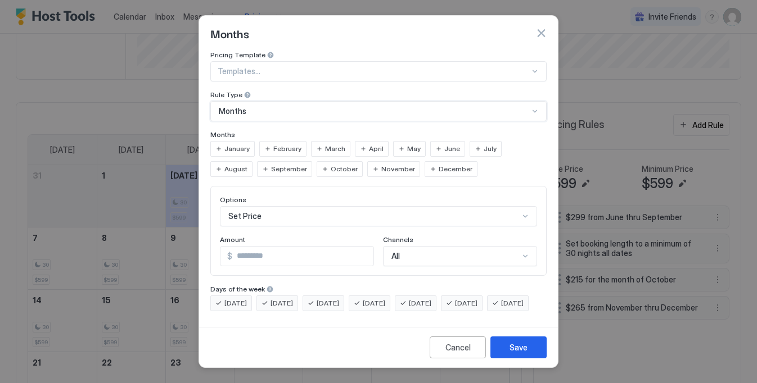
click at [245, 144] on span "January" at bounding box center [236, 149] width 25 height 10
click at [247, 251] on input "*" at bounding box center [302, 256] width 141 height 19
type input "***"
click at [526, 359] on button "Save" at bounding box center [518, 348] width 56 height 22
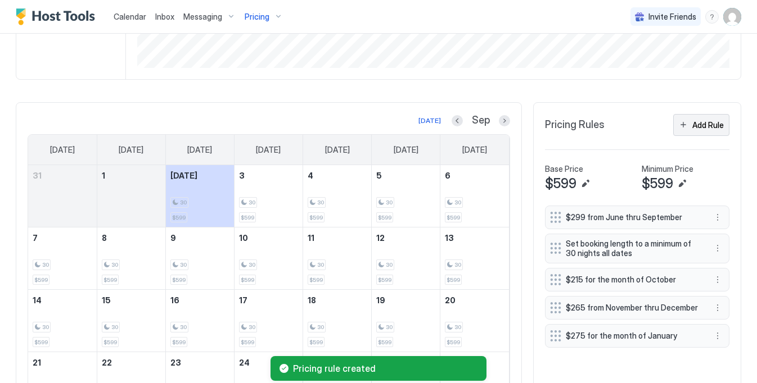
click at [714, 126] on div "Add Rule" at bounding box center [707, 125] width 31 height 12
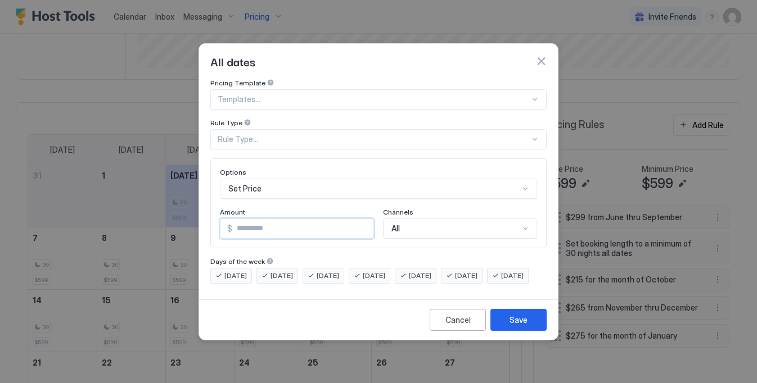
drag, startPoint x: 253, startPoint y: 217, endPoint x: 197, endPoint y: 217, distance: 56.2
click at [197, 217] on div "All dates Pricing Template Templates... Rule Type Rule Type... Options Set Pric…" at bounding box center [378, 191] width 757 height 383
type input "***"
click at [314, 179] on div "Set Price" at bounding box center [378, 189] width 317 height 20
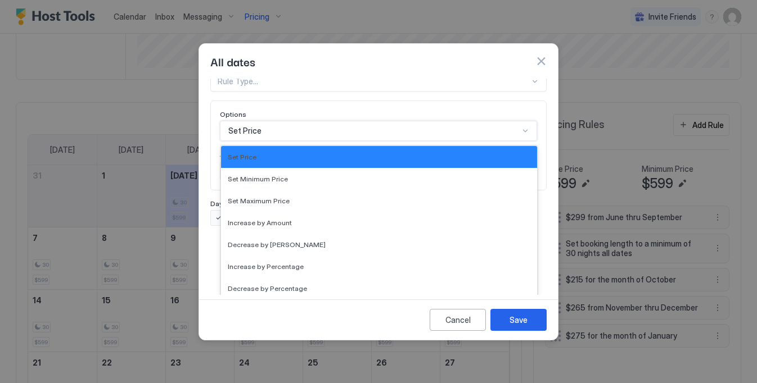
click at [318, 103] on div "Pricing Template Templates... Rule Type Rule Type... Options Set Price selected…" at bounding box center [378, 123] width 336 height 205
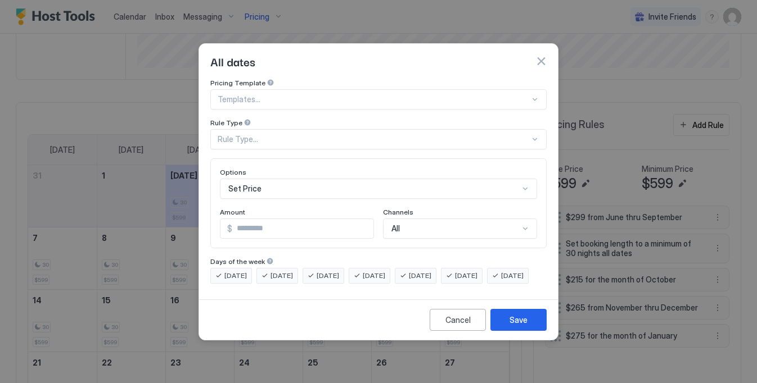
click at [283, 134] on div "Rule Type..." at bounding box center [374, 139] width 312 height 10
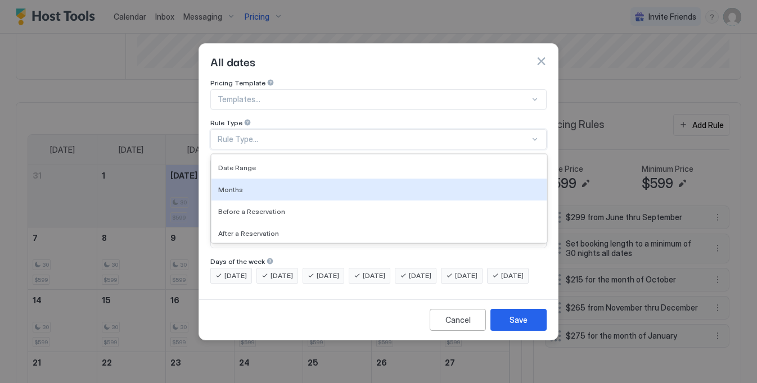
scroll to position [65, 0]
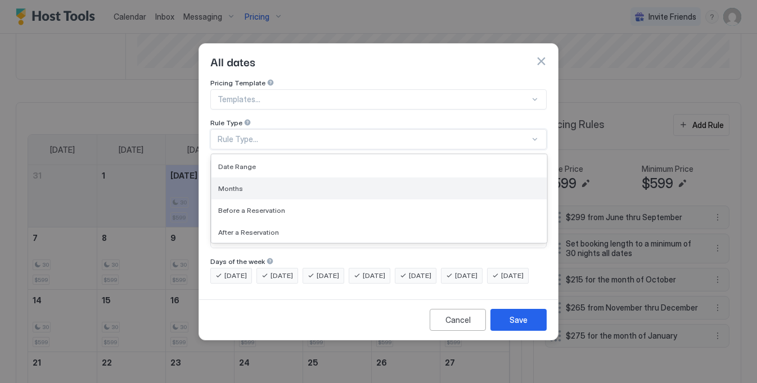
click at [258, 184] on div "Months" at bounding box center [379, 188] width 322 height 8
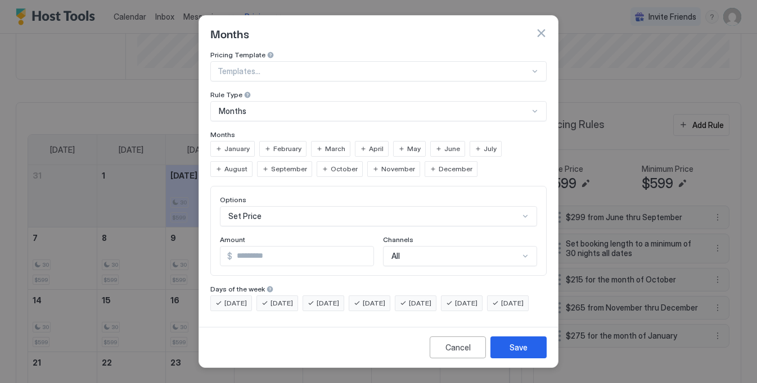
click at [291, 148] on span "February" at bounding box center [287, 149] width 28 height 10
click at [320, 147] on div "March" at bounding box center [330, 149] width 39 height 16
click at [379, 144] on div "April" at bounding box center [372, 149] width 34 height 16
click at [517, 351] on div "Save" at bounding box center [518, 348] width 18 height 12
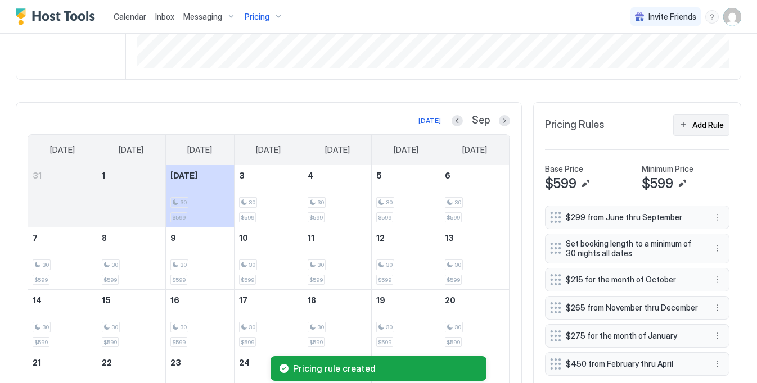
click at [708, 124] on div "Add Rule" at bounding box center [707, 125] width 31 height 12
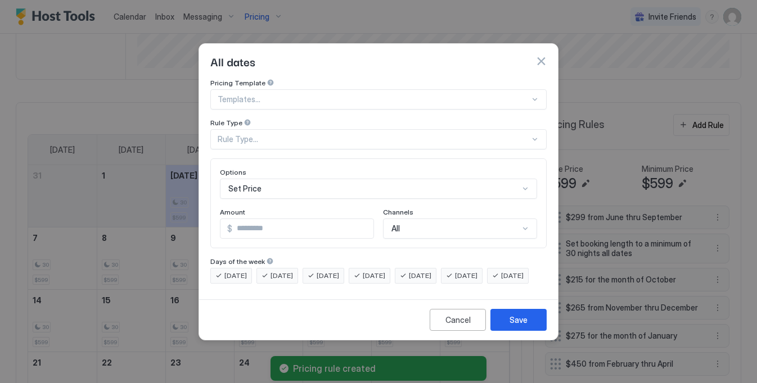
click at [300, 134] on div "Rule Type..." at bounding box center [374, 139] width 312 height 10
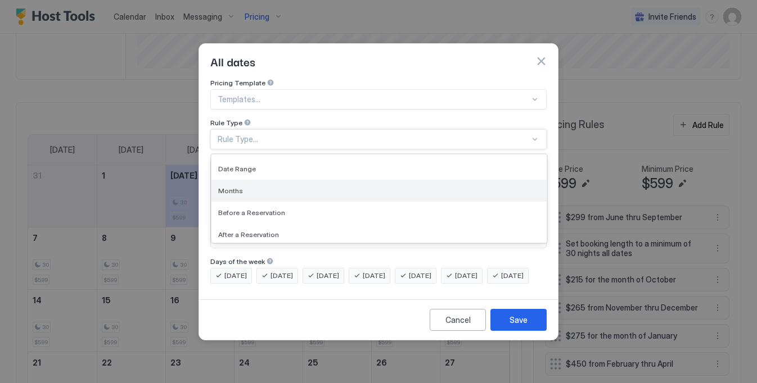
scroll to position [62, 0]
click at [265, 187] on div "Months" at bounding box center [379, 191] width 322 height 8
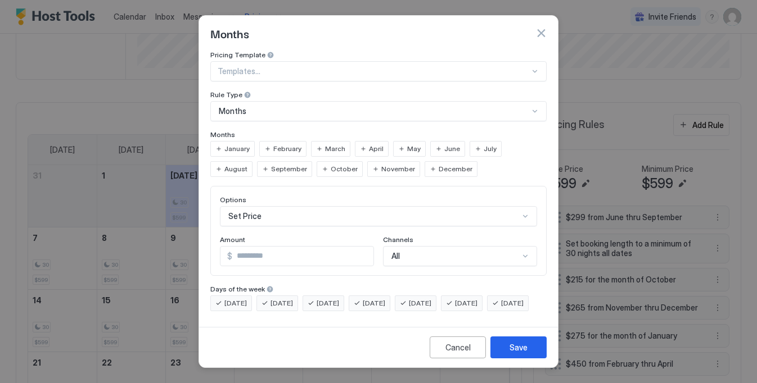
click at [413, 144] on span "May" at bounding box center [413, 149] width 13 height 10
drag, startPoint x: 251, startPoint y: 252, endPoint x: 214, endPoint y: 252, distance: 37.7
click at [214, 252] on div "Options Set Price Amount $ * Channels All" at bounding box center [378, 231] width 336 height 90
type input "***"
click at [518, 349] on div "Save" at bounding box center [518, 348] width 18 height 12
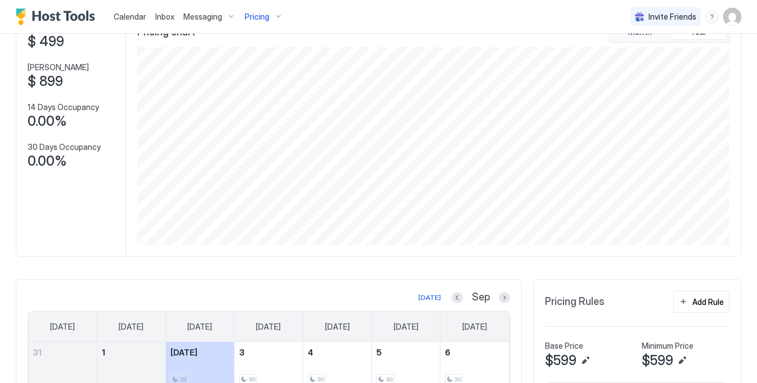
scroll to position [0, 0]
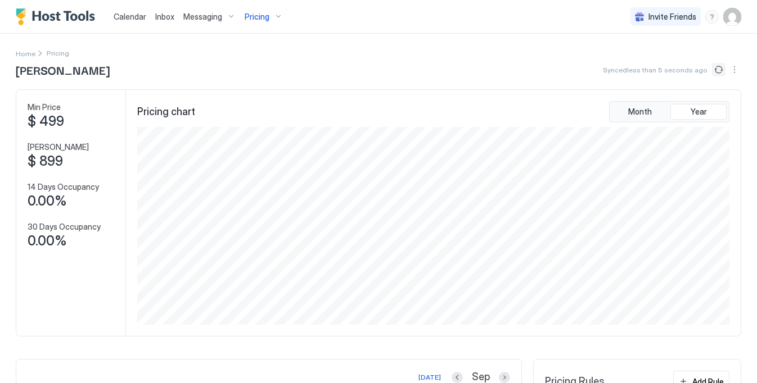
click at [716, 70] on button "Sync prices" at bounding box center [718, 69] width 13 height 13
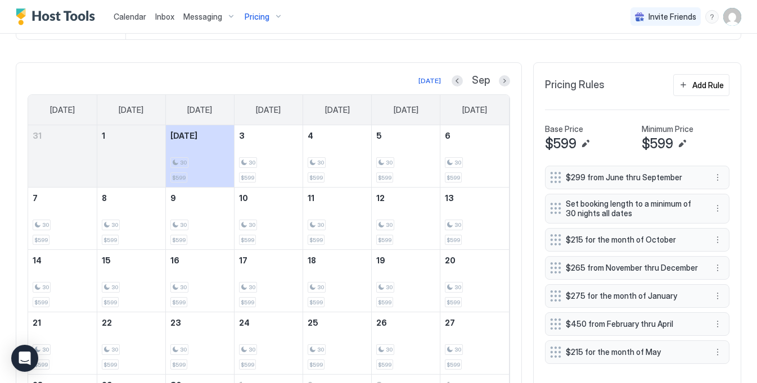
scroll to position [299, 0]
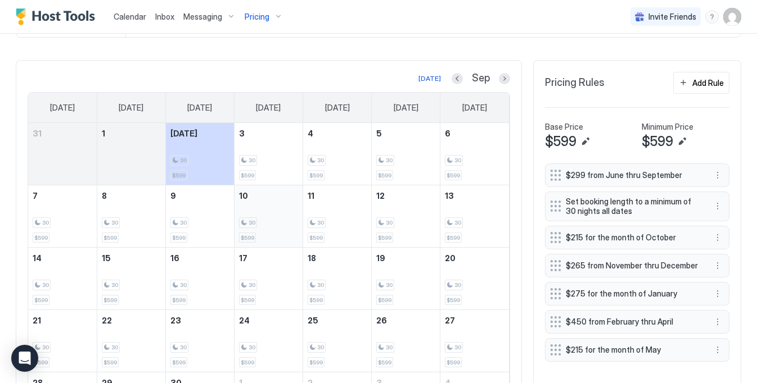
click at [288, 221] on div "30" at bounding box center [268, 223] width 59 height 11
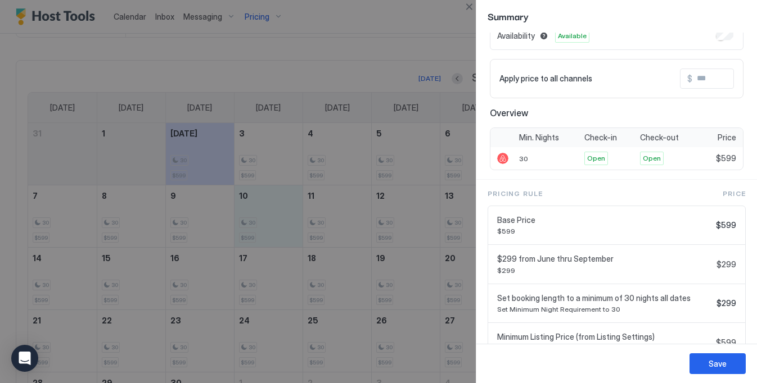
scroll to position [102, 0]
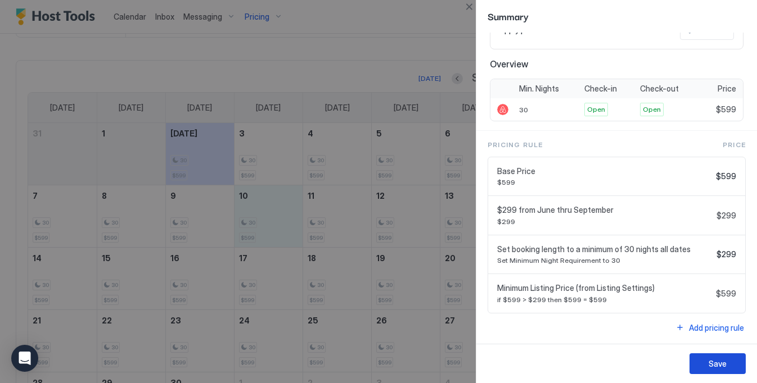
click at [711, 364] on div "Save" at bounding box center [717, 364] width 18 height 12
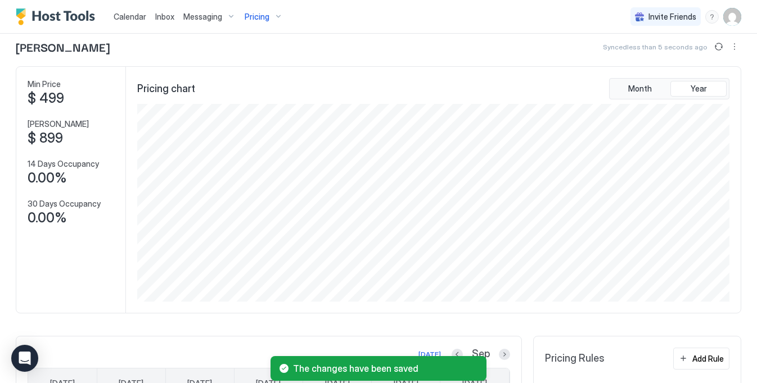
scroll to position [22, 0]
click at [734, 46] on button "More options" at bounding box center [734, 47] width 13 height 13
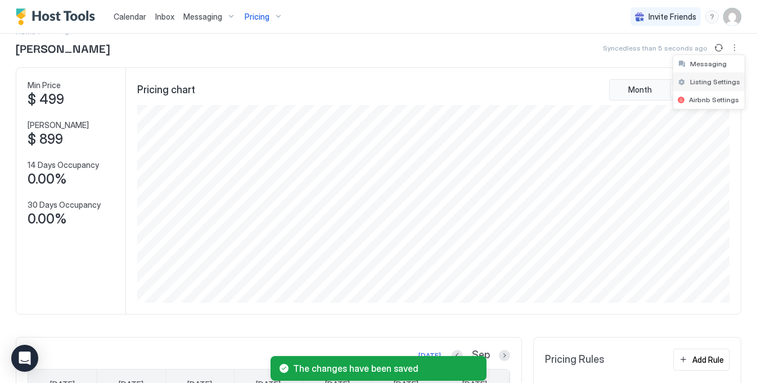
click at [710, 80] on span "Listing Settings" at bounding box center [715, 82] width 50 height 8
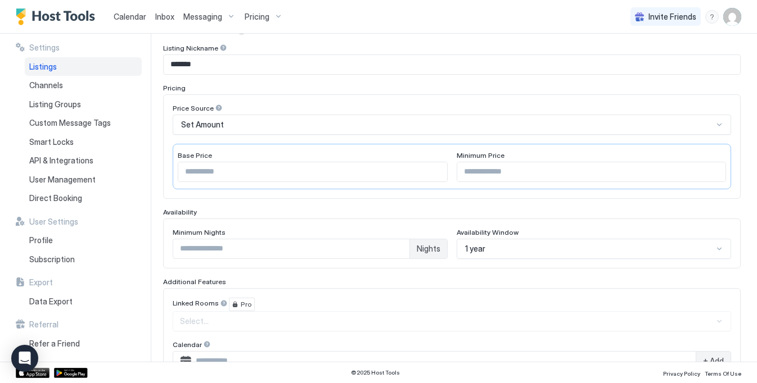
scroll to position [130, 0]
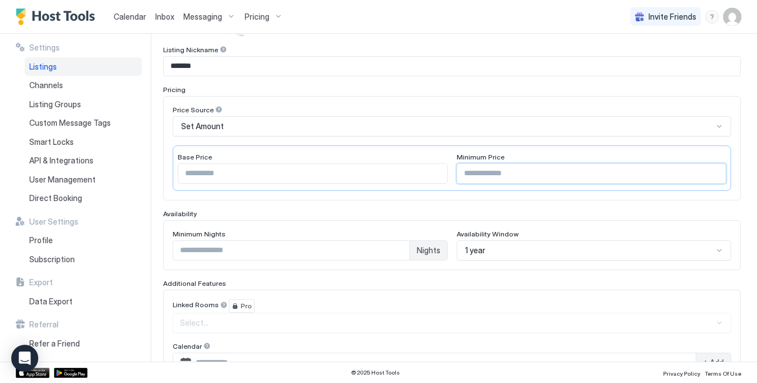
drag, startPoint x: 467, startPoint y: 174, endPoint x: 426, endPoint y: 170, distance: 41.8
click at [429, 173] on div "Base Price *** Minimum Price ***" at bounding box center [452, 169] width 558 height 46
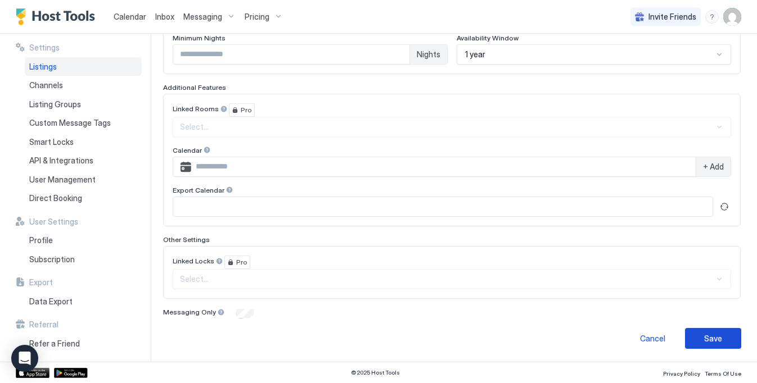
type input "**"
click at [708, 340] on div "Save" at bounding box center [713, 339] width 18 height 12
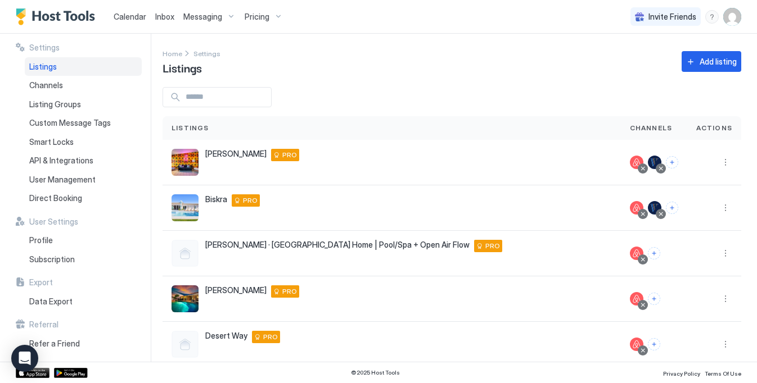
click at [254, 19] on span "Pricing" at bounding box center [257, 17] width 25 height 10
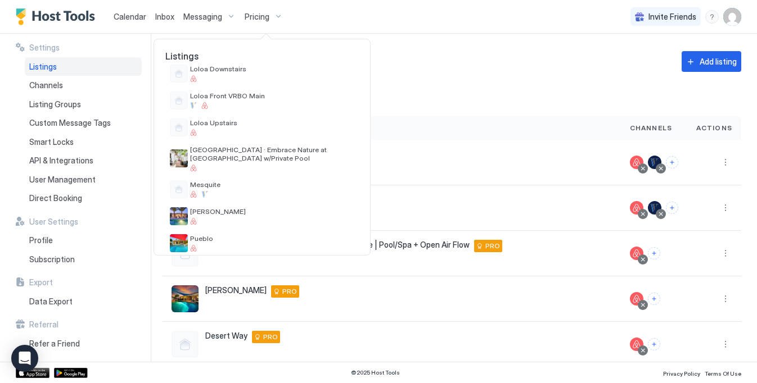
scroll to position [385, 0]
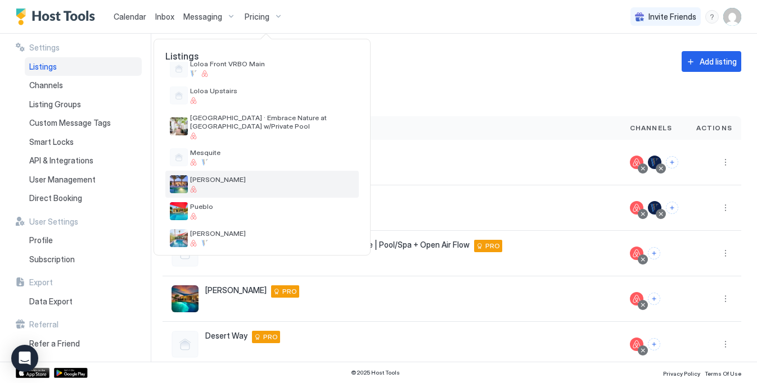
click at [210, 186] on div at bounding box center [272, 189] width 164 height 7
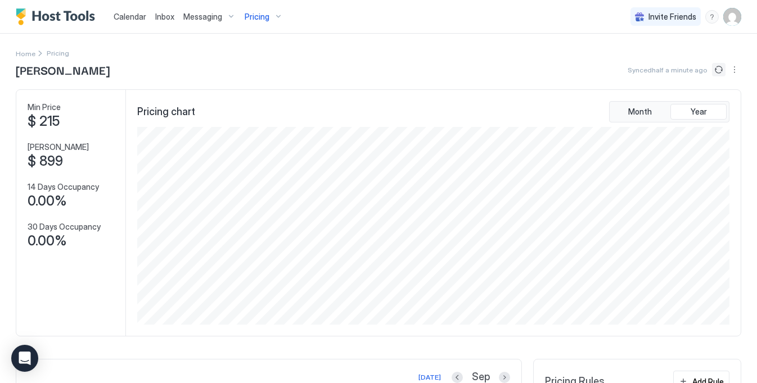
click at [722, 68] on button "Sync prices" at bounding box center [718, 69] width 13 height 13
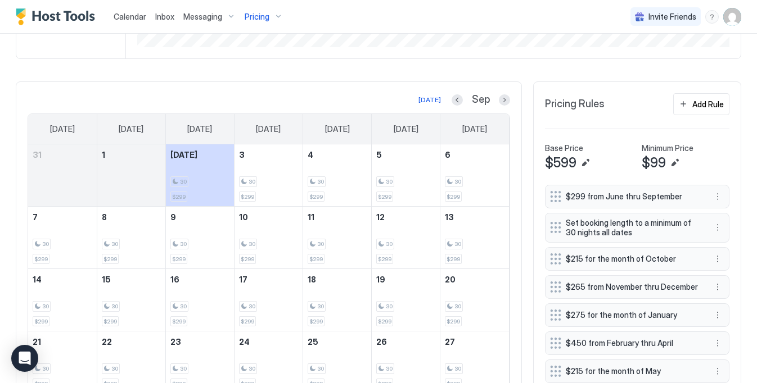
scroll to position [362, 0]
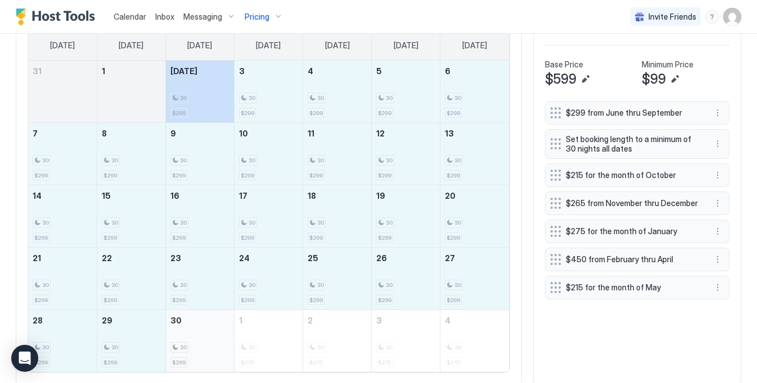
drag, startPoint x: 195, startPoint y: 103, endPoint x: 215, endPoint y: 338, distance: 236.4
click at [215, 338] on tbody "31 1 Today 30 $299 3 30 $299 4 30 $299 5 30 $299 6 30 $299 7 30 $299 8 30 $299 …" at bounding box center [268, 216] width 481 height 311
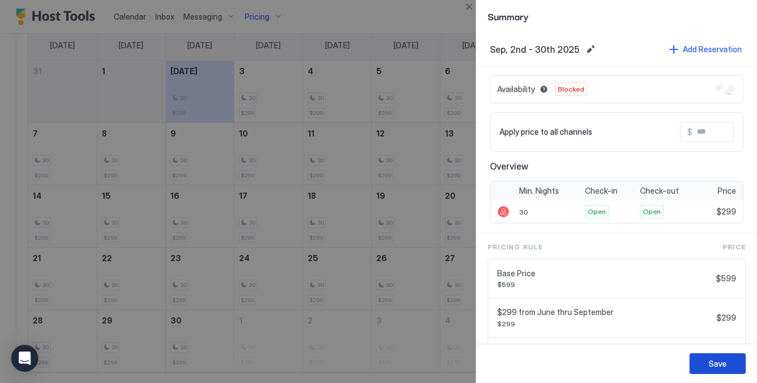
click at [710, 362] on div "Save" at bounding box center [717, 364] width 18 height 12
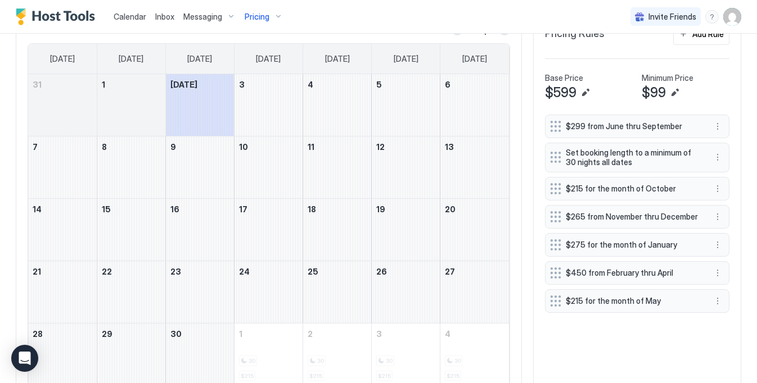
scroll to position [395, 0]
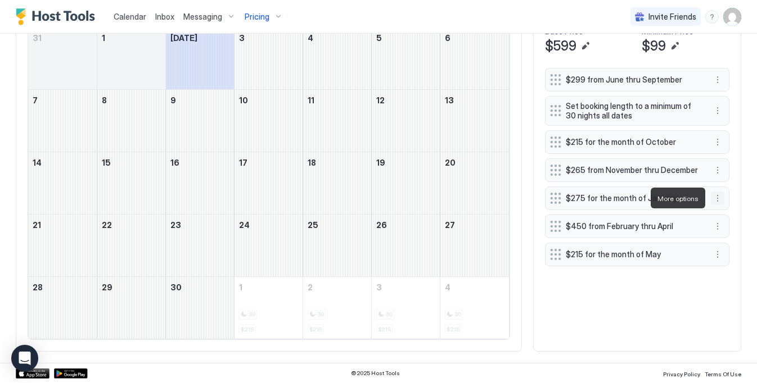
click at [719, 203] on button "More options" at bounding box center [717, 198] width 13 height 13
click at [731, 216] on span "Edit" at bounding box center [734, 214] width 12 height 8
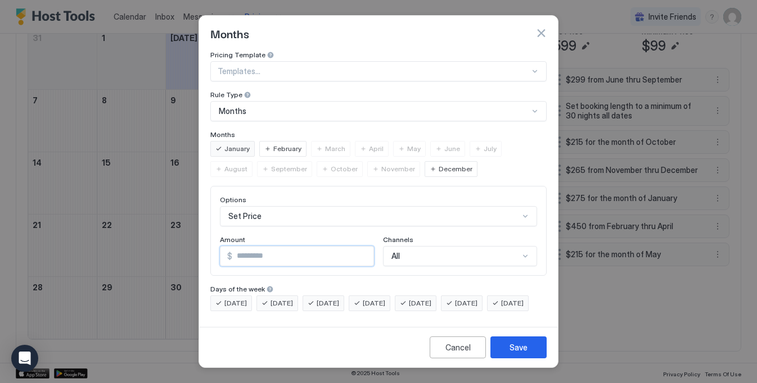
click at [302, 247] on input "***" at bounding box center [302, 256] width 141 height 19
type input "***"
click at [521, 353] on div "Save" at bounding box center [518, 348] width 18 height 12
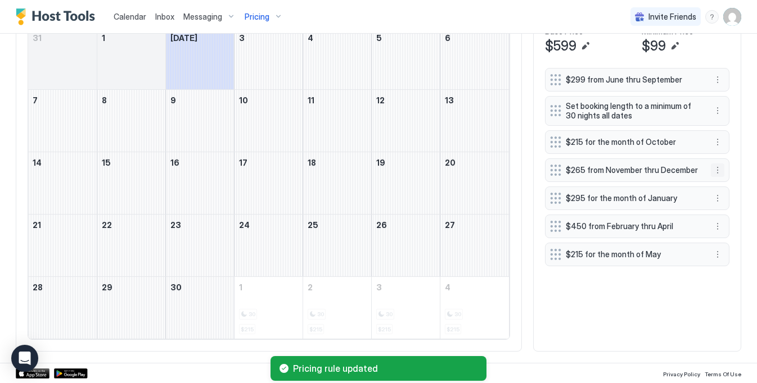
click at [722, 168] on button "More options" at bounding box center [717, 170] width 13 height 13
click at [729, 190] on div "Edit" at bounding box center [732, 186] width 42 height 18
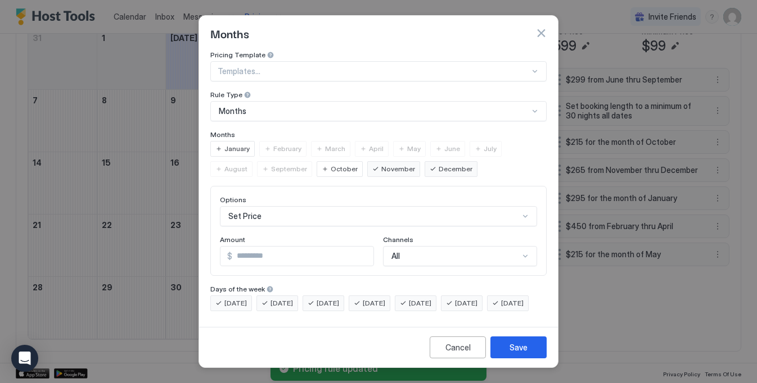
click at [245, 252] on input "***" at bounding box center [302, 256] width 141 height 19
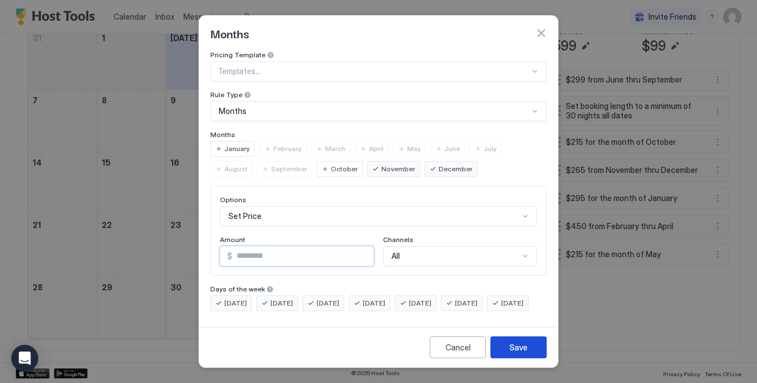
type input "***"
click at [521, 354] on div "Save" at bounding box center [518, 348] width 18 height 12
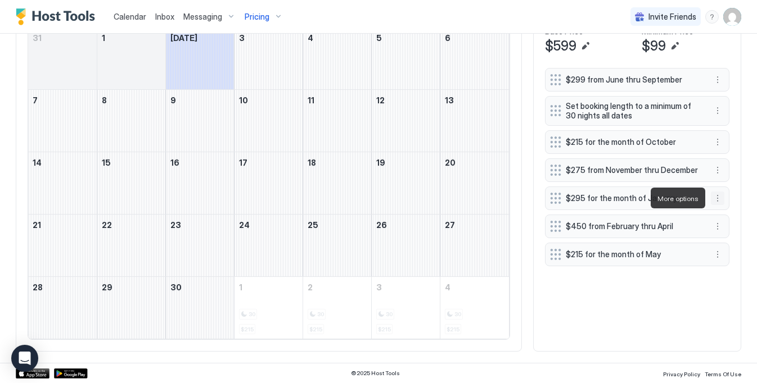
click at [721, 200] on button "More options" at bounding box center [717, 198] width 13 height 13
click at [727, 215] on div "Edit" at bounding box center [728, 214] width 25 height 8
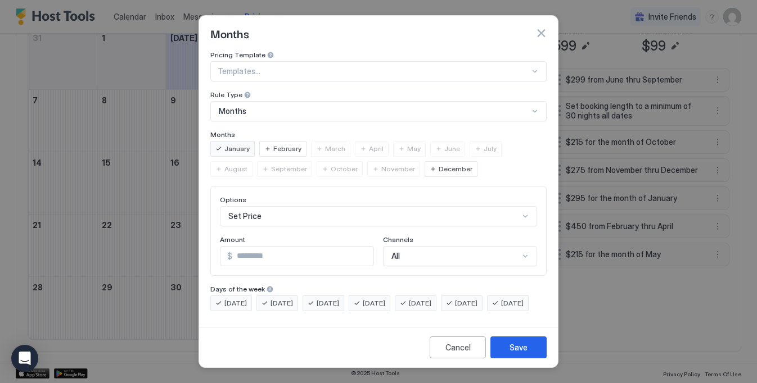
drag, startPoint x: 260, startPoint y: 252, endPoint x: 208, endPoint y: 249, distance: 51.8
click at [209, 249] on div "Pricing Template Templates... Rule Type Months Months January February March Ap…" at bounding box center [378, 187] width 359 height 272
type input "***"
click at [531, 359] on button "Save" at bounding box center [518, 348] width 56 height 22
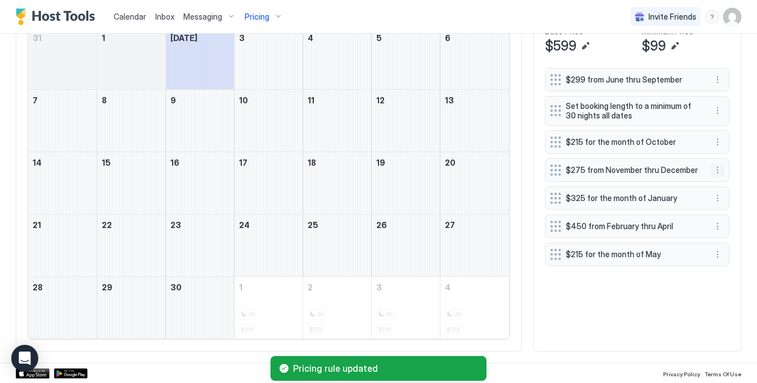
click at [719, 166] on button "More options" at bounding box center [717, 170] width 13 height 13
click at [735, 184] on span "Edit" at bounding box center [734, 186] width 12 height 8
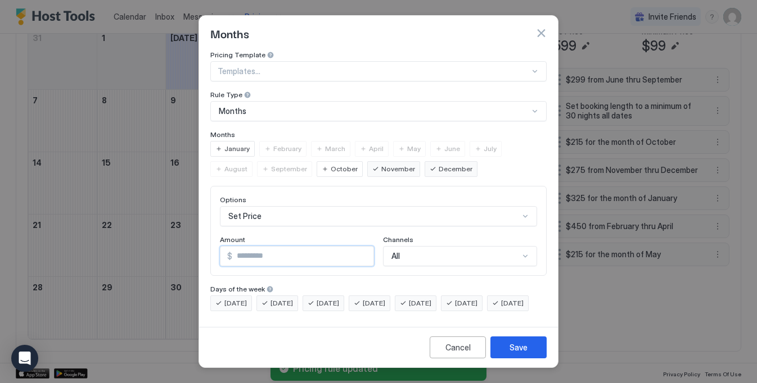
click at [249, 251] on input "***" at bounding box center [302, 256] width 141 height 19
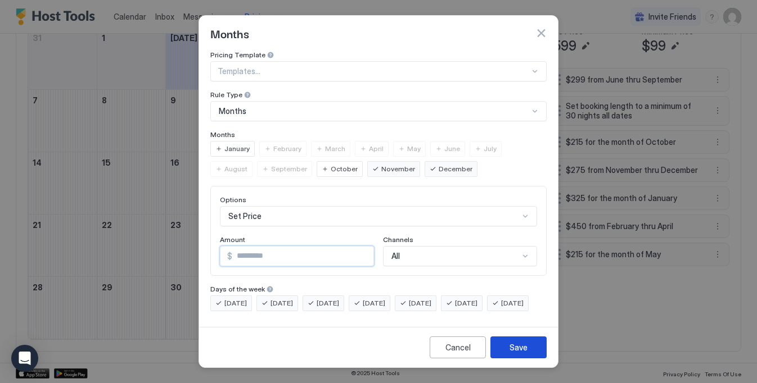
type input "***"
click at [525, 354] on div "Save" at bounding box center [518, 348] width 18 height 12
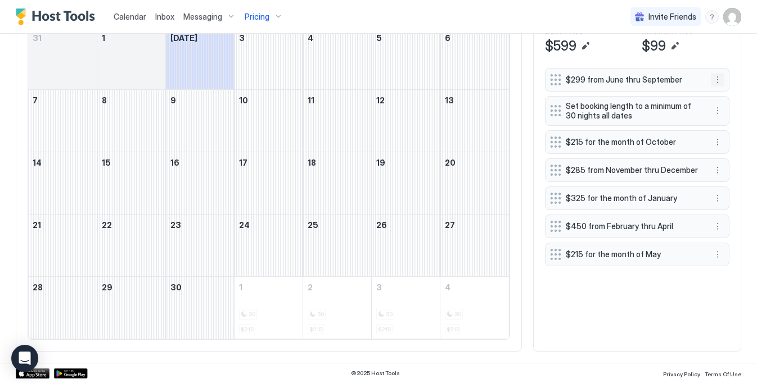
click at [721, 82] on button "More options" at bounding box center [717, 79] width 13 height 13
click at [722, 96] on div "Edit" at bounding box center [728, 95] width 25 height 8
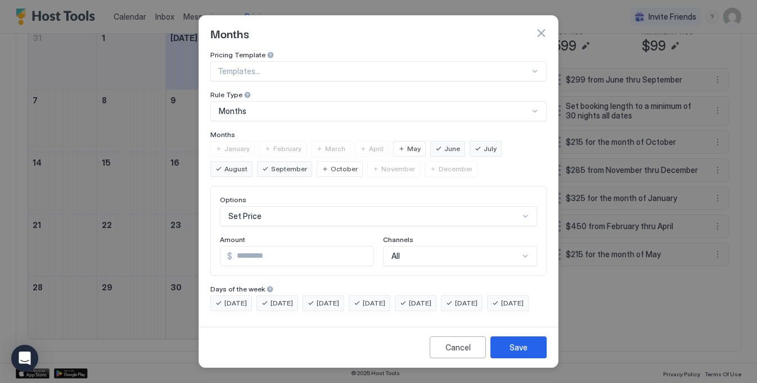
click at [255, 249] on input "***" at bounding box center [302, 256] width 141 height 19
type input "***"
click at [534, 350] on button "Save" at bounding box center [518, 348] width 56 height 22
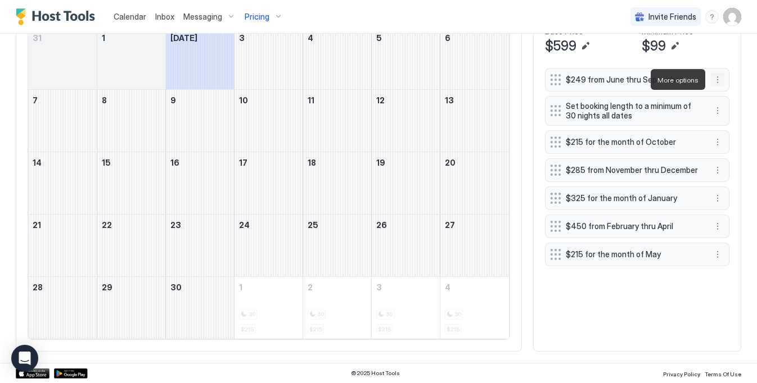
click at [717, 79] on button "More options" at bounding box center [717, 79] width 13 height 13
click at [725, 101] on div "Edit" at bounding box center [732, 96] width 42 height 18
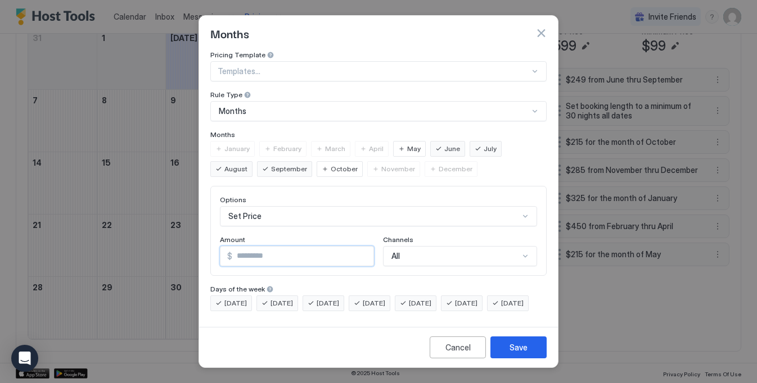
drag, startPoint x: 263, startPoint y: 249, endPoint x: 178, endPoint y: 243, distance: 85.7
click at [178, 243] on div "Months Pricing Template Templates... Rule Type Months Months January February M…" at bounding box center [378, 191] width 757 height 383
type input "***"
click at [535, 355] on button "Save" at bounding box center [518, 348] width 56 height 22
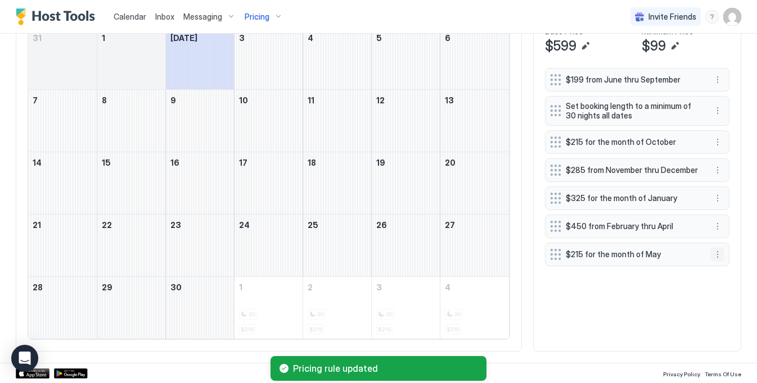
click at [717, 257] on button "More options" at bounding box center [717, 254] width 13 height 13
click at [724, 269] on div "Edit" at bounding box center [728, 270] width 25 height 8
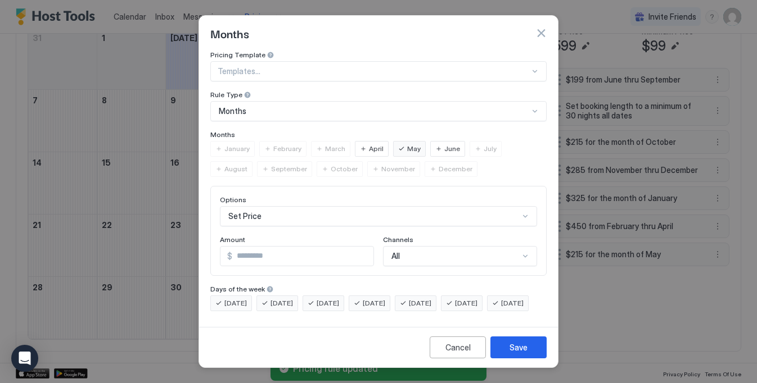
click at [251, 252] on input "***" at bounding box center [302, 256] width 141 height 19
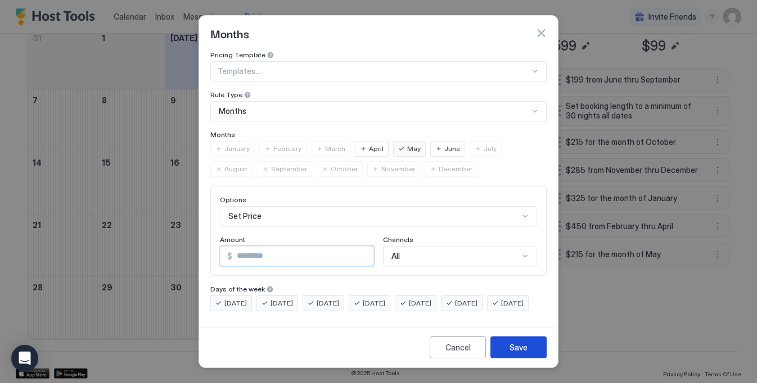
type input "***"
click at [514, 353] on div "Save" at bounding box center [518, 348] width 18 height 12
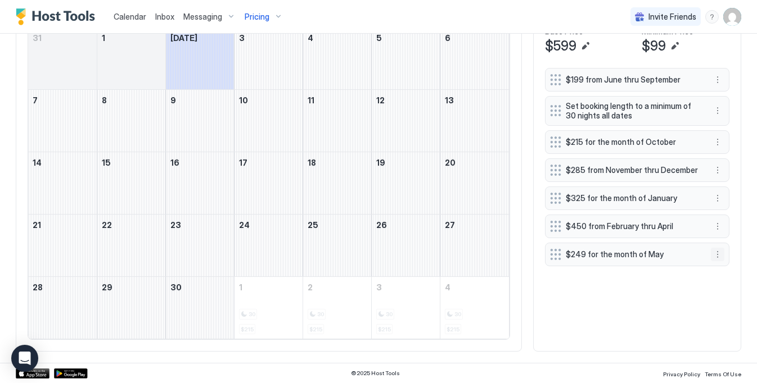
click at [718, 258] on button "More options" at bounding box center [717, 254] width 13 height 13
click at [730, 272] on span "Edit" at bounding box center [734, 270] width 12 height 8
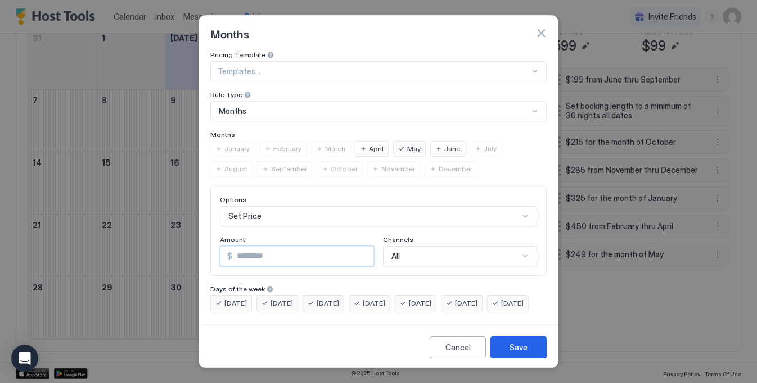
drag, startPoint x: 259, startPoint y: 250, endPoint x: 194, endPoint y: 242, distance: 65.7
click at [195, 242] on div "Months Pricing Template Templates... Rule Type Months Months January February M…" at bounding box center [378, 191] width 757 height 383
type input "***"
click at [528, 359] on button "Save" at bounding box center [518, 348] width 56 height 22
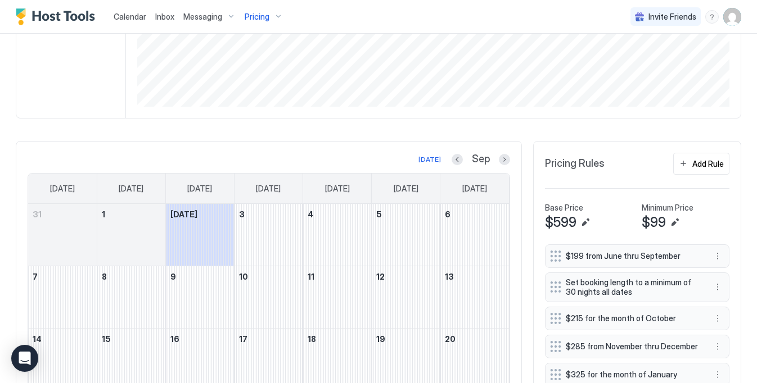
scroll to position [0, 0]
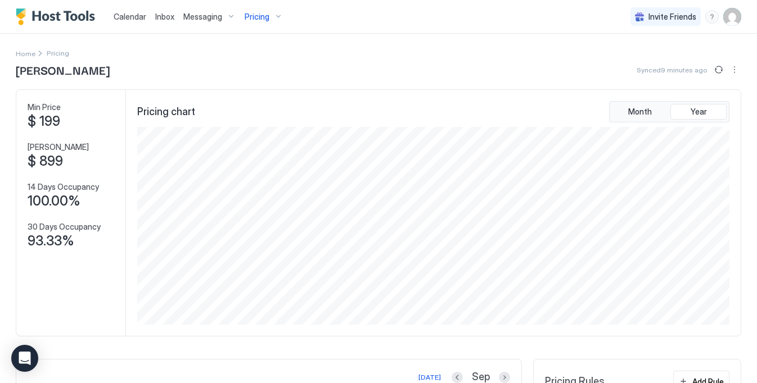
click at [246, 12] on span "Pricing" at bounding box center [257, 17] width 25 height 10
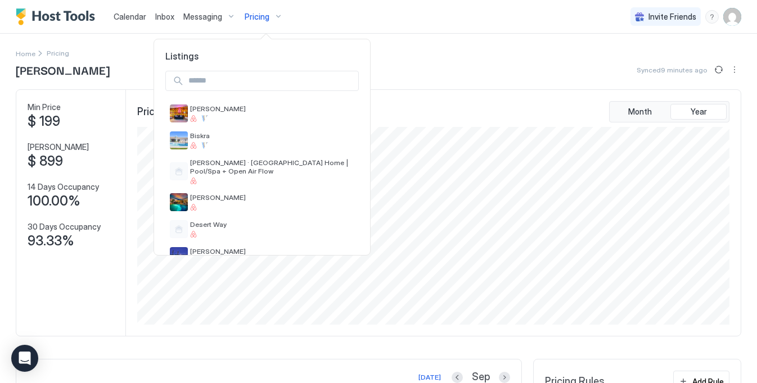
click at [246, 87] on input "Input Field" at bounding box center [271, 80] width 174 height 19
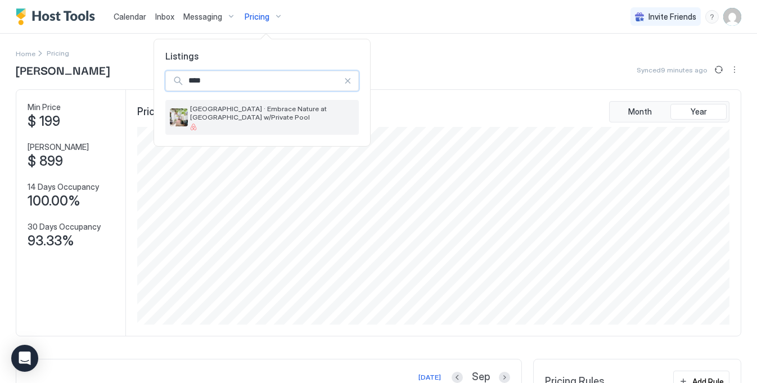
type input "****"
click at [260, 109] on span "[GEOGRAPHIC_DATA] · Embrace Nature at [GEOGRAPHIC_DATA] w/Private Pool" at bounding box center [272, 113] width 164 height 17
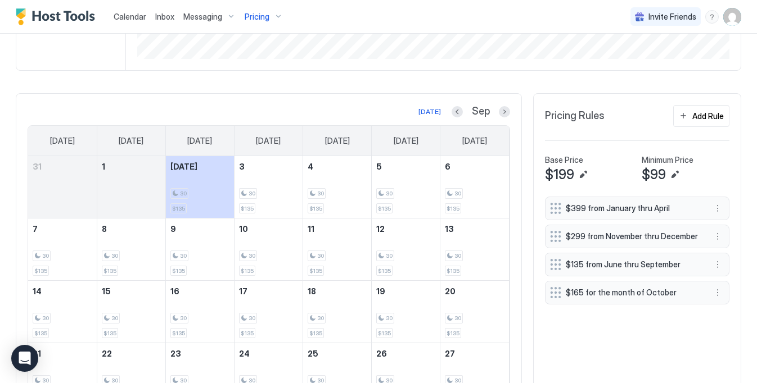
scroll to position [267, 0]
click at [718, 237] on button "More options" at bounding box center [717, 235] width 13 height 13
click at [723, 247] on div "Edit" at bounding box center [728, 251] width 25 height 8
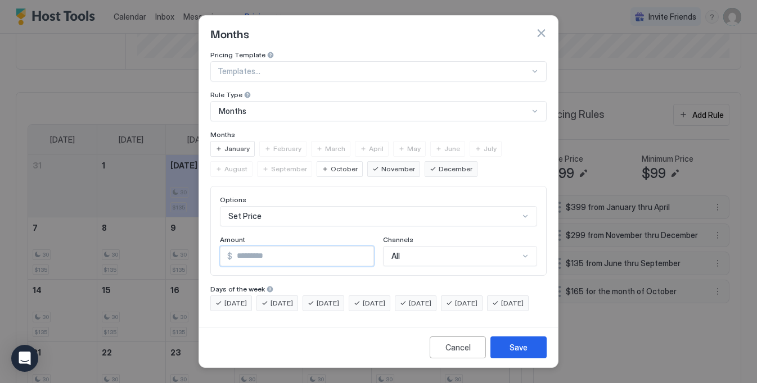
drag, startPoint x: 260, startPoint y: 251, endPoint x: 197, endPoint y: 251, distance: 63.0
click at [197, 251] on div "Months Pricing Template Templates... Rule Type Months Months January February M…" at bounding box center [378, 191] width 757 height 383
type input "***"
click at [512, 346] on button "Save" at bounding box center [518, 348] width 56 height 22
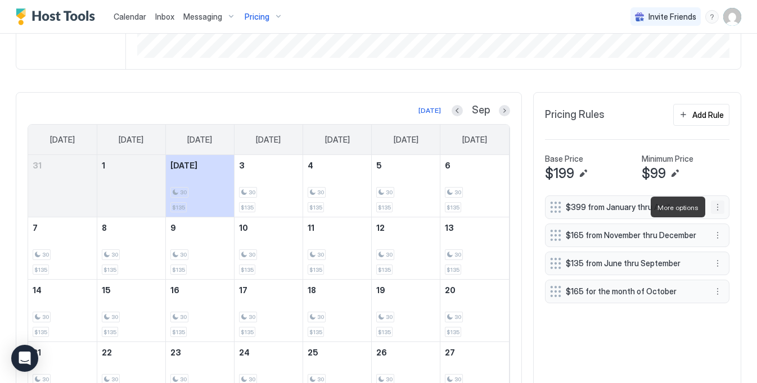
click at [712, 202] on button "More options" at bounding box center [717, 207] width 13 height 13
click at [721, 224] on div "Edit" at bounding box center [728, 223] width 25 height 8
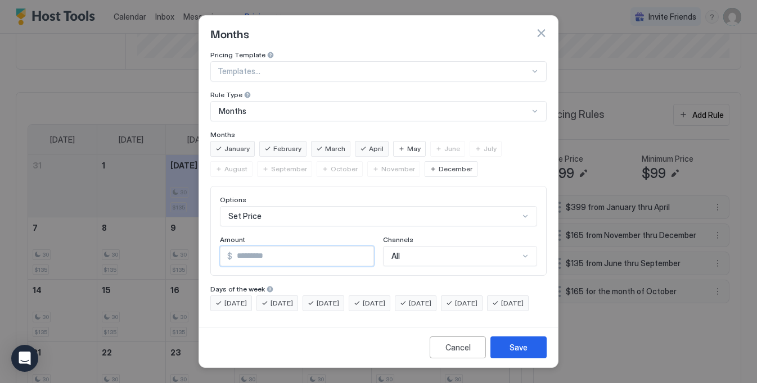
drag, startPoint x: 262, startPoint y: 247, endPoint x: 180, endPoint y: 254, distance: 82.4
click at [180, 254] on div "Months Pricing Template Templates... Rule Type Months Months January February M…" at bounding box center [378, 191] width 757 height 383
type input "***"
click at [508, 347] on button "Save" at bounding box center [518, 348] width 56 height 22
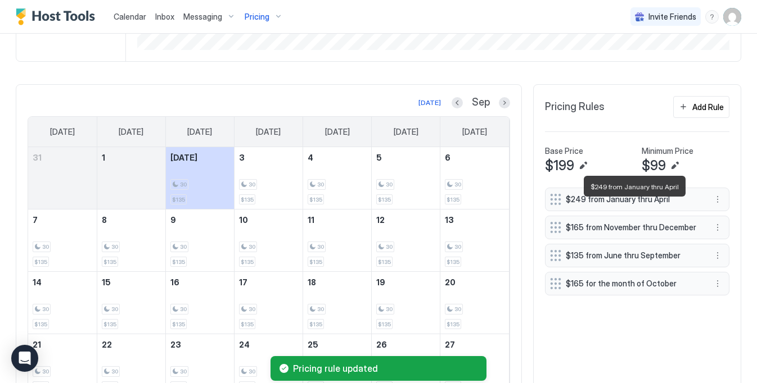
scroll to position [275, 0]
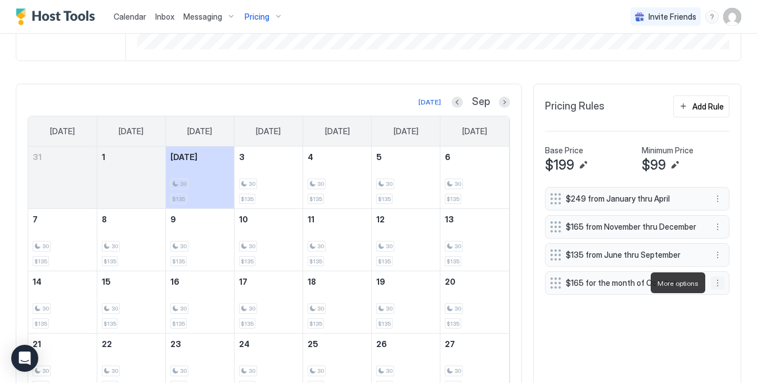
click at [715, 285] on button "More options" at bounding box center [717, 283] width 13 height 13
click at [721, 296] on div "Edit" at bounding box center [728, 299] width 25 height 8
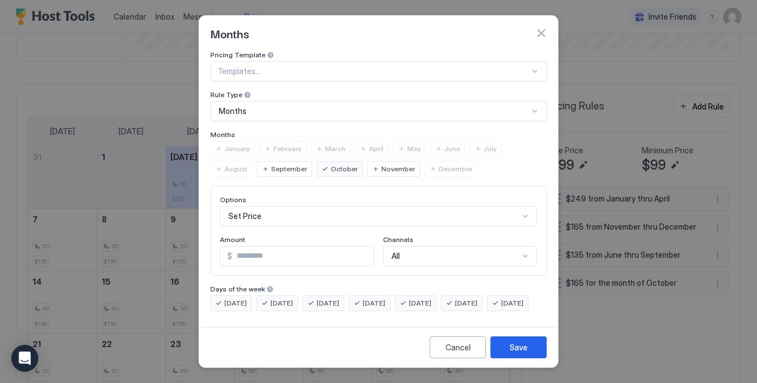
click at [255, 252] on input "***" at bounding box center [302, 256] width 141 height 19
type input "***"
click at [528, 354] on button "Save" at bounding box center [518, 348] width 56 height 22
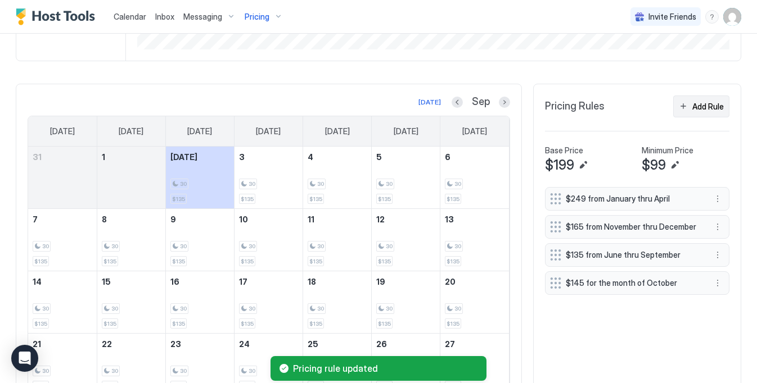
click at [704, 111] on div "Add Rule" at bounding box center [707, 107] width 31 height 12
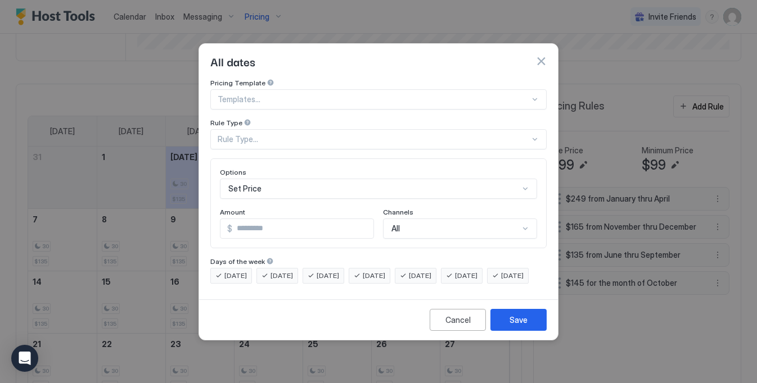
click at [297, 129] on div "Rule Type..." at bounding box center [378, 139] width 336 height 20
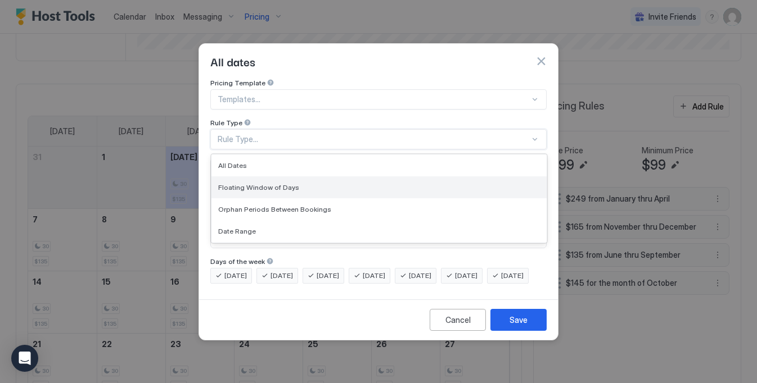
scroll to position [65, 0]
click at [258, 184] on div "Months" at bounding box center [379, 188] width 322 height 8
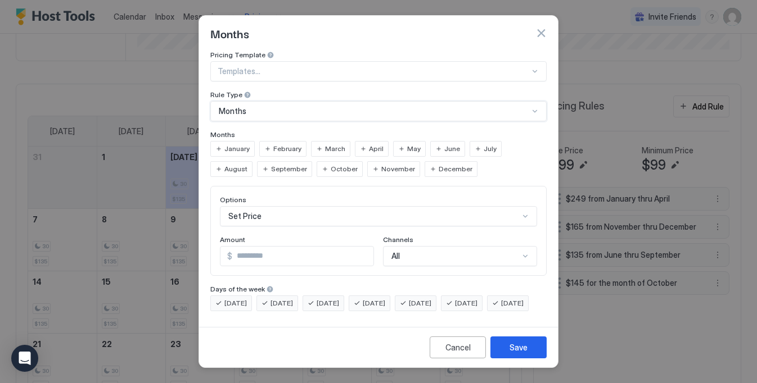
click at [271, 217] on div "Set Price" at bounding box center [378, 216] width 317 height 20
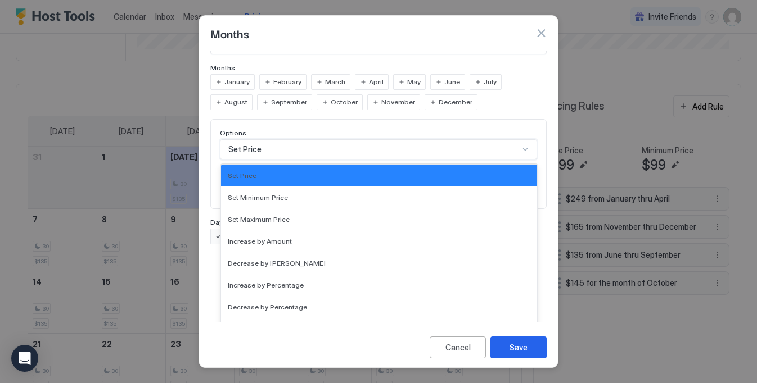
click at [323, 44] on div "Months" at bounding box center [378, 33] width 359 height 35
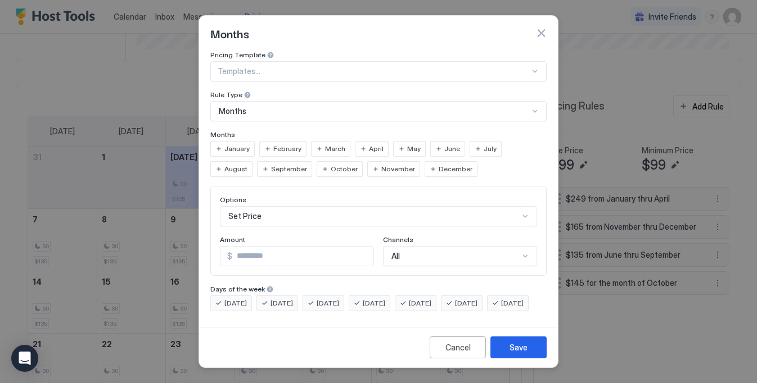
click at [444, 144] on span "June" at bounding box center [452, 149] width 16 height 10
click at [484, 144] on span "July" at bounding box center [490, 149] width 13 height 10
click at [252, 161] on div "August" at bounding box center [231, 169] width 42 height 16
click at [271, 164] on span "September" at bounding box center [289, 169] width 36 height 10
drag, startPoint x: 261, startPoint y: 245, endPoint x: 219, endPoint y: 241, distance: 42.9
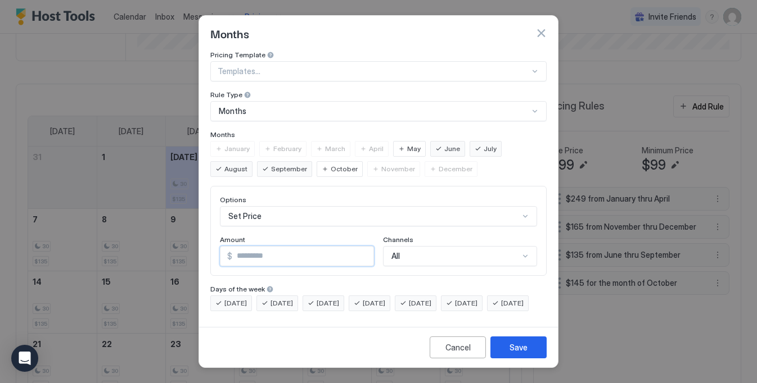
click at [219, 241] on div "Options Set Price Amount $ * Channels All" at bounding box center [378, 231] width 336 height 90
type input "***"
click at [537, 351] on button "Save" at bounding box center [518, 348] width 56 height 22
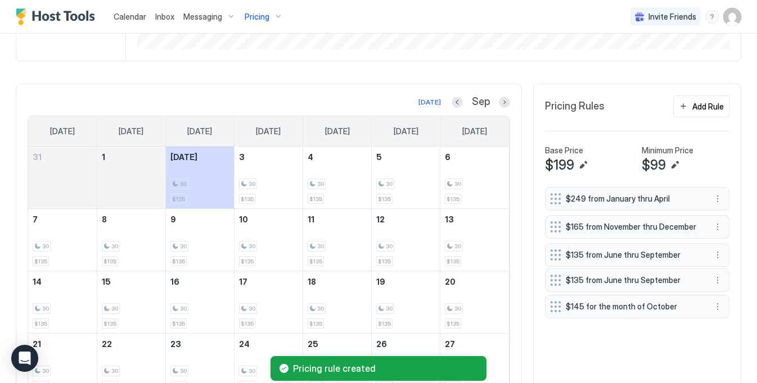
drag, startPoint x: 550, startPoint y: 308, endPoint x: 550, endPoint y: 273, distance: 34.9
click at [550, 273] on div "$249 from January thru April $165 from November thru December $135 from June th…" at bounding box center [637, 255] width 184 height 136
click at [720, 281] on button "More options" at bounding box center [717, 283] width 13 height 13
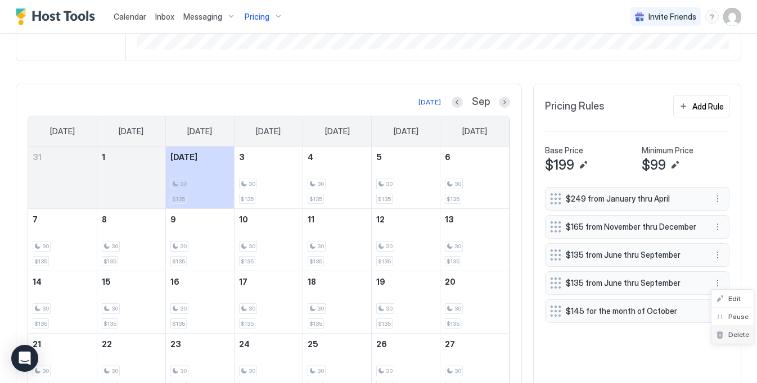
click at [735, 329] on div "Delete" at bounding box center [732, 335] width 42 height 18
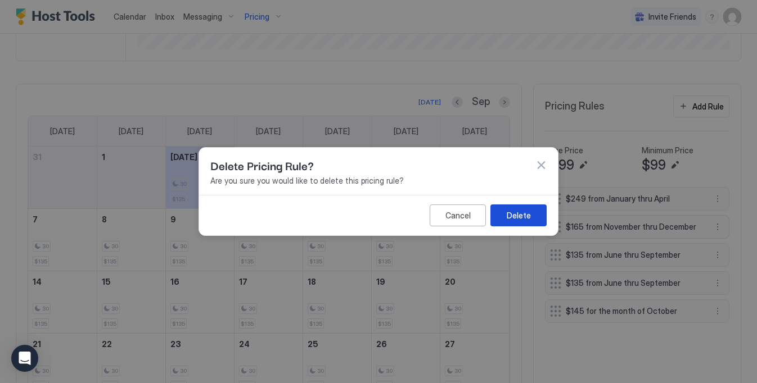
click at [519, 219] on div "Delete" at bounding box center [519, 216] width 24 height 12
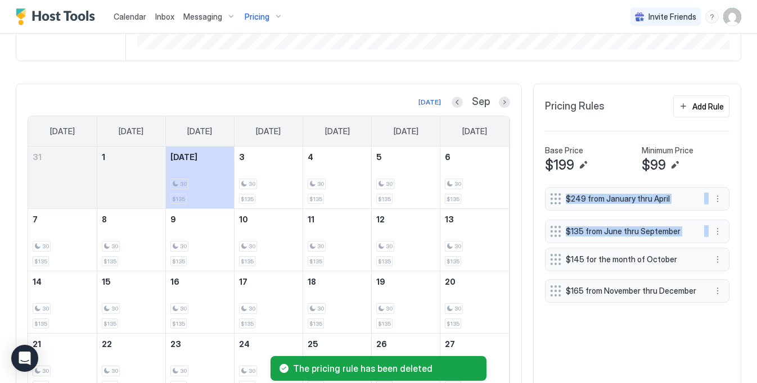
drag, startPoint x: 553, startPoint y: 224, endPoint x: 553, endPoint y: 296, distance: 72.5
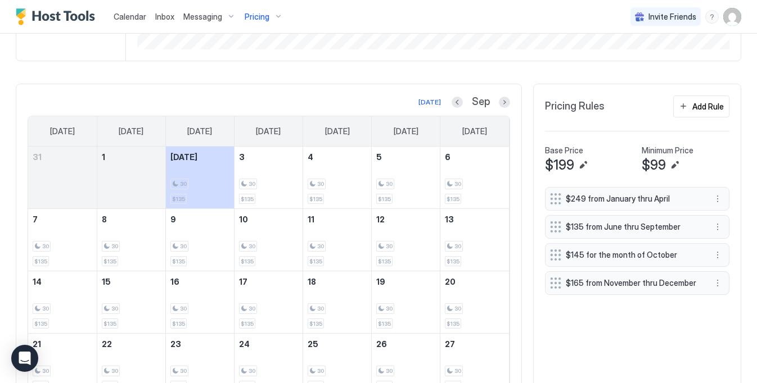
click at [641, 92] on div "Pricing Rules Add Rule Base Price $199 Minimum Price $99 $249 from January thru…" at bounding box center [637, 278] width 208 height 388
click at [708, 106] on div "Add Rule" at bounding box center [707, 107] width 31 height 12
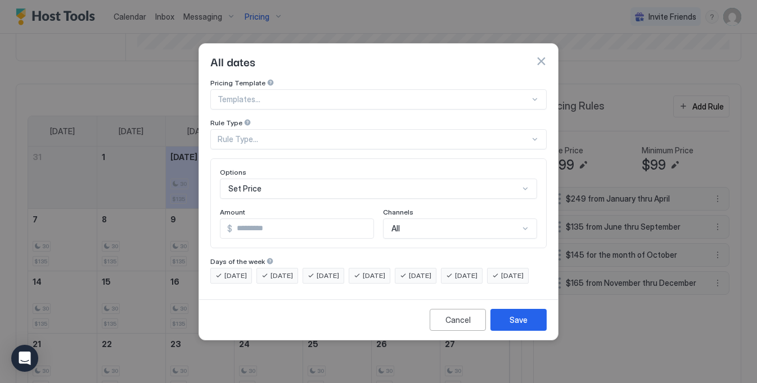
click at [338, 134] on div "Rule Type..." at bounding box center [374, 139] width 312 height 10
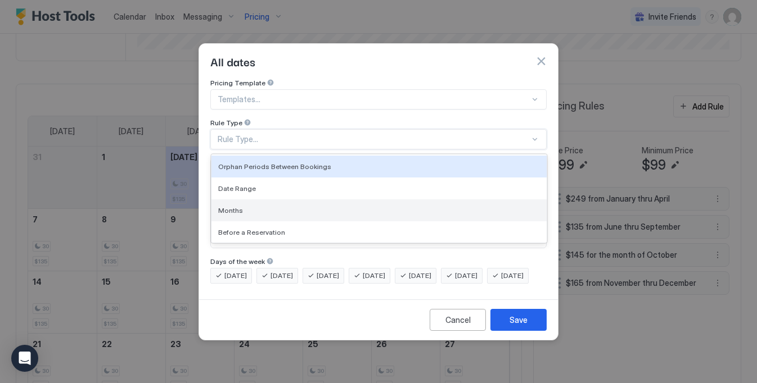
scroll to position [43, 0]
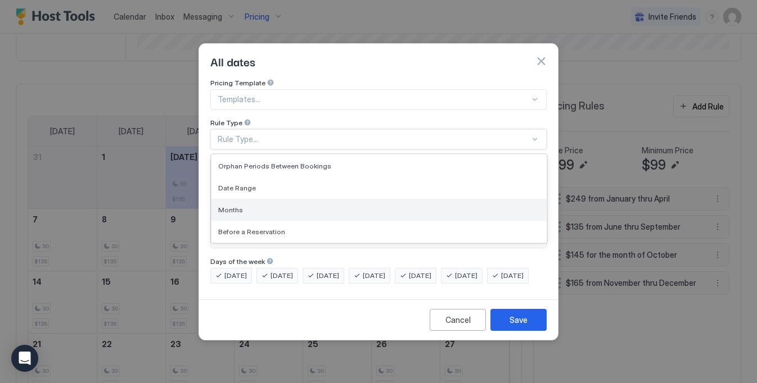
click at [277, 204] on div "Months" at bounding box center [378, 210] width 335 height 22
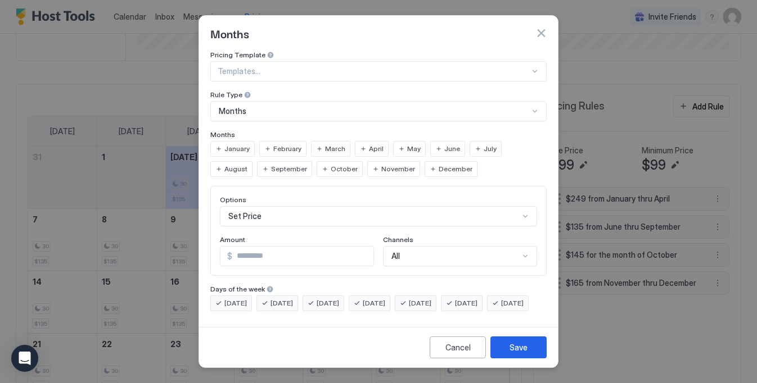
click at [407, 145] on span "May" at bounding box center [413, 149] width 13 height 10
drag, startPoint x: 283, startPoint y: 256, endPoint x: 211, endPoint y: 248, distance: 73.0
click at [211, 248] on div "Options Set Price Amount $ * Channels All" at bounding box center [378, 231] width 336 height 90
type input "***"
click at [523, 354] on div "Save" at bounding box center [518, 348] width 18 height 12
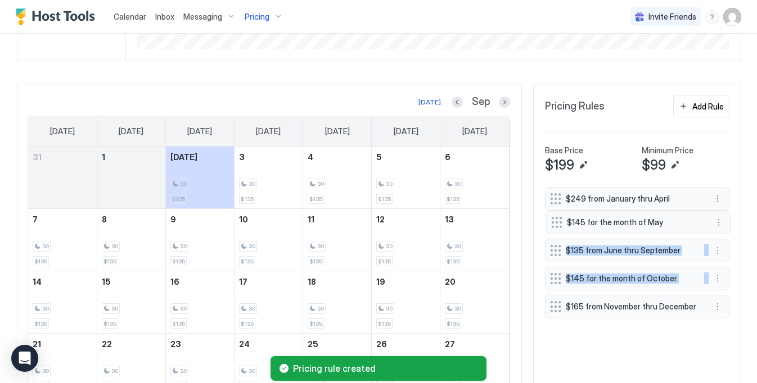
drag, startPoint x: 554, startPoint y: 308, endPoint x: 555, endPoint y: 219, distance: 88.8
click at [555, 219] on div "$249 from January thru April $135 from June thru September $145 for the month o…" at bounding box center [637, 255] width 184 height 136
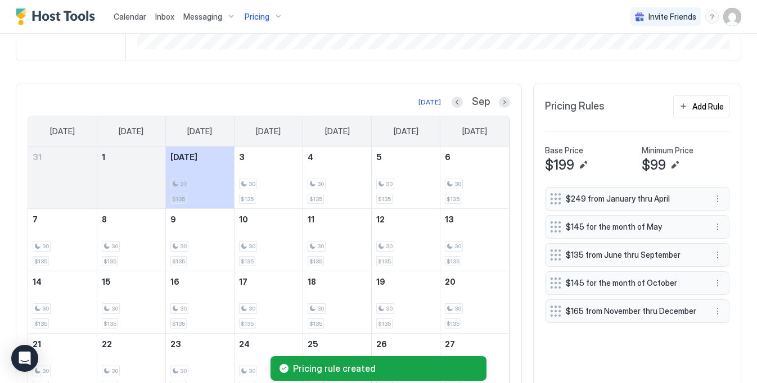
click at [630, 108] on div "Pricing Rules Add Rule" at bounding box center [637, 111] width 184 height 31
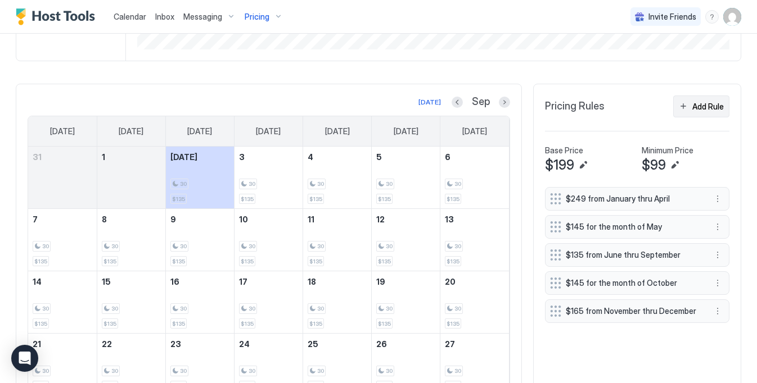
click at [692, 104] on div "Add Rule" at bounding box center [707, 107] width 31 height 12
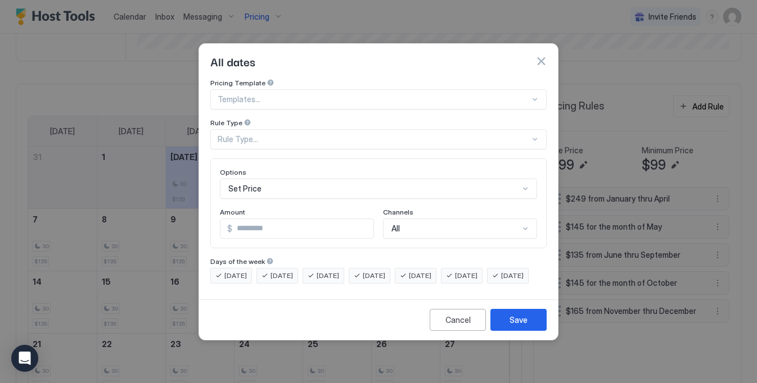
click at [328, 134] on div "Rule Type..." at bounding box center [374, 139] width 312 height 10
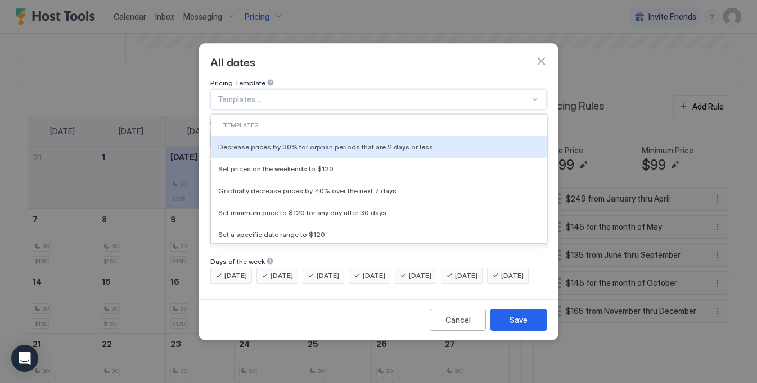
click at [333, 94] on div at bounding box center [374, 99] width 312 height 10
click at [345, 64] on div "All dates" at bounding box center [378, 61] width 359 height 35
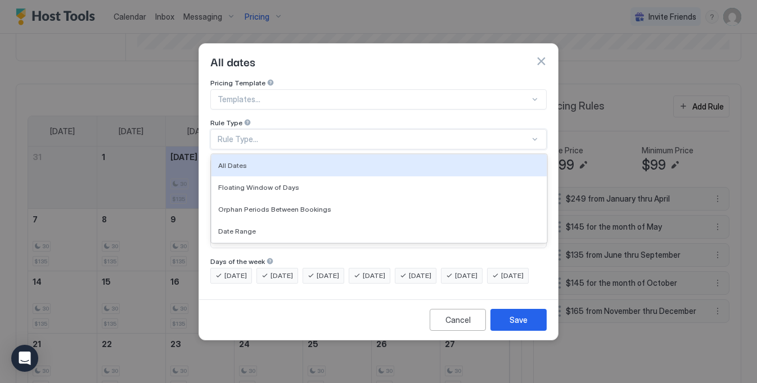
click at [306, 134] on div "Rule Type..." at bounding box center [374, 139] width 312 height 10
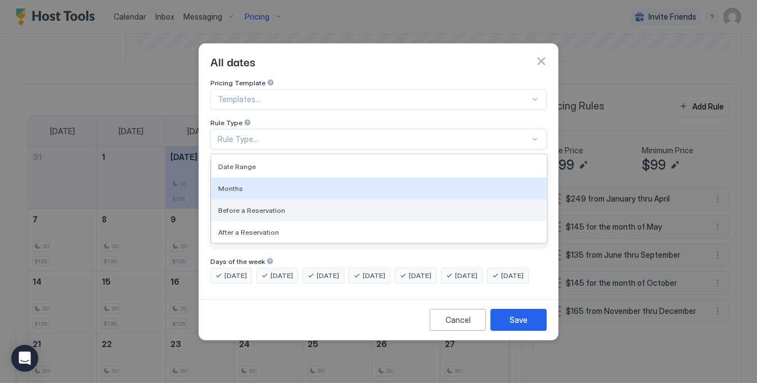
scroll to position [64, 0]
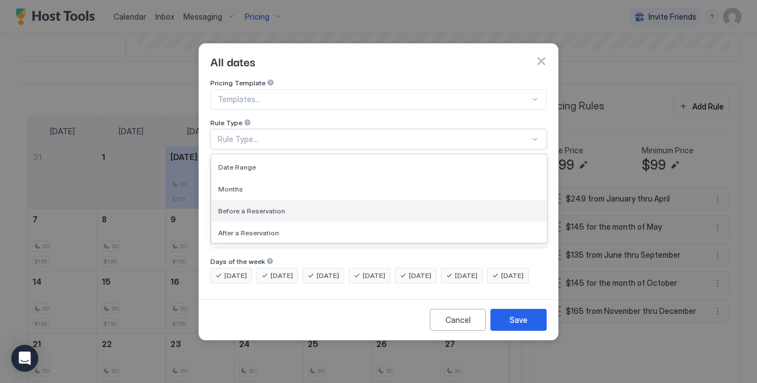
click at [283, 207] on div "Before a Reservation" at bounding box center [379, 211] width 322 height 8
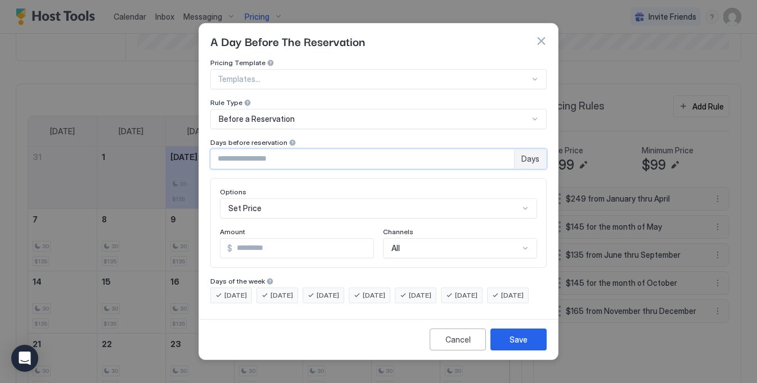
drag, startPoint x: 226, startPoint y: 147, endPoint x: 202, endPoint y: 147, distance: 23.6
click at [202, 147] on div "Pricing Template Templates... Rule Type Before a Reservation Days before reserv…" at bounding box center [378, 186] width 359 height 256
type input "**"
click at [292, 198] on div "Set Price" at bounding box center [378, 208] width 317 height 20
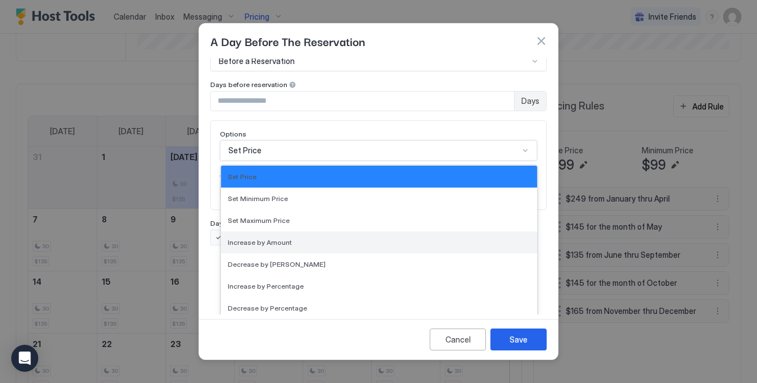
scroll to position [16, 0]
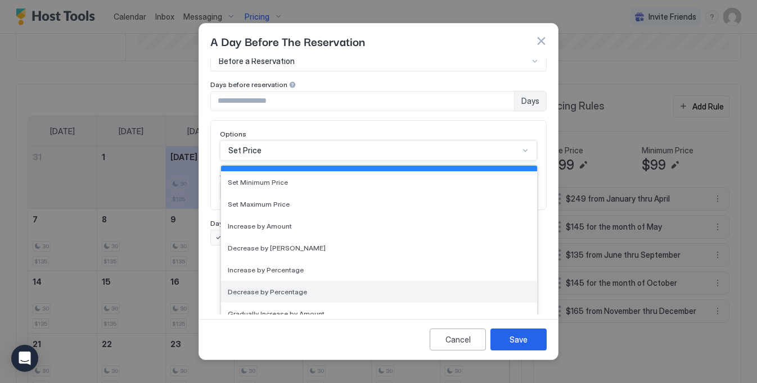
click at [286, 288] on span "Decrease by Percentage" at bounding box center [267, 292] width 79 height 8
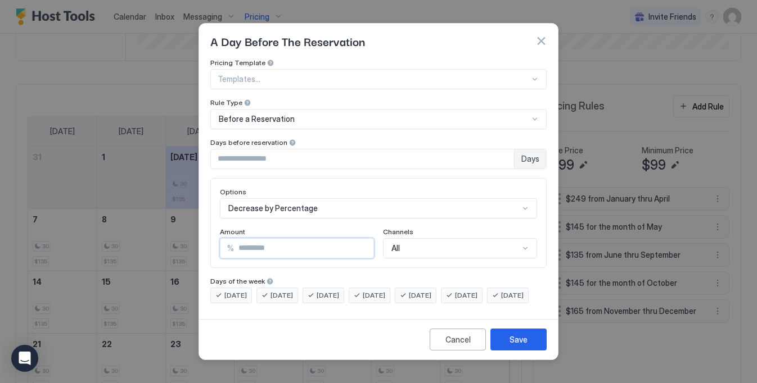
drag, startPoint x: 261, startPoint y: 242, endPoint x: 190, endPoint y: 242, distance: 70.8
click at [190, 242] on div "A Day Before The Reservation Pricing Template Templates... Rule Type Before a R…" at bounding box center [378, 191] width 757 height 383
type input "**"
click at [521, 346] on div "Save" at bounding box center [518, 340] width 18 height 12
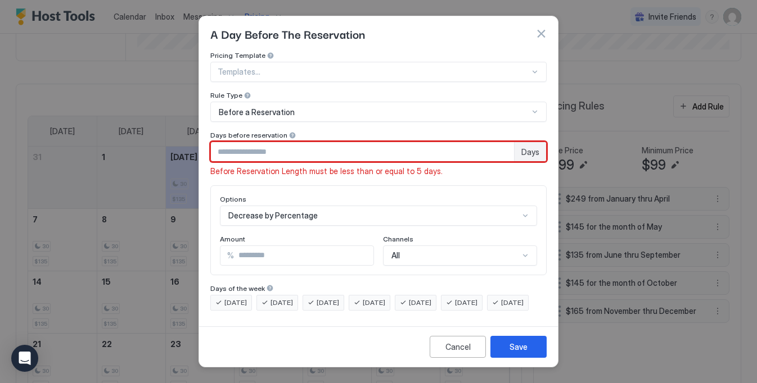
drag, startPoint x: 261, startPoint y: 148, endPoint x: 189, endPoint y: 148, distance: 72.0
click at [189, 148] on div "A Day Before The Reservation Pricing Template Templates... Rule Type Before a R…" at bounding box center [378, 191] width 757 height 383
type input "*"
click at [342, 123] on div "Pricing Template Templates... Rule Type Before a Reservation Days before reserv…" at bounding box center [378, 113] width 336 height 125
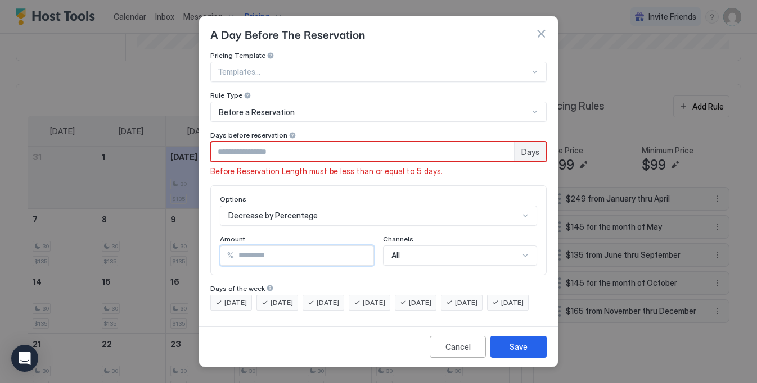
drag, startPoint x: 249, startPoint y: 250, endPoint x: 213, endPoint y: 250, distance: 36.0
click at [213, 250] on div "Options Decrease by Percentage Amount % ** Channels All" at bounding box center [378, 231] width 336 height 90
type input "**"
click at [519, 353] on div "Save" at bounding box center [518, 347] width 18 height 12
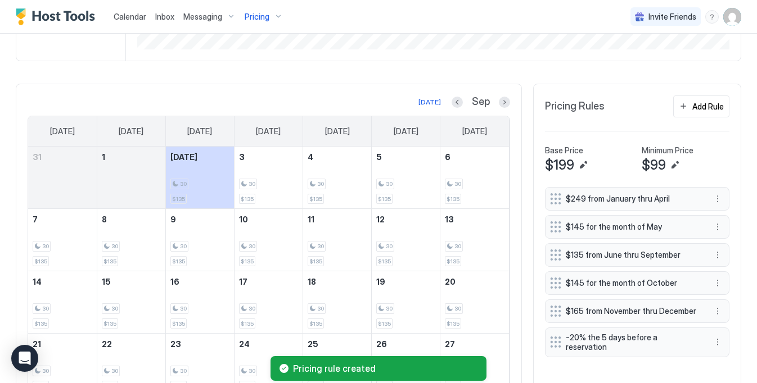
scroll to position [284, 0]
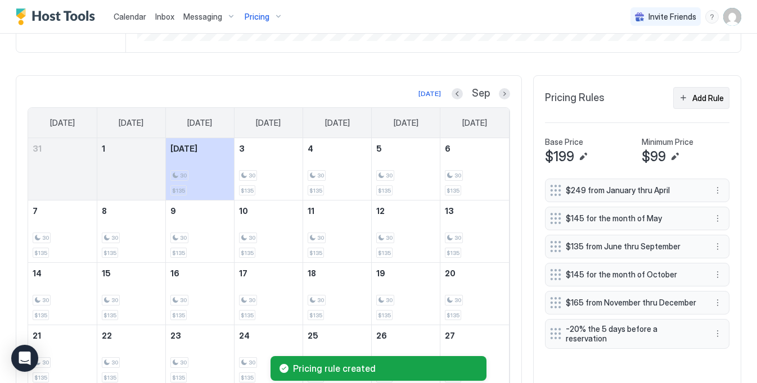
click at [706, 100] on div "Add Rule" at bounding box center [707, 98] width 31 height 12
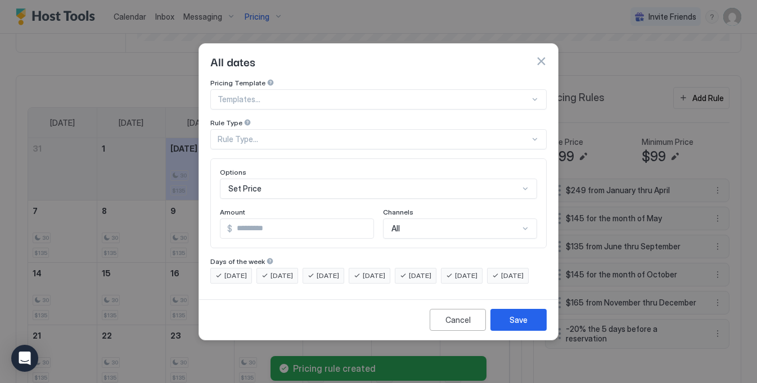
click at [314, 134] on div "Rule Type..." at bounding box center [374, 139] width 312 height 10
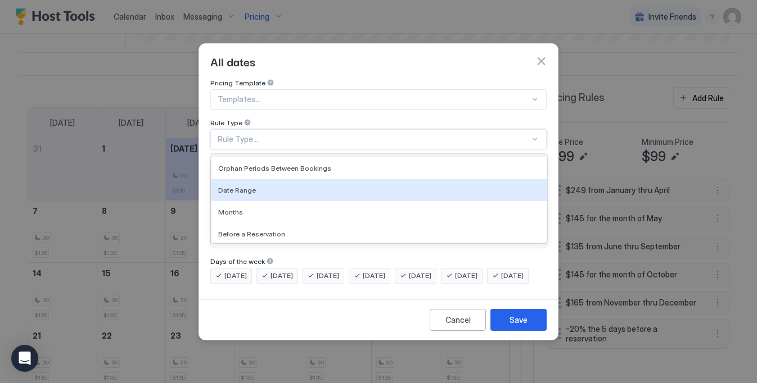
scroll to position [65, 0]
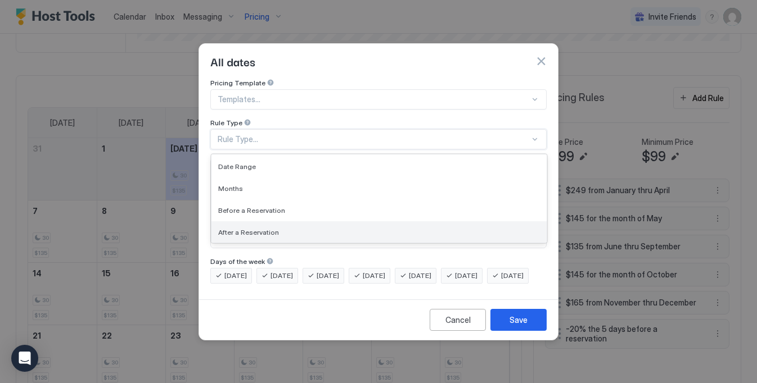
click at [274, 228] on span "After a Reservation" at bounding box center [248, 232] width 61 height 8
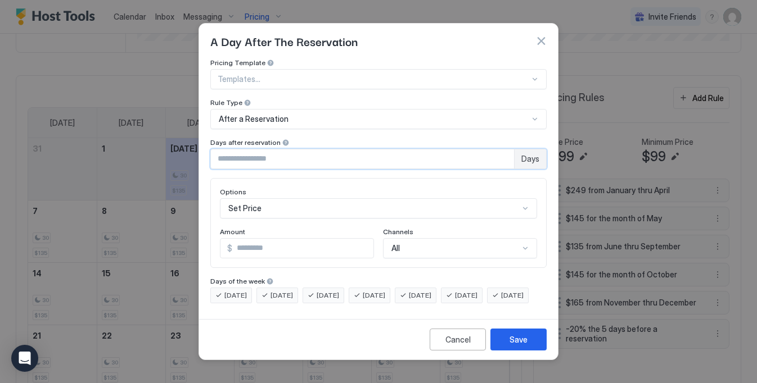
drag, startPoint x: 233, startPoint y: 146, endPoint x: 181, endPoint y: 146, distance: 52.3
click at [181, 146] on div "A Day After The Reservation Pricing Template Templates... Rule Type After a Res…" at bounding box center [378, 191] width 757 height 383
type input "*"
click at [322, 121] on div "Pricing Template Templates... Rule Type After a Reservation Days after reservat…" at bounding box center [378, 113] width 336 height 111
click at [252, 239] on input "*" at bounding box center [302, 248] width 141 height 19
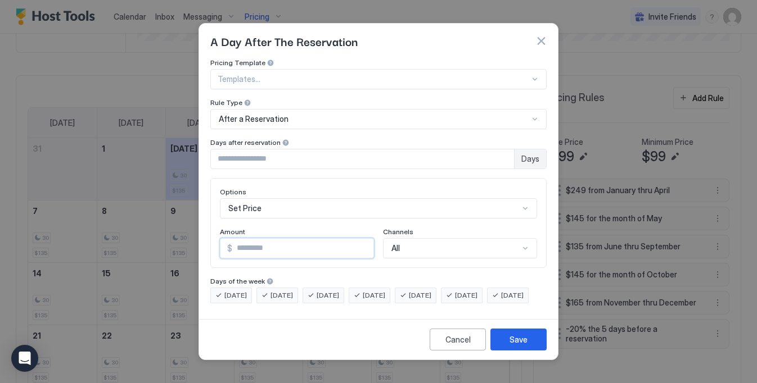
click at [304, 198] on div "Set Price" at bounding box center [378, 208] width 317 height 20
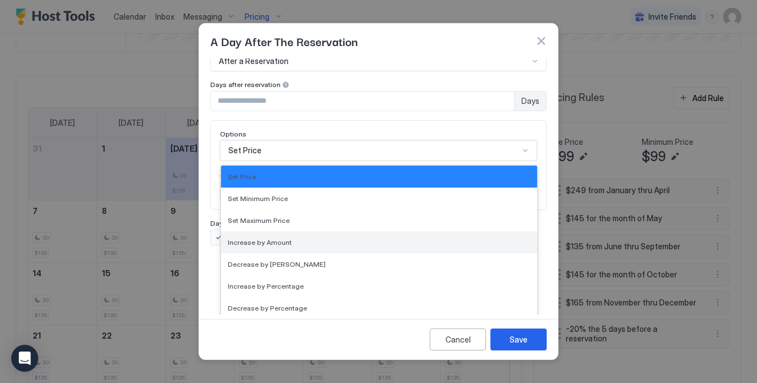
scroll to position [25, 0]
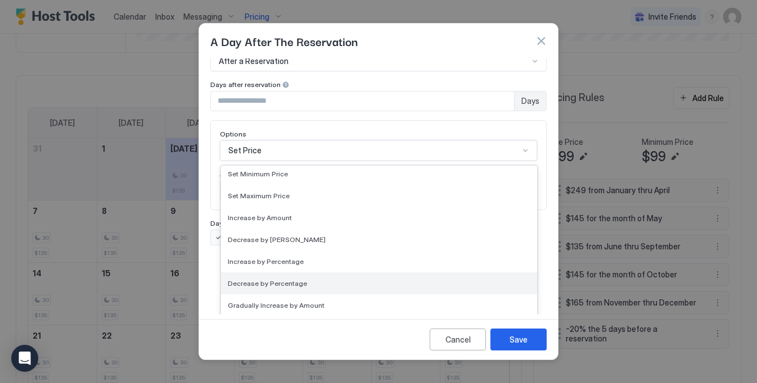
click at [293, 279] on span "Decrease by Percentage" at bounding box center [267, 283] width 79 height 8
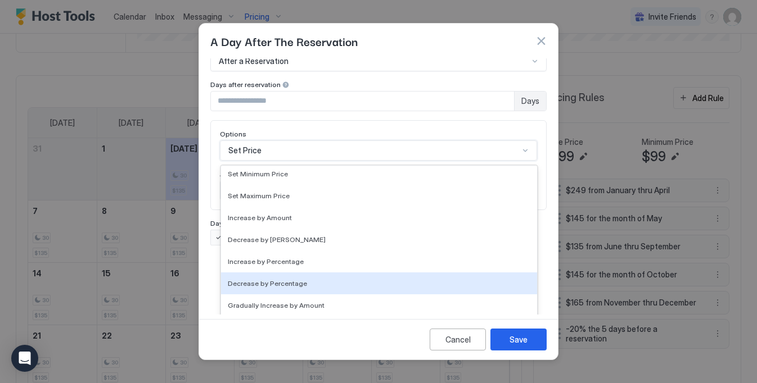
scroll to position [0, 0]
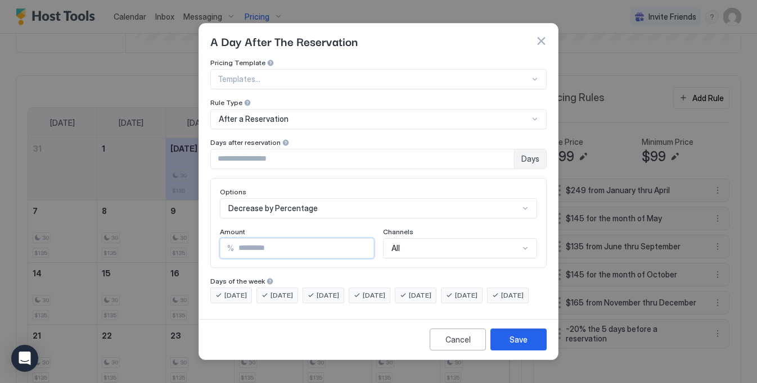
drag, startPoint x: 250, startPoint y: 242, endPoint x: 218, endPoint y: 241, distance: 32.1
click at [218, 241] on div "Options Decrease by Percentage Amount % * Channels All" at bounding box center [378, 223] width 336 height 90
type input "**"
click at [432, 212] on div "Options Decrease by Percentage Amount % ** Channels All" at bounding box center [378, 223] width 317 height 71
click at [524, 345] on div "Save" at bounding box center [518, 340] width 18 height 12
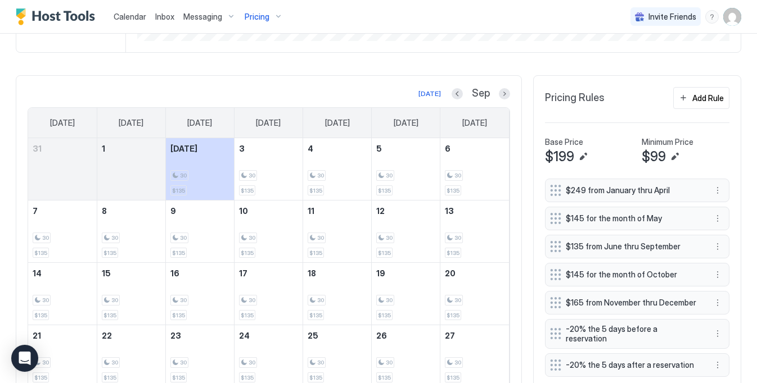
scroll to position [317, 0]
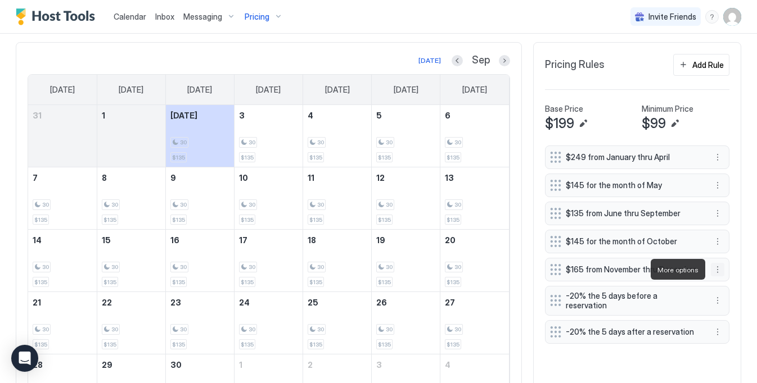
click at [721, 268] on button "More options" at bounding box center [717, 269] width 13 height 13
click at [717, 288] on div "Edit" at bounding box center [728, 285] width 25 height 8
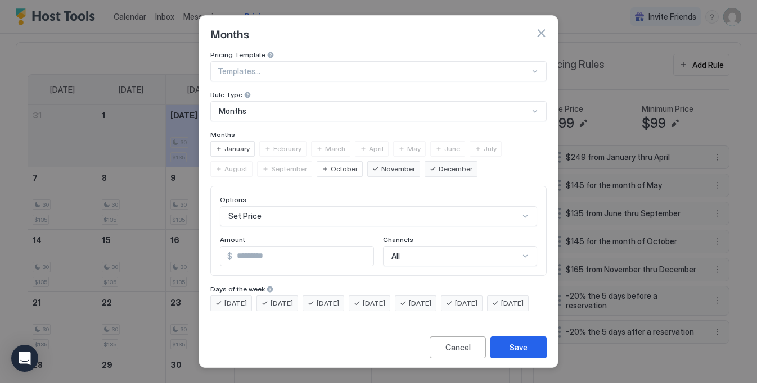
click at [263, 251] on input "***" at bounding box center [302, 256] width 141 height 19
type input "***"
click at [513, 351] on div "Save" at bounding box center [518, 348] width 18 height 12
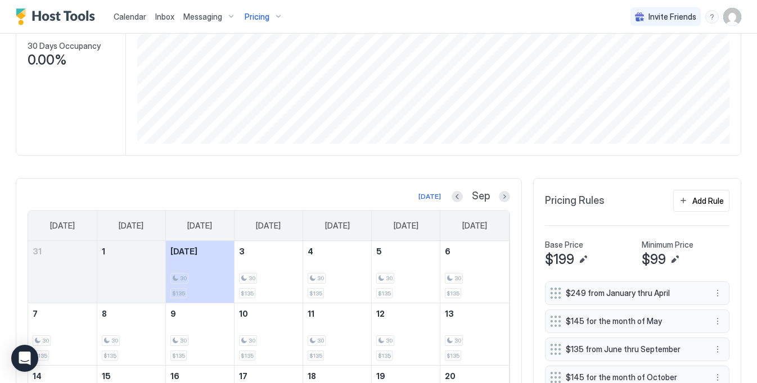
scroll to position [395, 0]
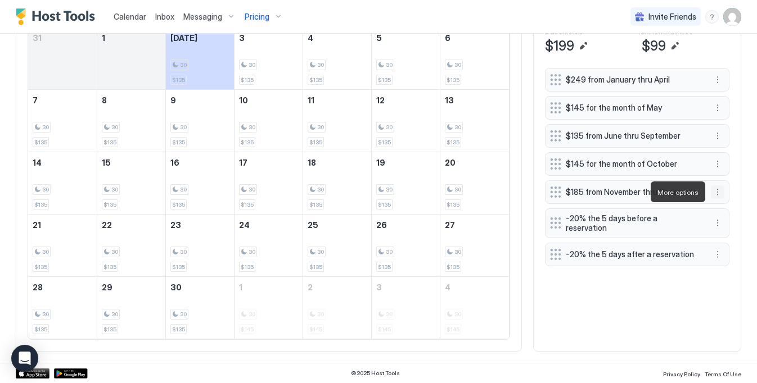
click at [715, 192] on button "More options" at bounding box center [717, 192] width 13 height 13
click at [719, 196] on div at bounding box center [378, 191] width 757 height 383
click at [721, 203] on div at bounding box center [378, 191] width 757 height 383
click at [720, 194] on button "More options" at bounding box center [717, 192] width 13 height 13
click at [731, 211] on span "Edit" at bounding box center [734, 208] width 12 height 8
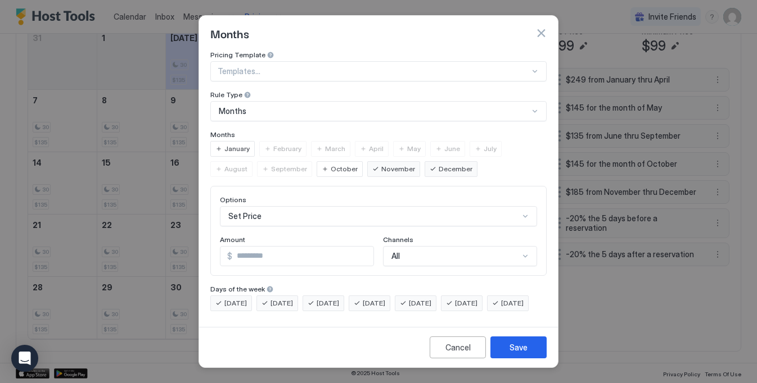
click at [270, 251] on input "***" at bounding box center [302, 256] width 141 height 19
type input "***"
click at [521, 354] on div "Save" at bounding box center [518, 348] width 18 height 12
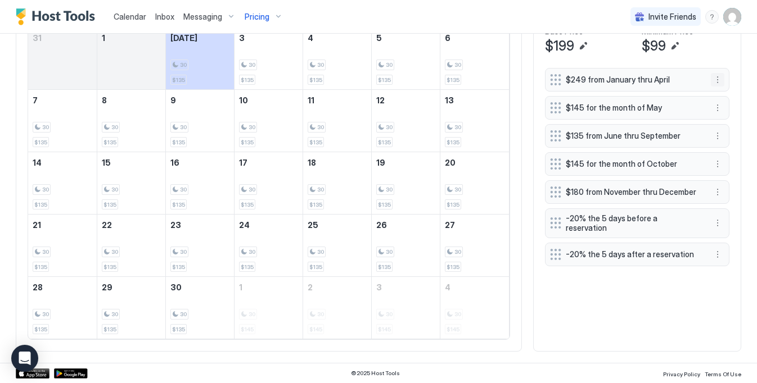
click at [713, 83] on button "More options" at bounding box center [717, 79] width 13 height 13
click at [737, 91] on span "Edit" at bounding box center [734, 95] width 12 height 8
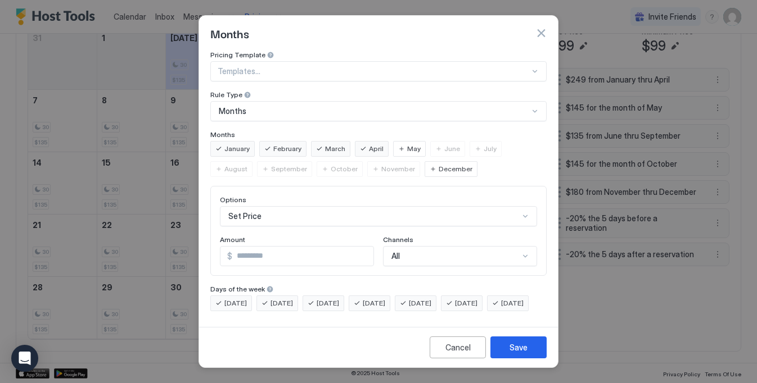
click at [269, 255] on input "***" at bounding box center [302, 256] width 141 height 19
type input "***"
click at [518, 347] on div "Save" at bounding box center [518, 348] width 18 height 12
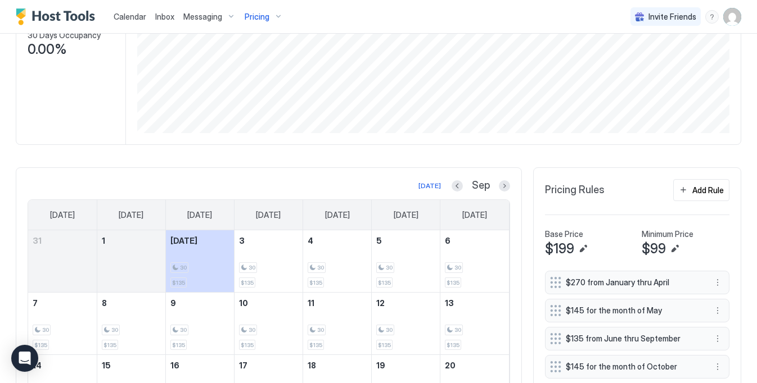
scroll to position [0, 0]
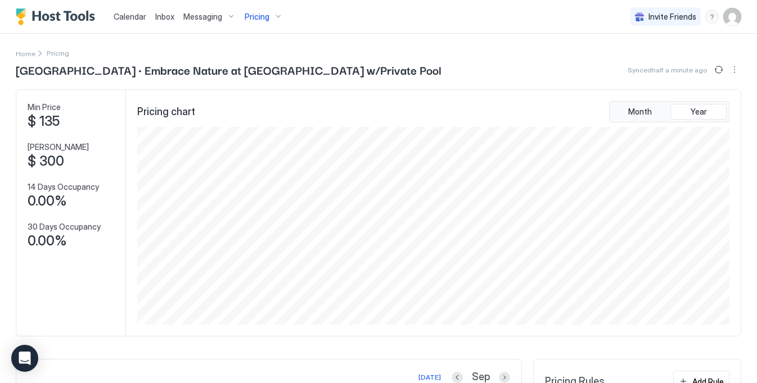
click at [264, 18] on span "Pricing" at bounding box center [257, 17] width 25 height 10
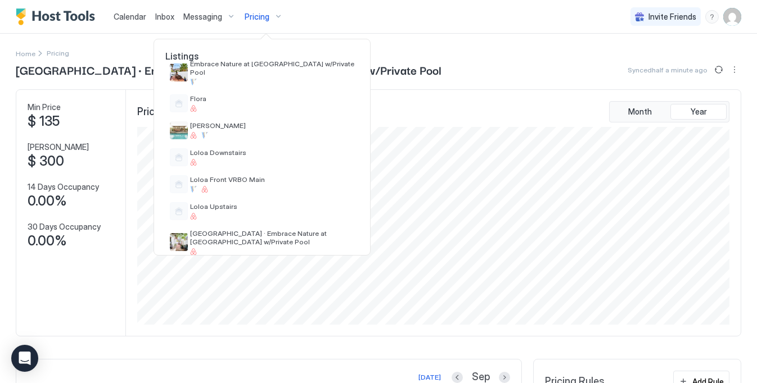
scroll to position [385, 0]
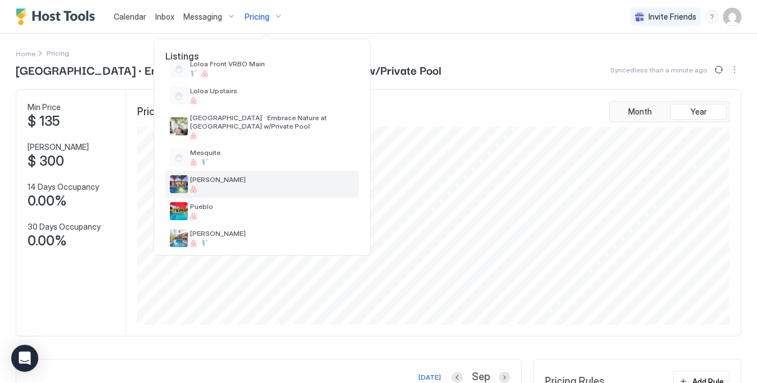
click at [209, 171] on div "[PERSON_NAME]" at bounding box center [261, 184] width 193 height 27
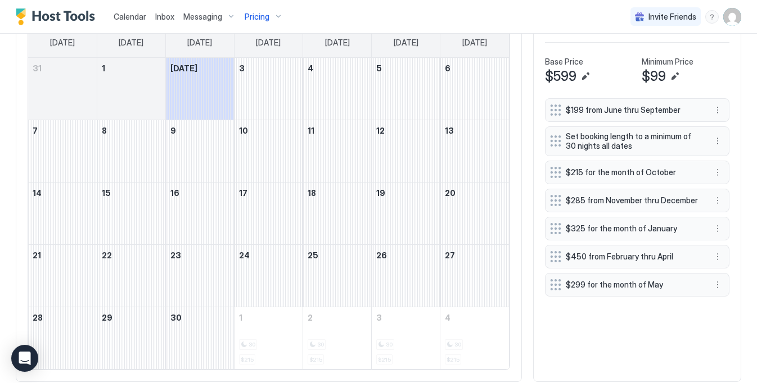
scroll to position [365, 0]
click at [720, 228] on button "More options" at bounding box center [717, 228] width 13 height 13
click at [737, 240] on span "Edit" at bounding box center [734, 244] width 12 height 8
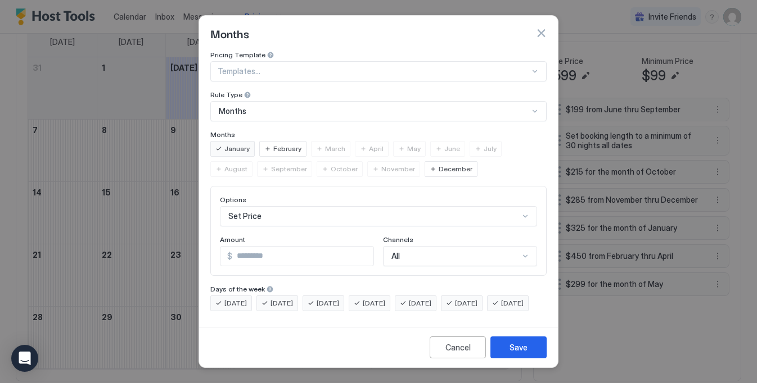
click at [245, 252] on input "***" at bounding box center [302, 256] width 141 height 19
type input "***"
click at [516, 354] on div "Save" at bounding box center [518, 348] width 18 height 12
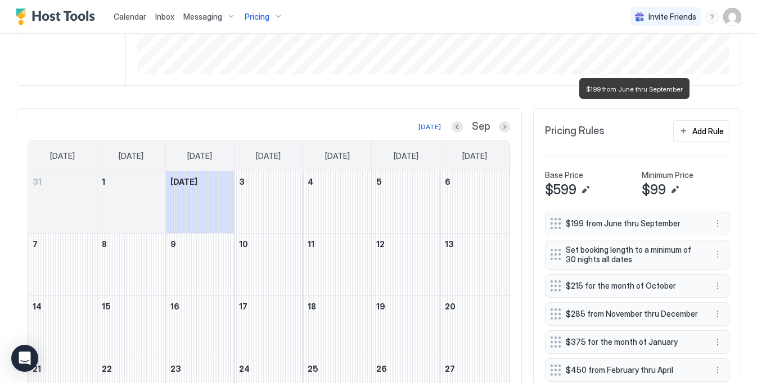
scroll to position [252, 0]
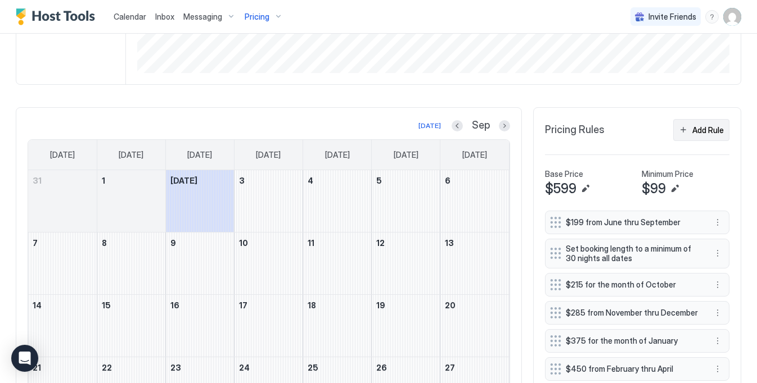
click at [703, 130] on div "Add Rule" at bounding box center [707, 130] width 31 height 12
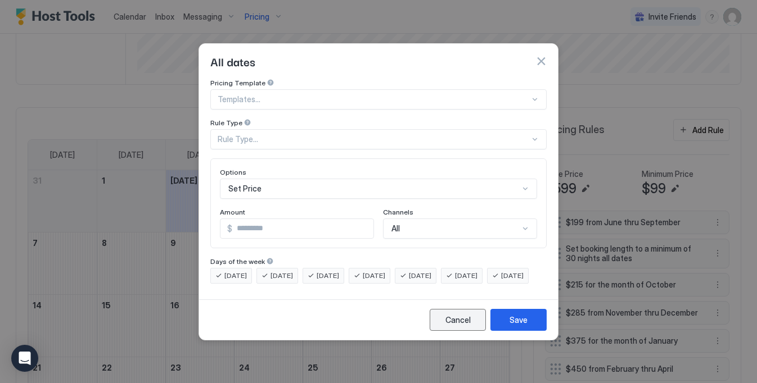
click at [466, 326] on div "Cancel" at bounding box center [457, 320] width 25 height 12
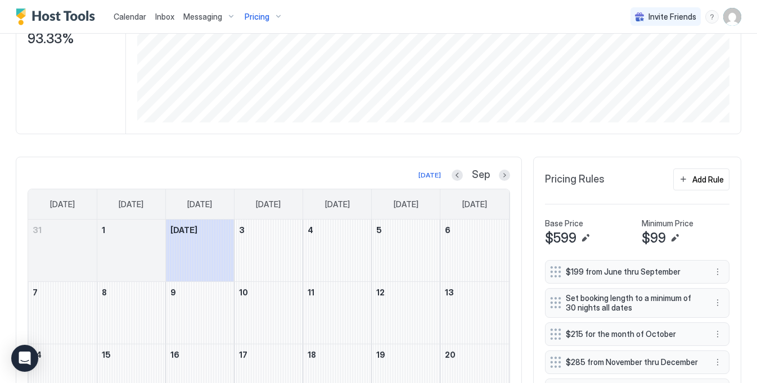
scroll to position [201, 0]
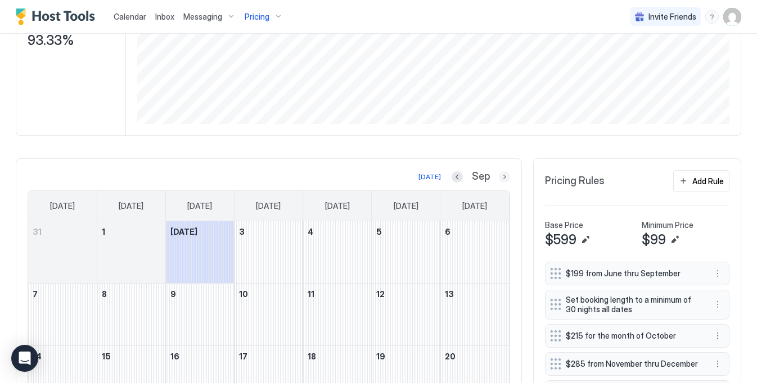
click at [504, 176] on button "Next month" at bounding box center [504, 176] width 11 height 11
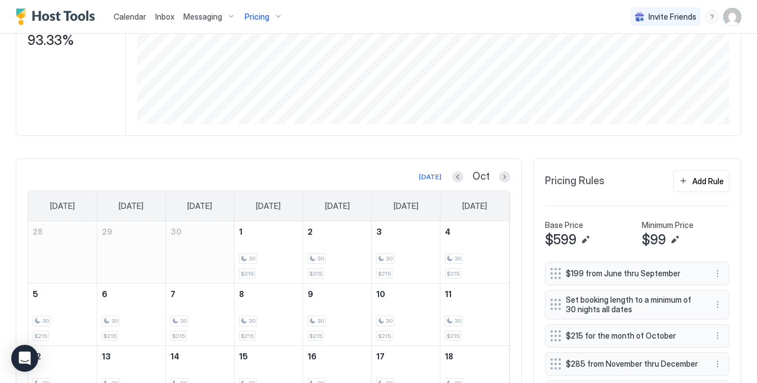
scroll to position [0, 0]
